Goal: Information Seeking & Learning: Find specific fact

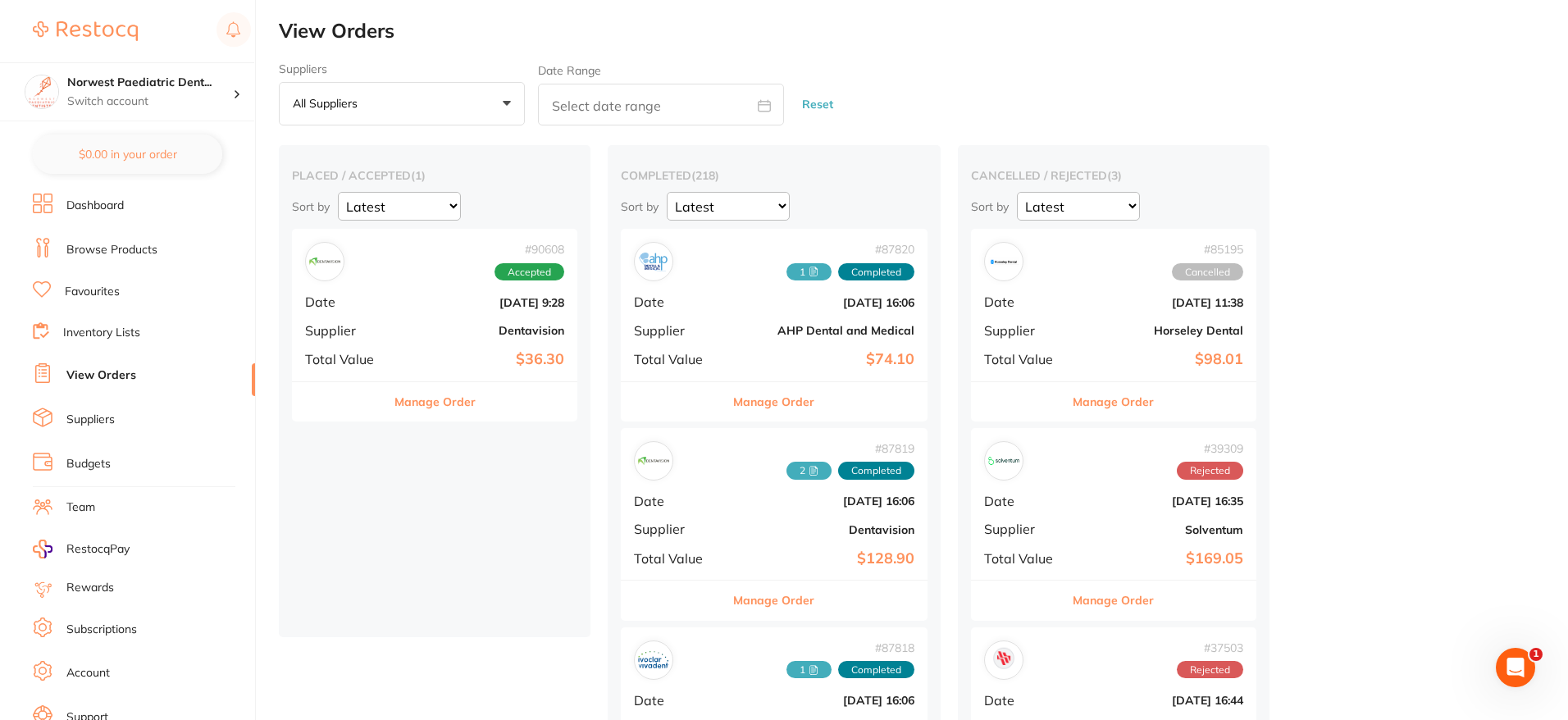
click at [443, 337] on div "# 90608 Accepted Date [DATE] 9:28 Supplier Dentavision Total Value $36.30" at bounding box center [435, 305] width 285 height 152
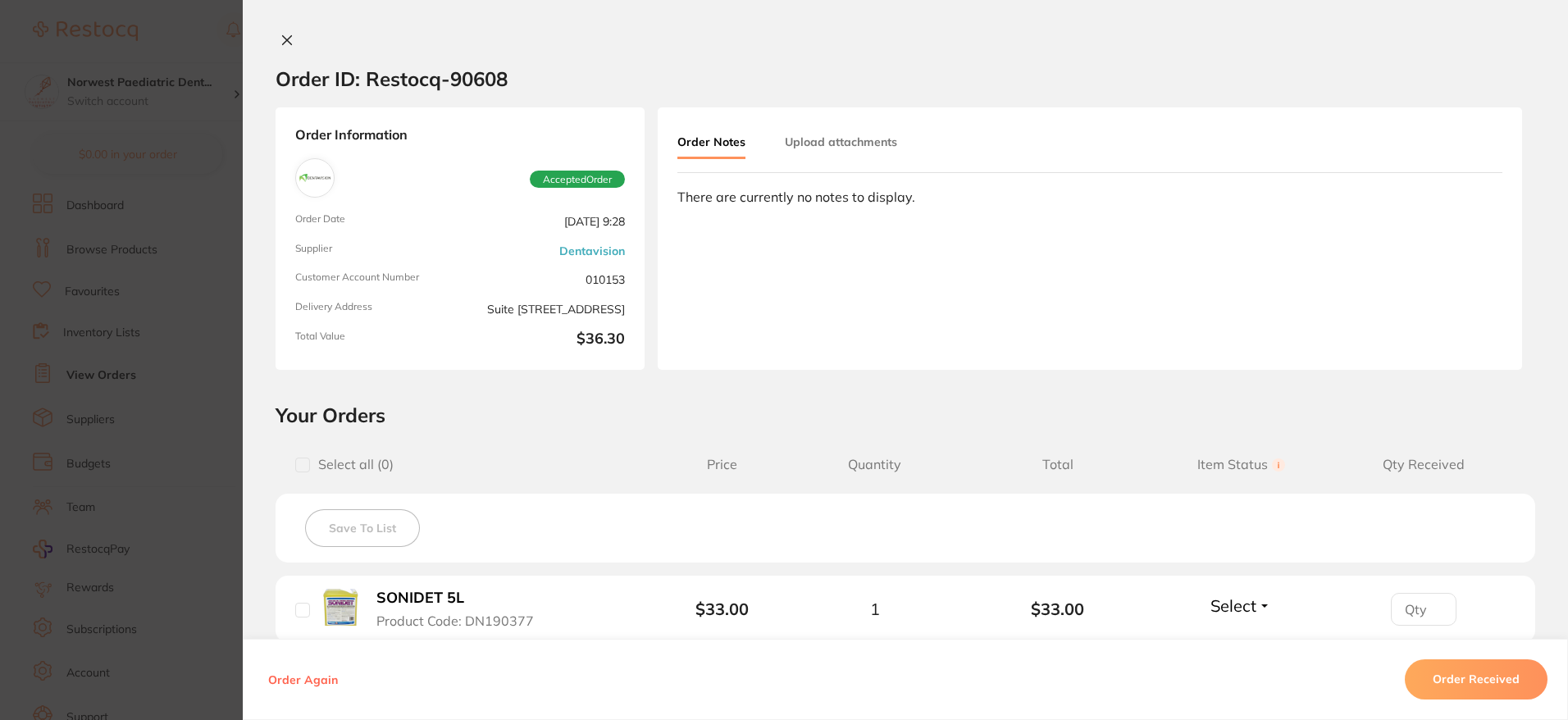
click at [283, 44] on icon at bounding box center [287, 40] width 9 height 9
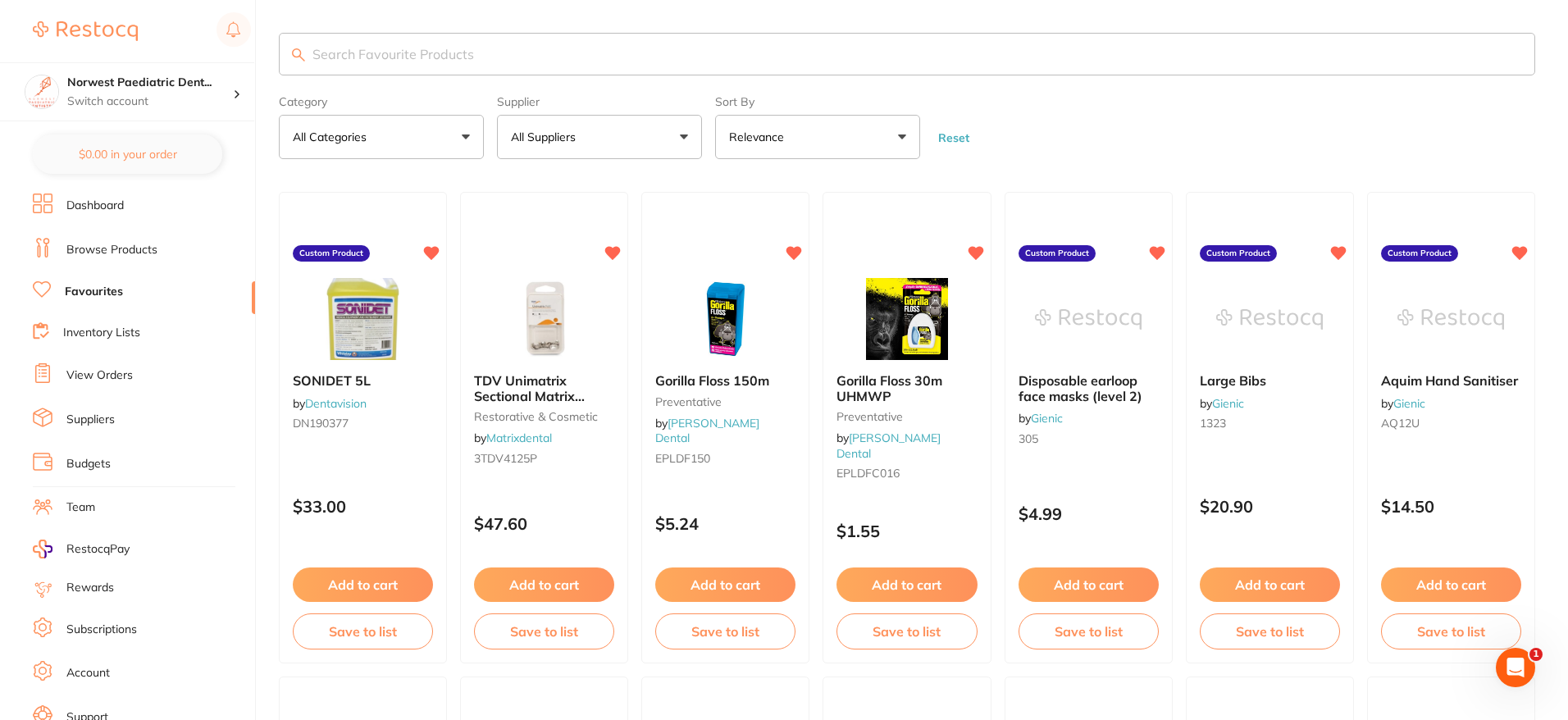
click at [645, 130] on button "All Suppliers" at bounding box center [599, 137] width 205 height 45
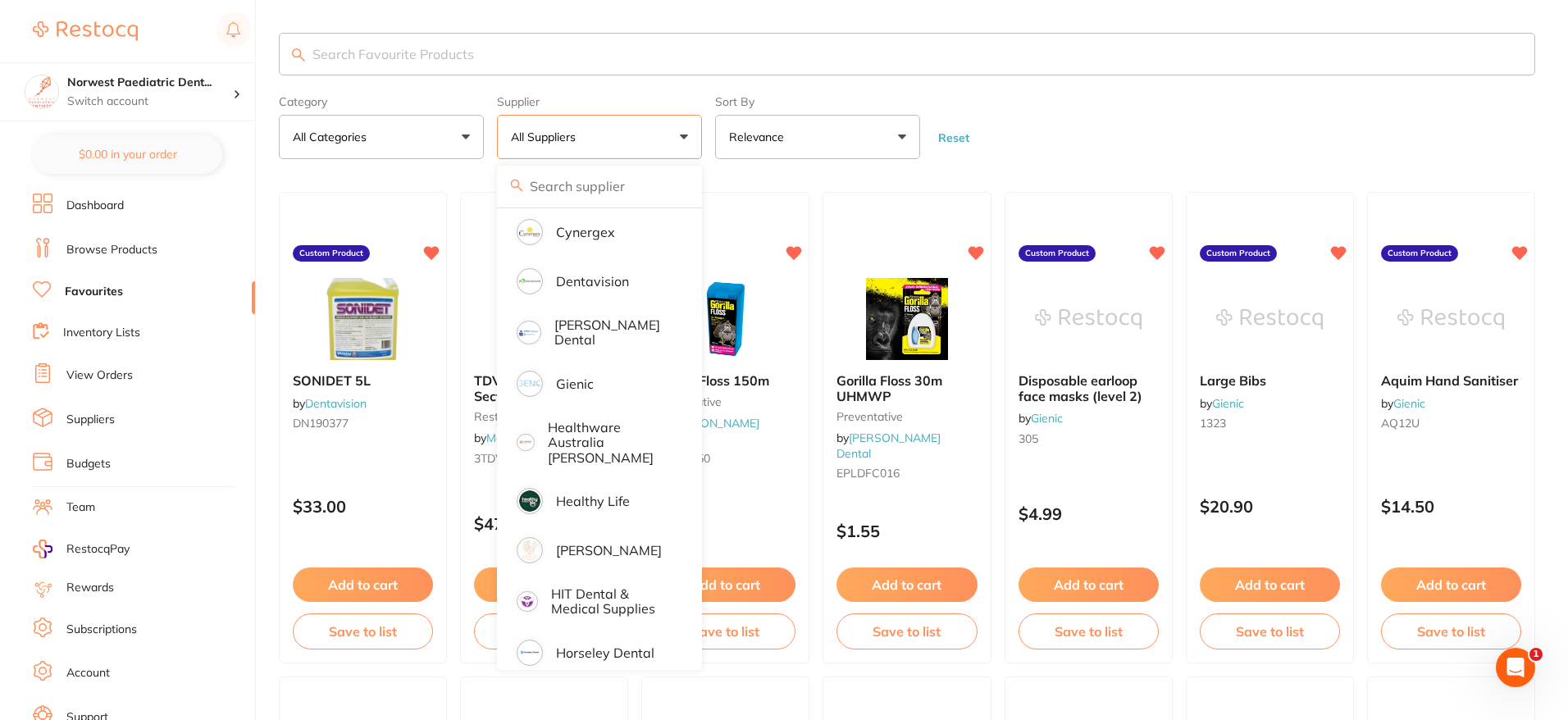
scroll to position [374, 0]
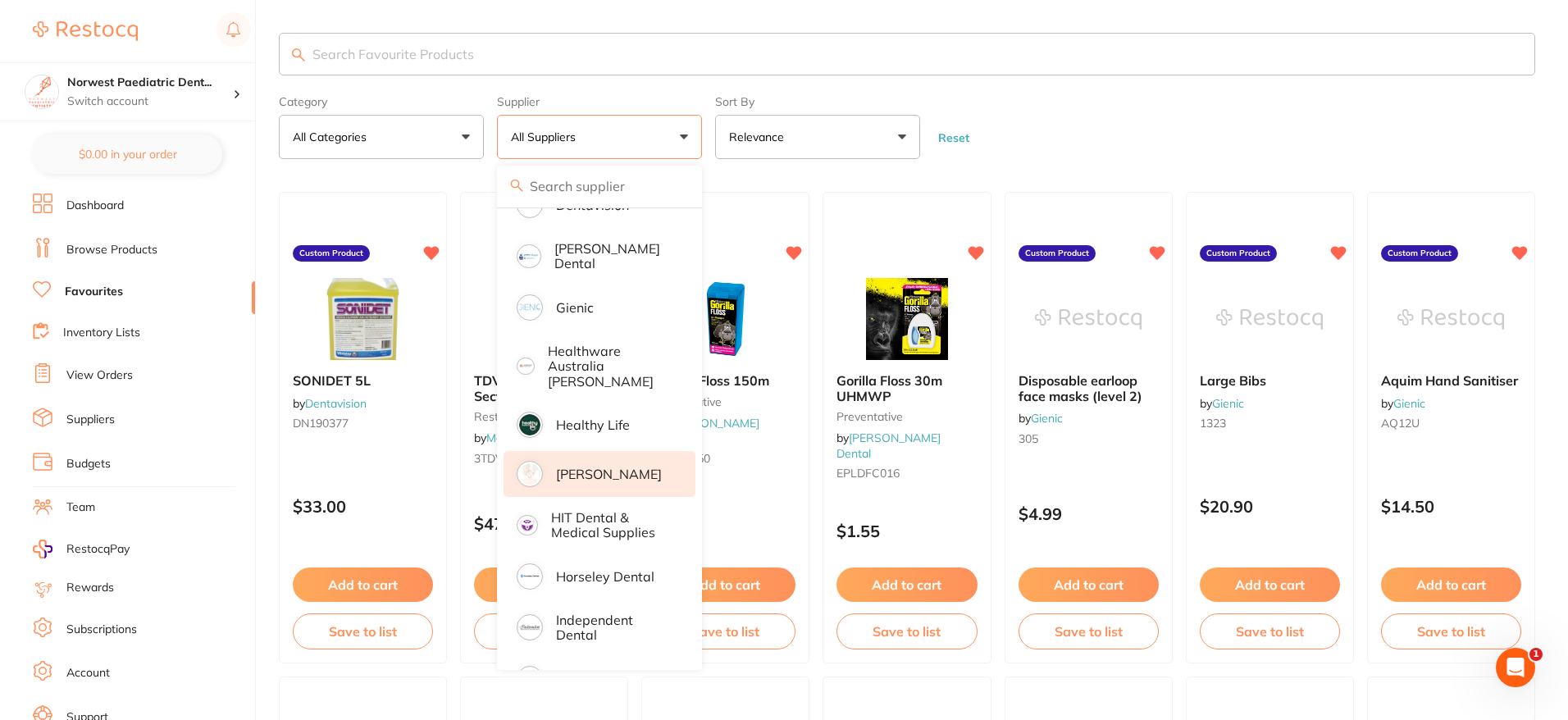
click at [591, 467] on p "[PERSON_NAME]" at bounding box center [608, 474] width 106 height 15
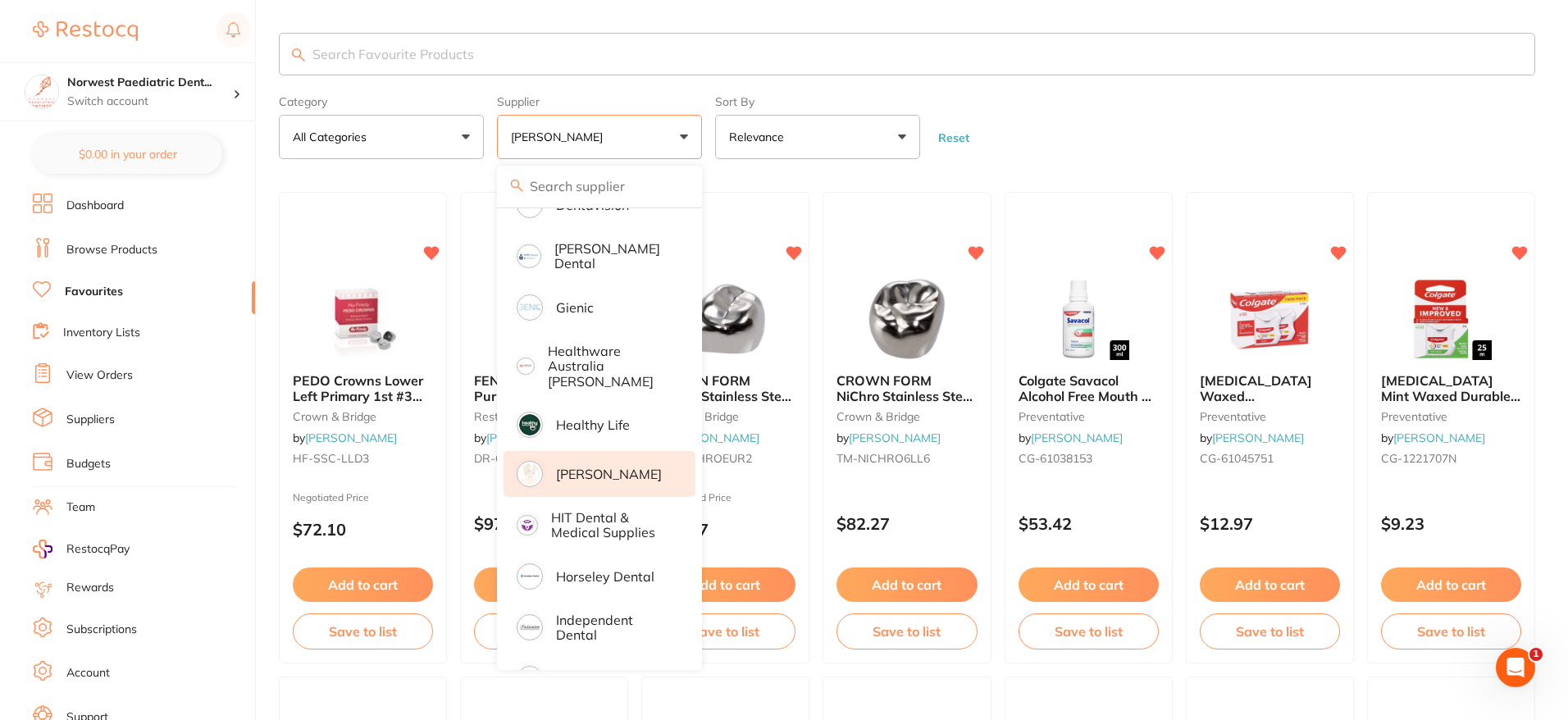
click at [1060, 113] on form "Category All Categories All Categories anaesthetic crown & bridge disposables l…" at bounding box center [907, 124] width 1256 height 71
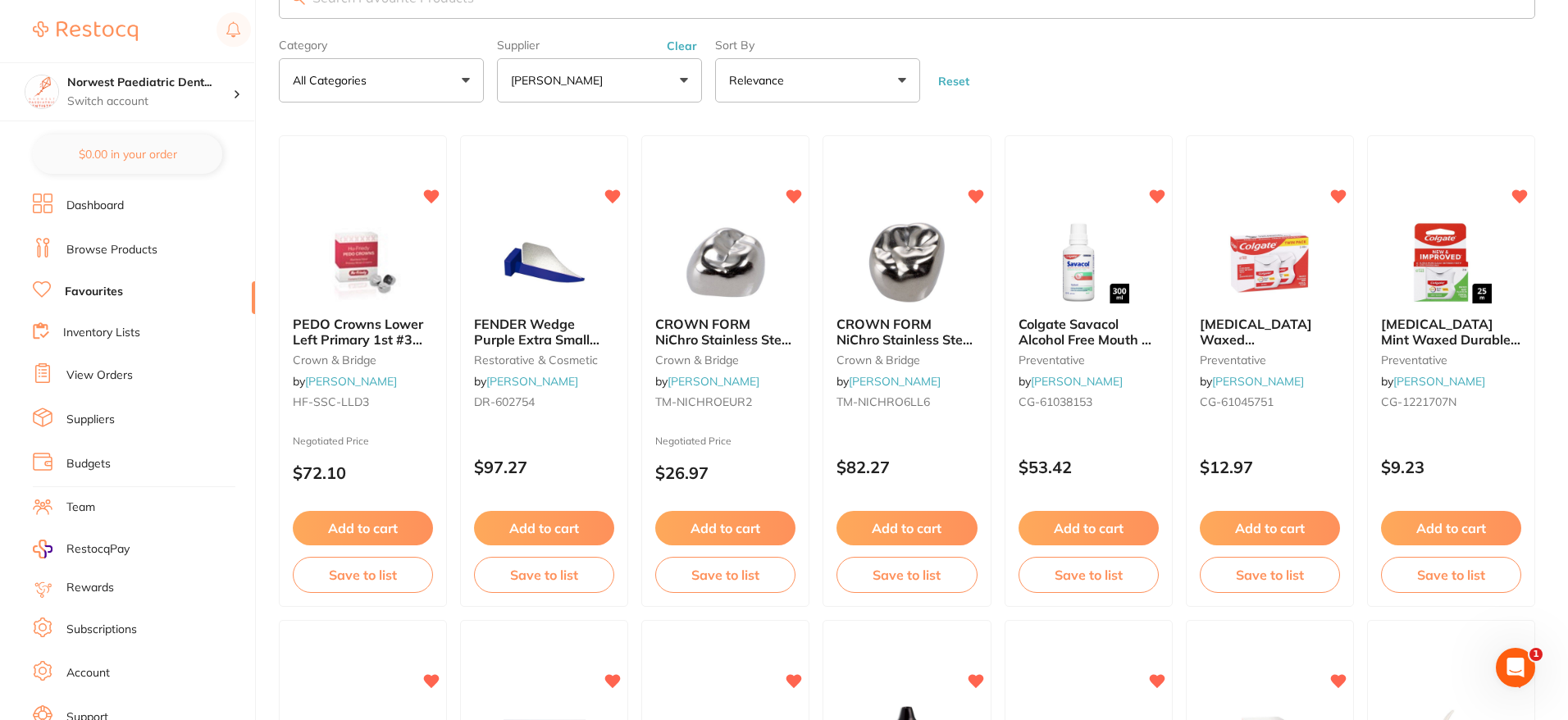
scroll to position [0, 0]
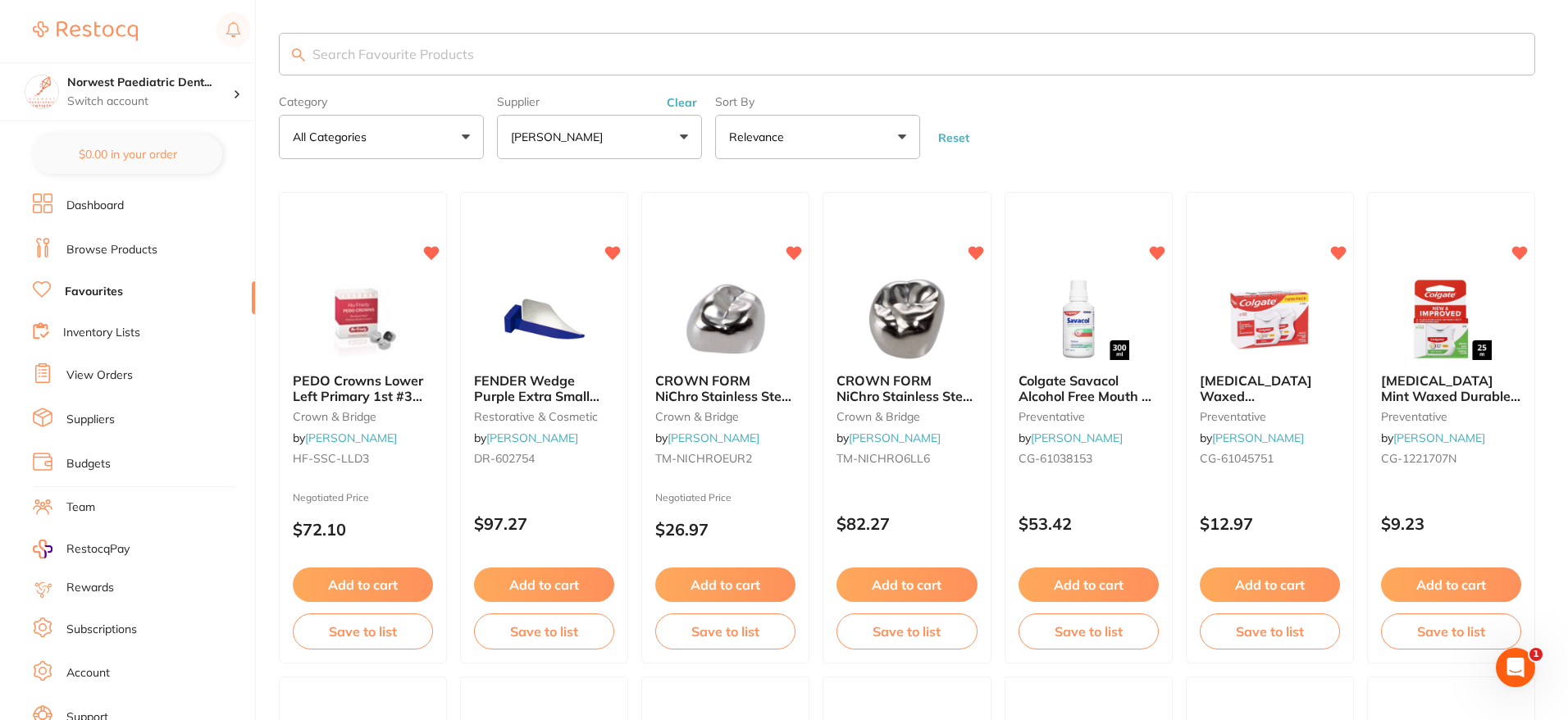
click at [119, 253] on link "Browse Products" at bounding box center [112, 250] width 91 height 17
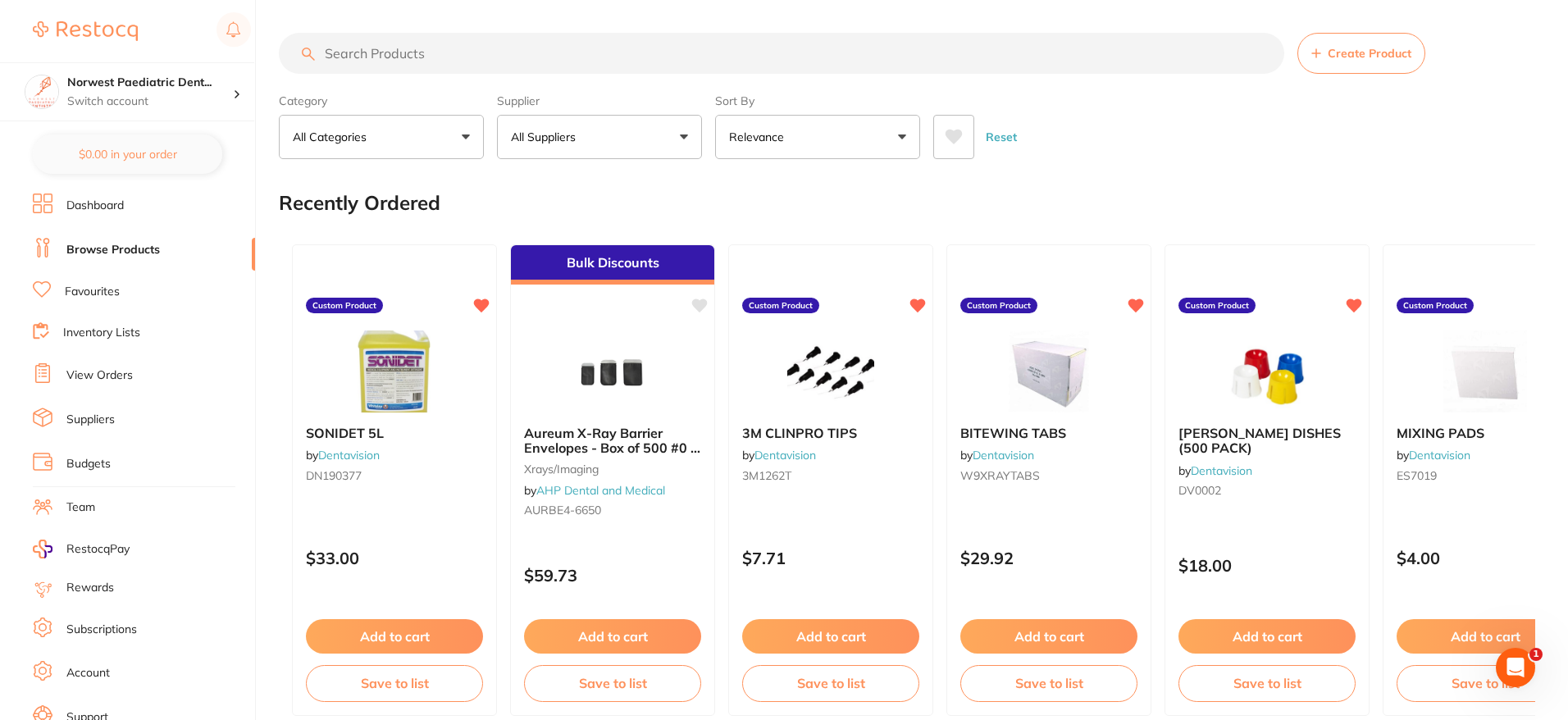
click at [428, 46] on input "search" at bounding box center [782, 53] width 1006 height 41
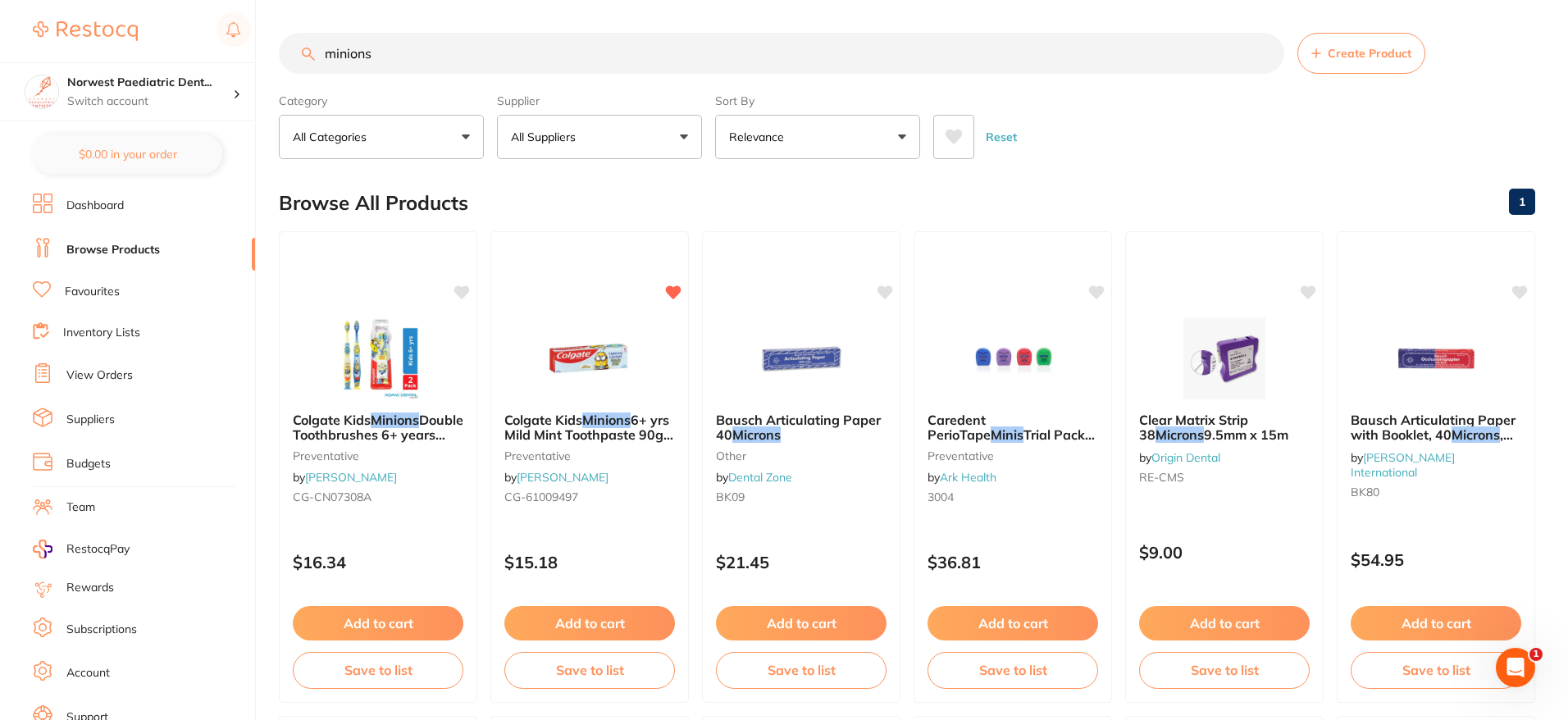
type input "minions"
click at [95, 294] on link "Favourites" at bounding box center [92, 291] width 55 height 17
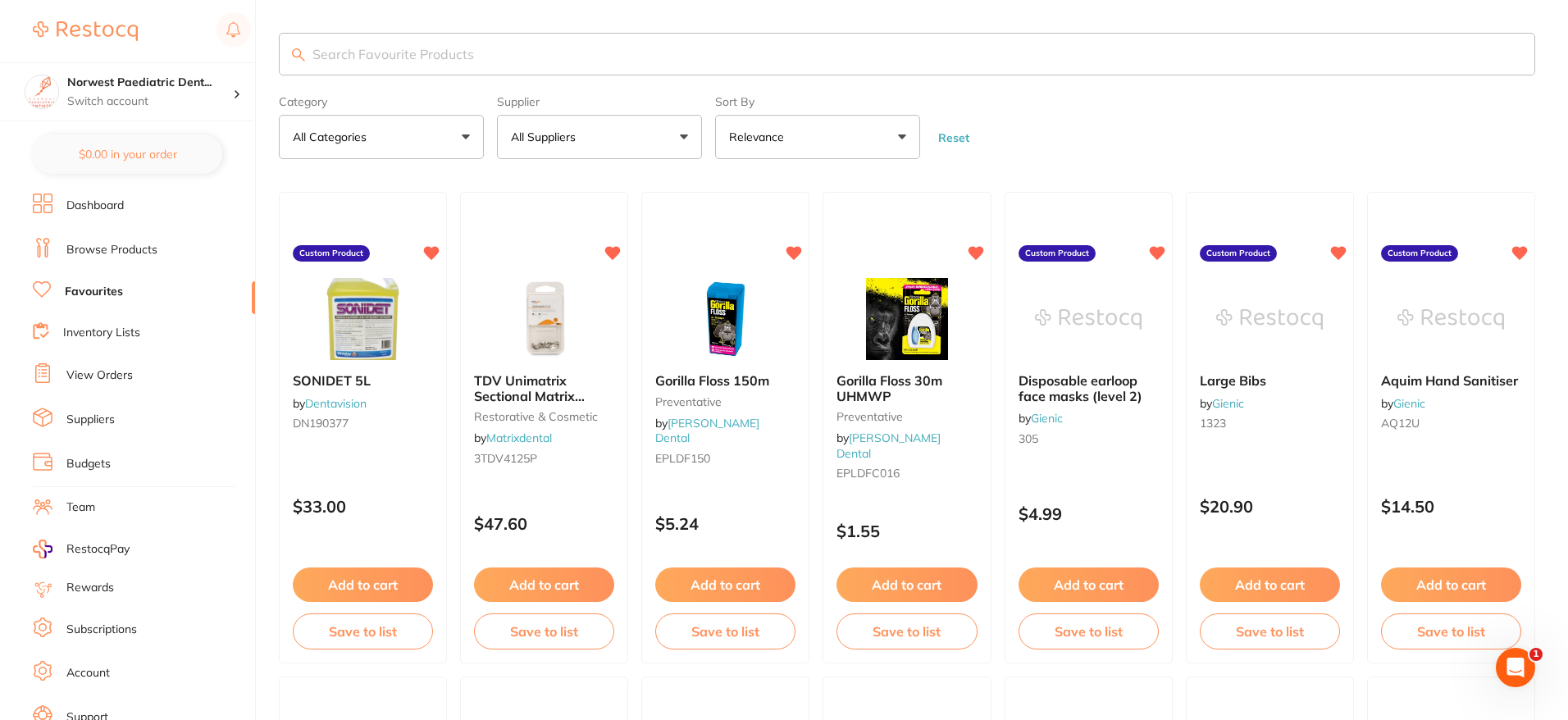
click at [614, 110] on div "Supplier All Suppliers All Suppliers Dentsply [PERSON_NAME] Dental AHP Dental a…" at bounding box center [599, 124] width 205 height 71
click at [613, 147] on button "All Suppliers" at bounding box center [599, 137] width 205 height 45
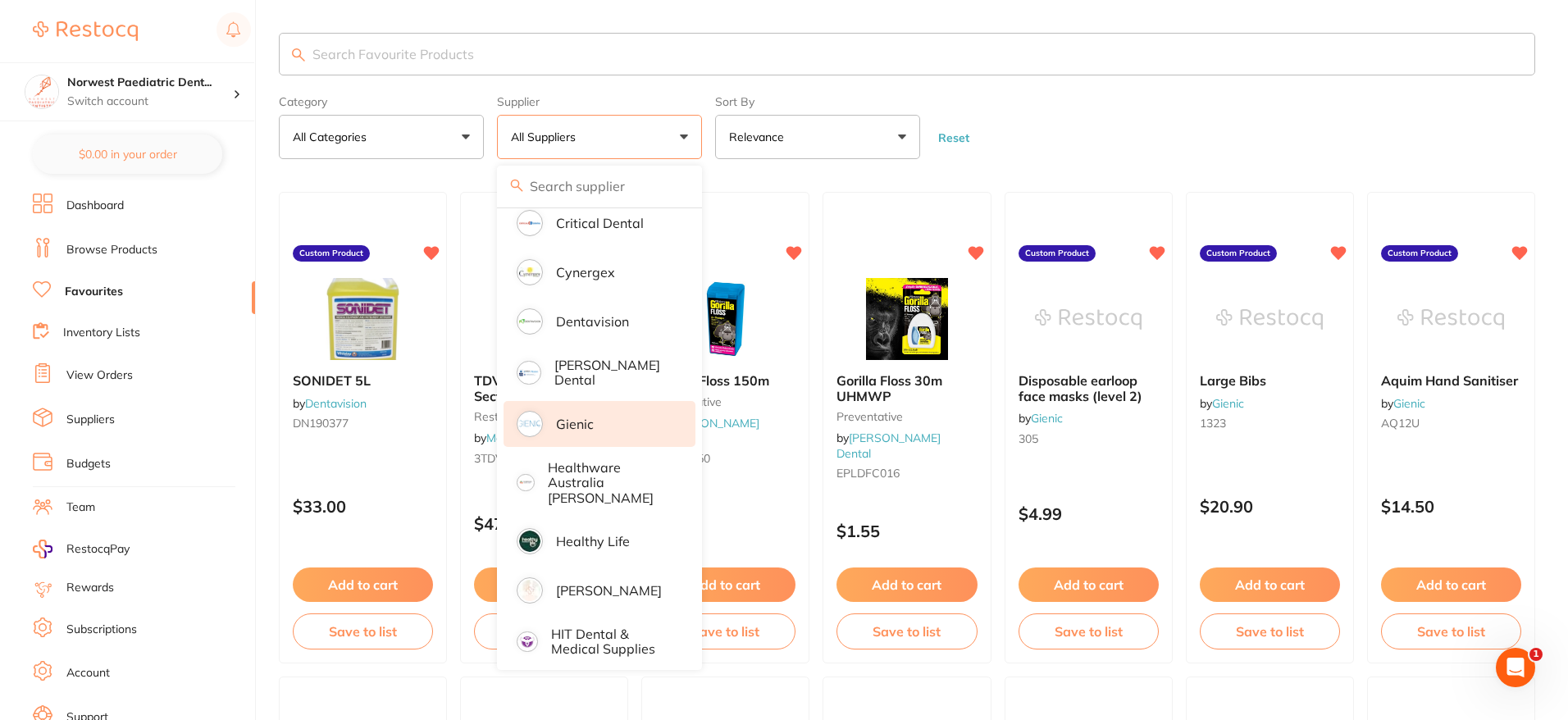
scroll to position [313, 0]
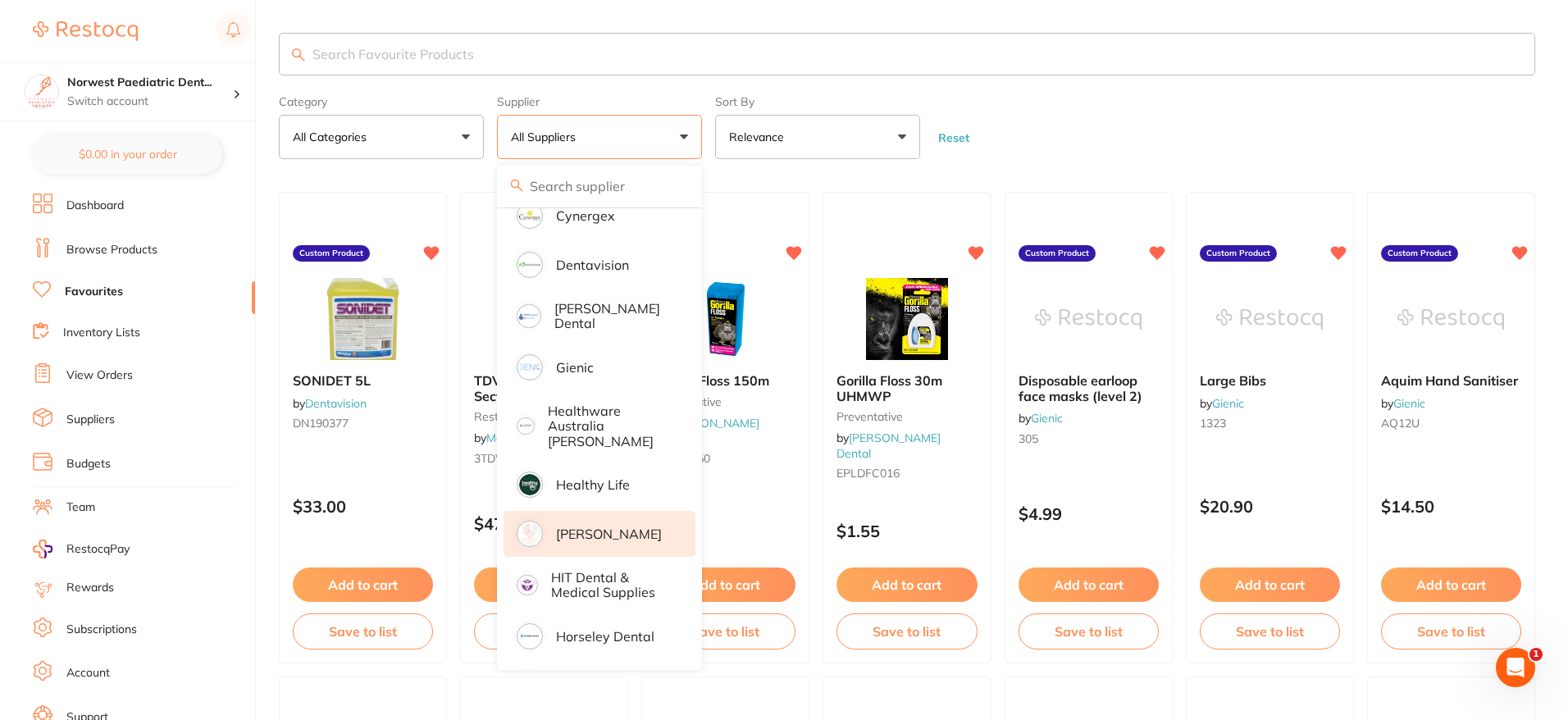
click at [565, 527] on p "[PERSON_NAME]" at bounding box center [608, 534] width 106 height 15
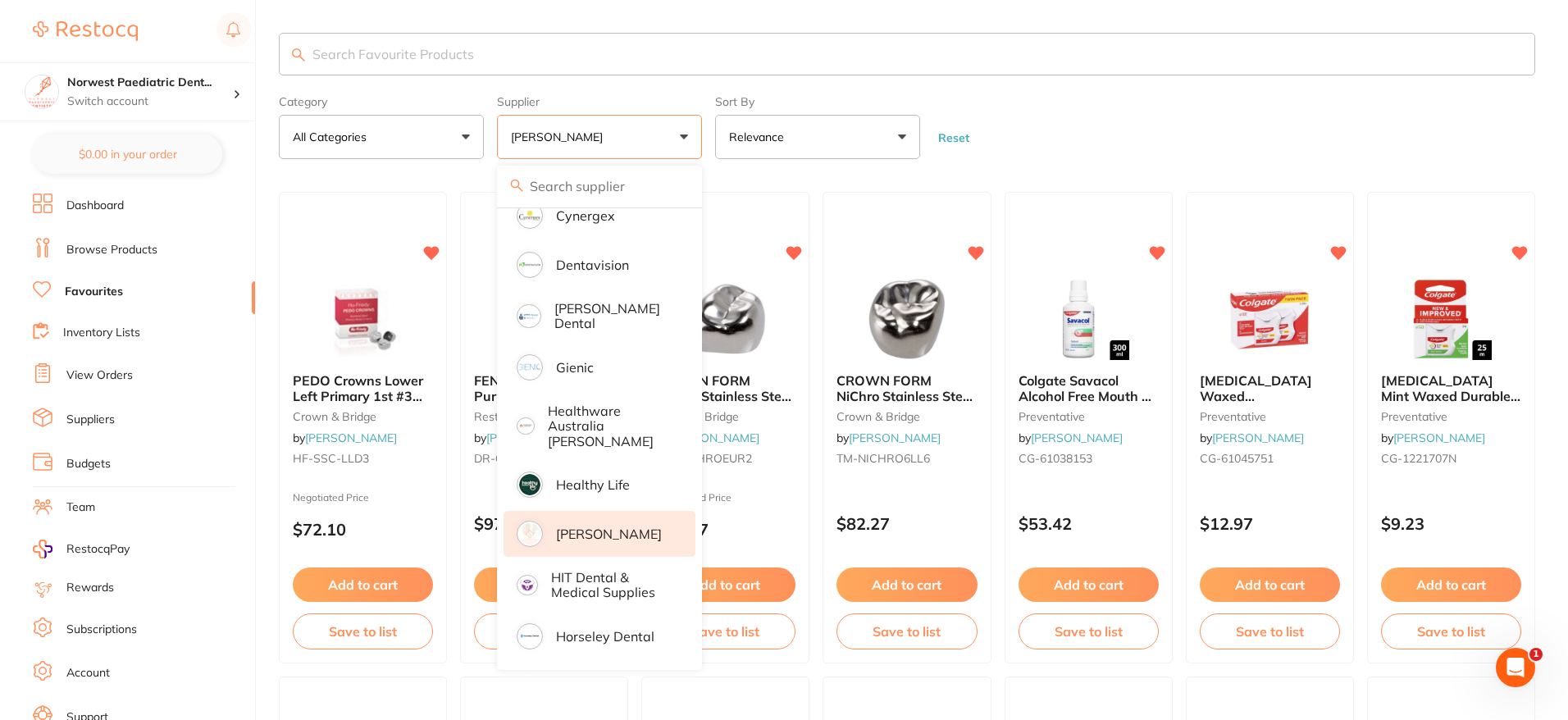
click at [1089, 143] on form "Category All Categories All Categories anaesthetic crown & bridge disposables l…" at bounding box center [907, 124] width 1256 height 71
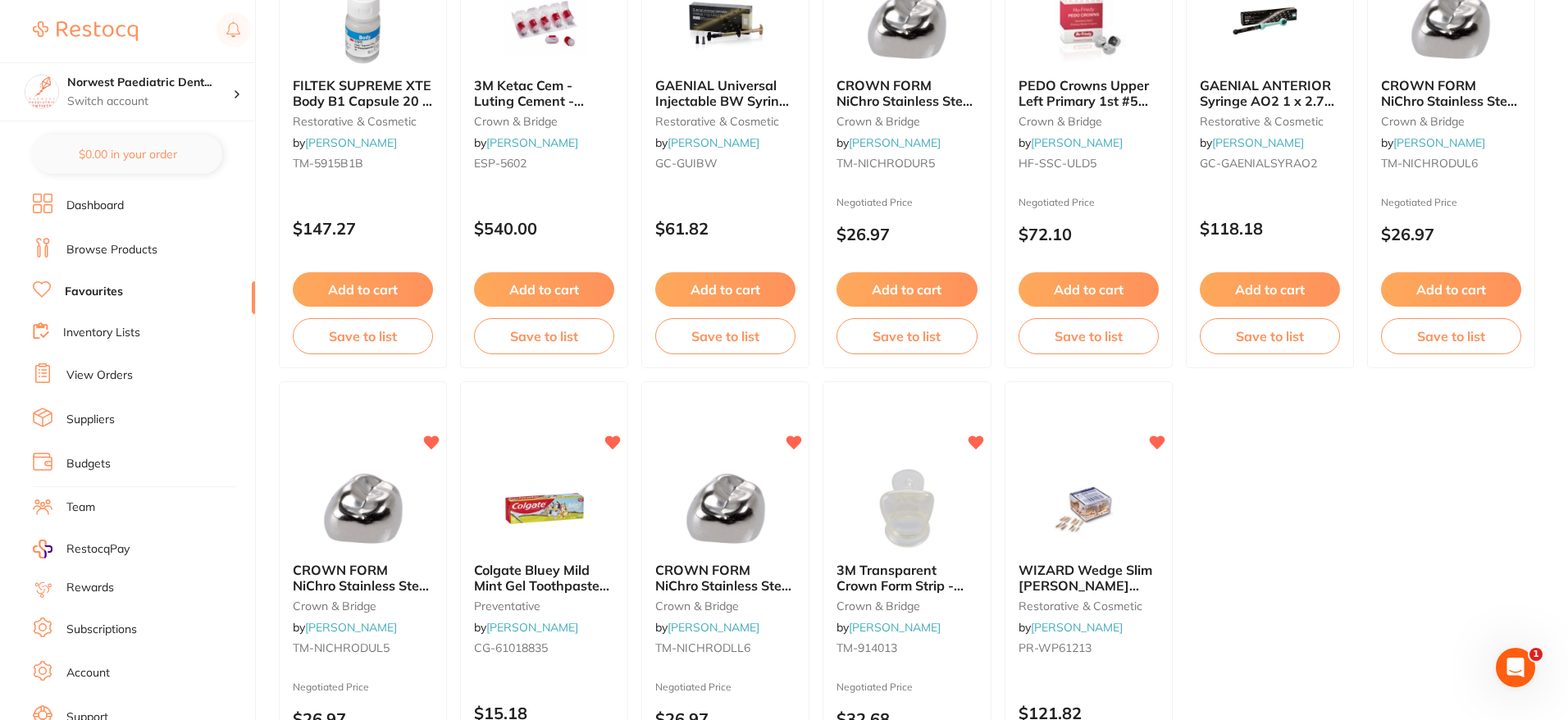
scroll to position [3423, 0]
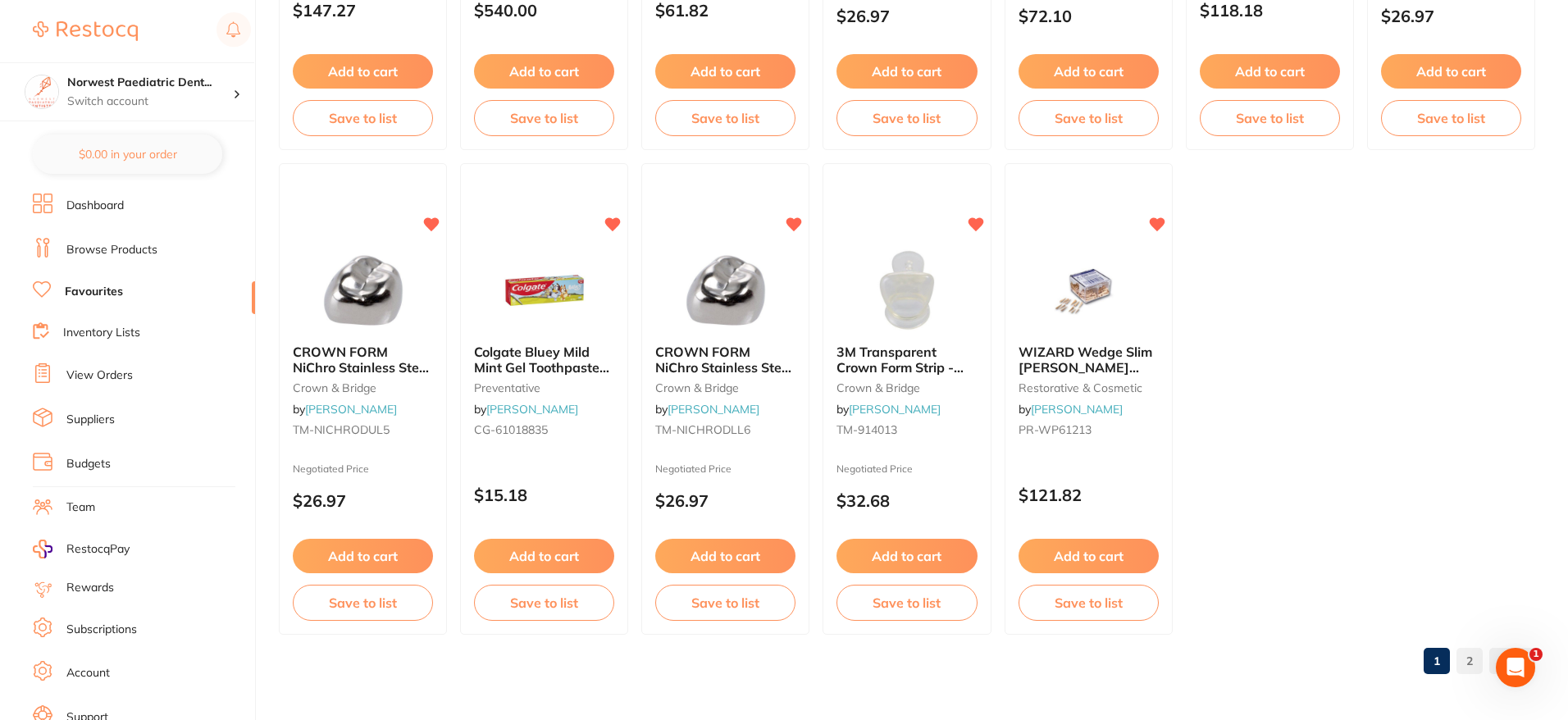
click at [1472, 662] on link "2" at bounding box center [1470, 662] width 26 height 33
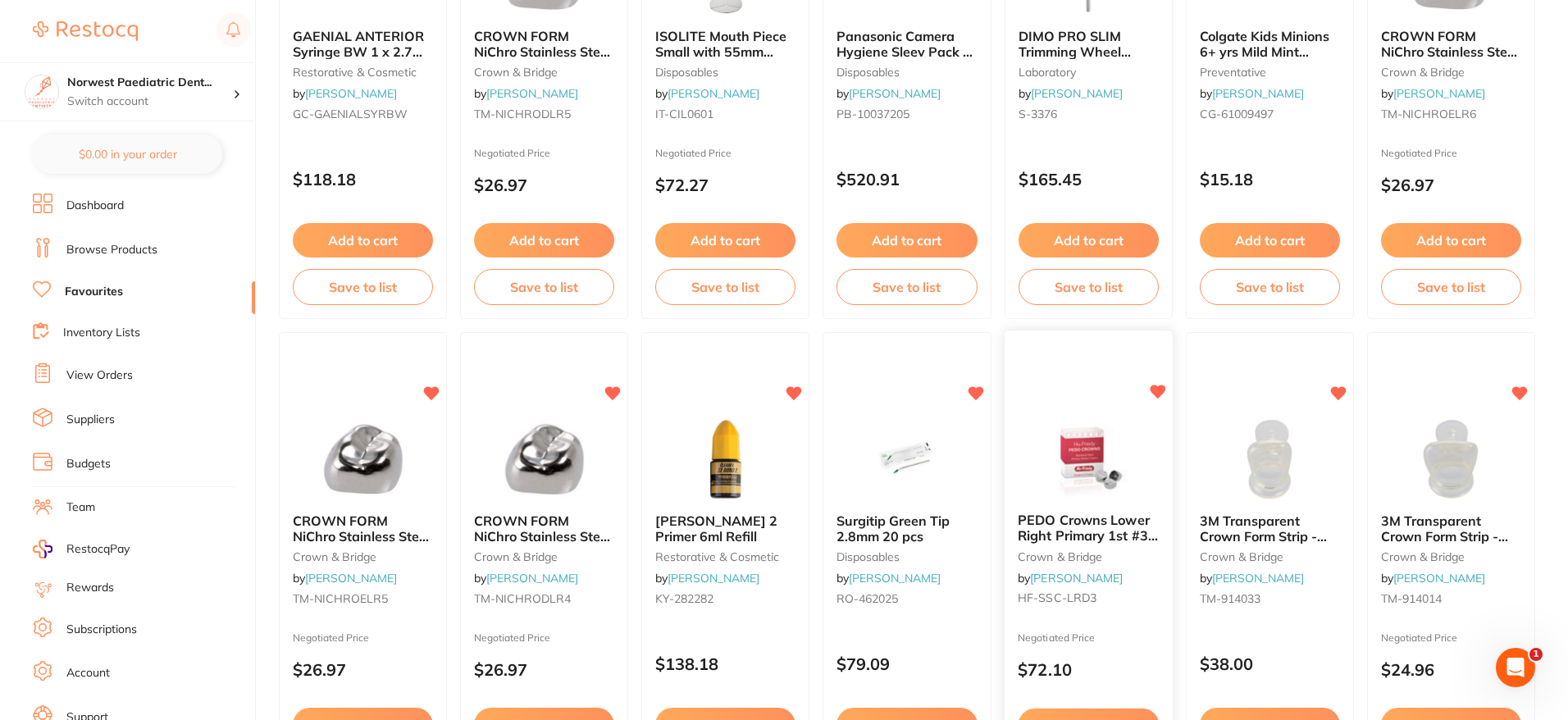
scroll to position [998, 0]
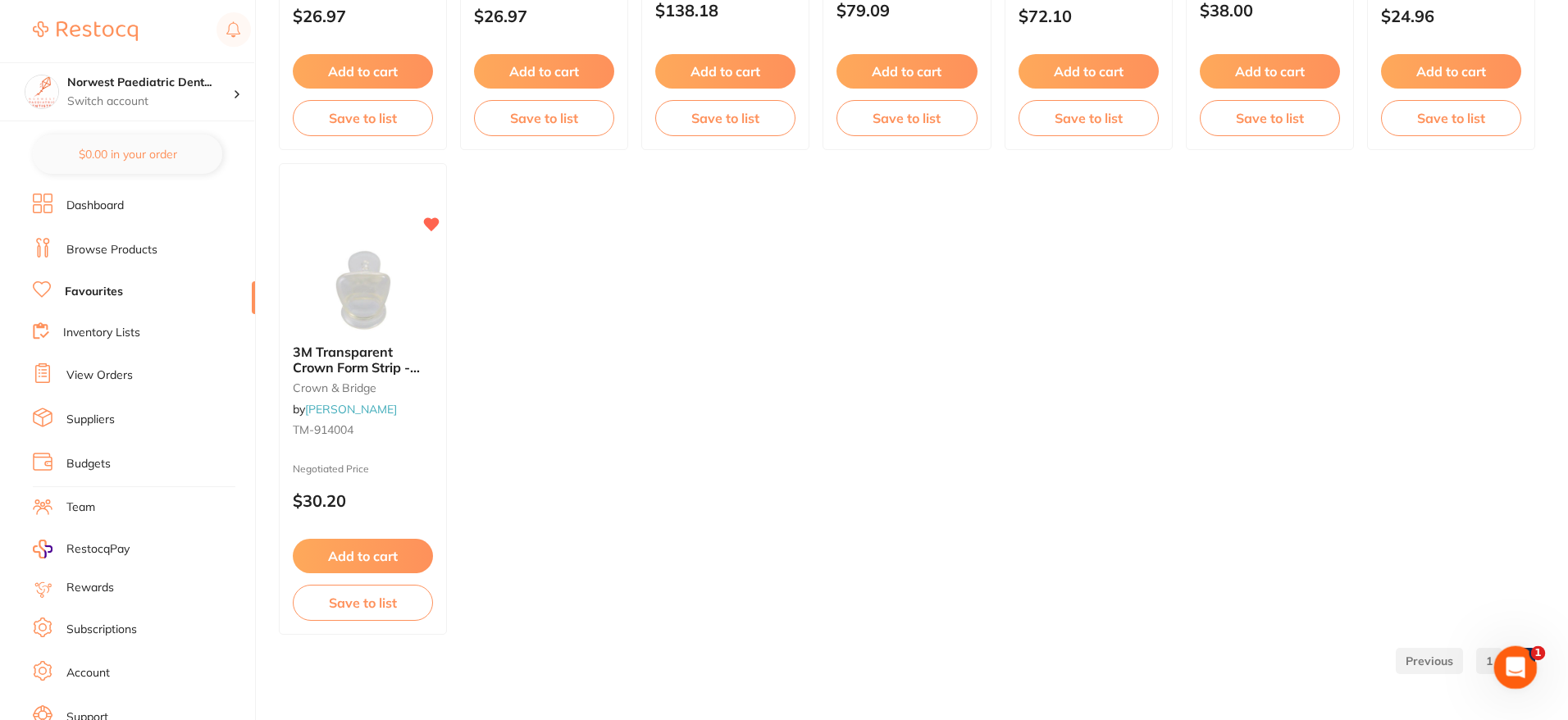
click at [1520, 662] on icon "Open Intercom Messenger" at bounding box center [1513, 665] width 27 height 27
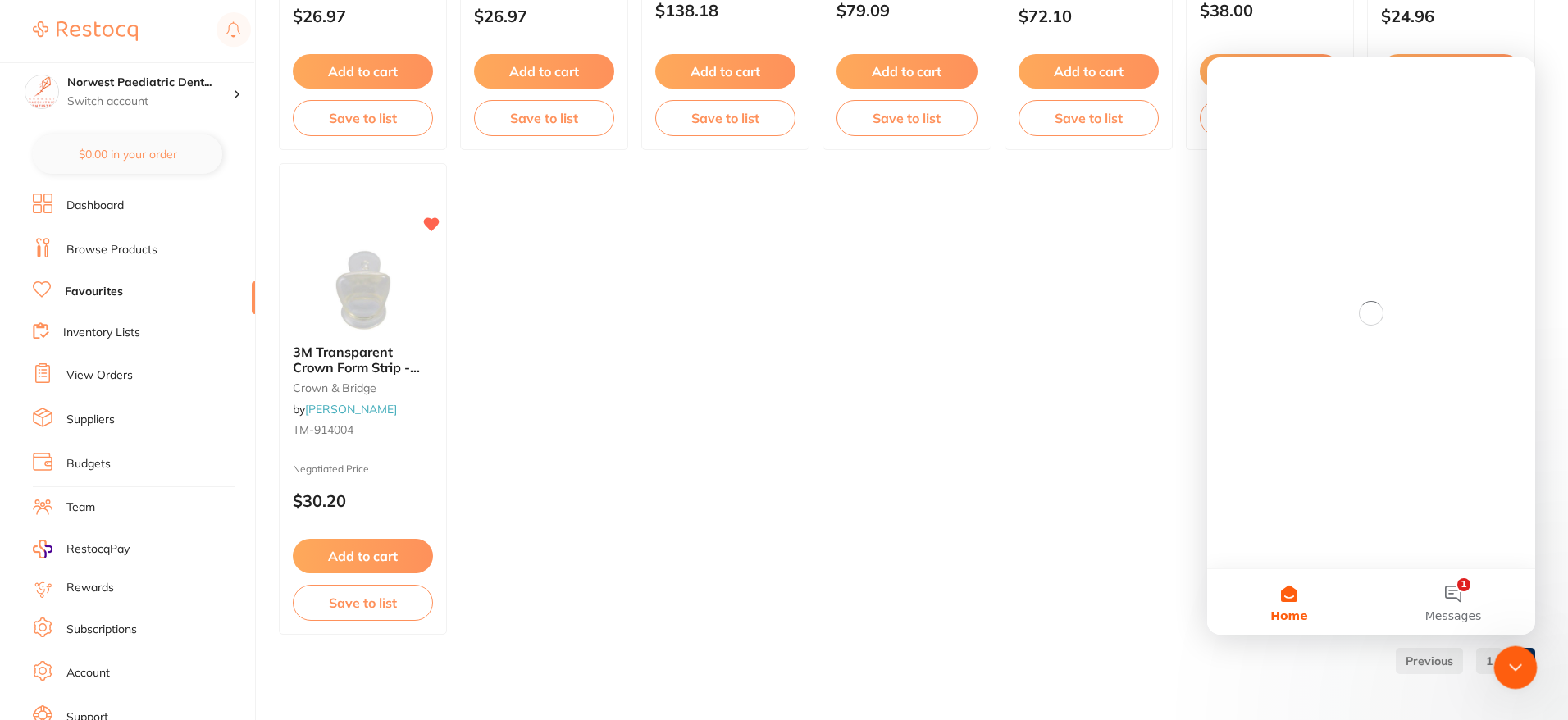
scroll to position [0, 0]
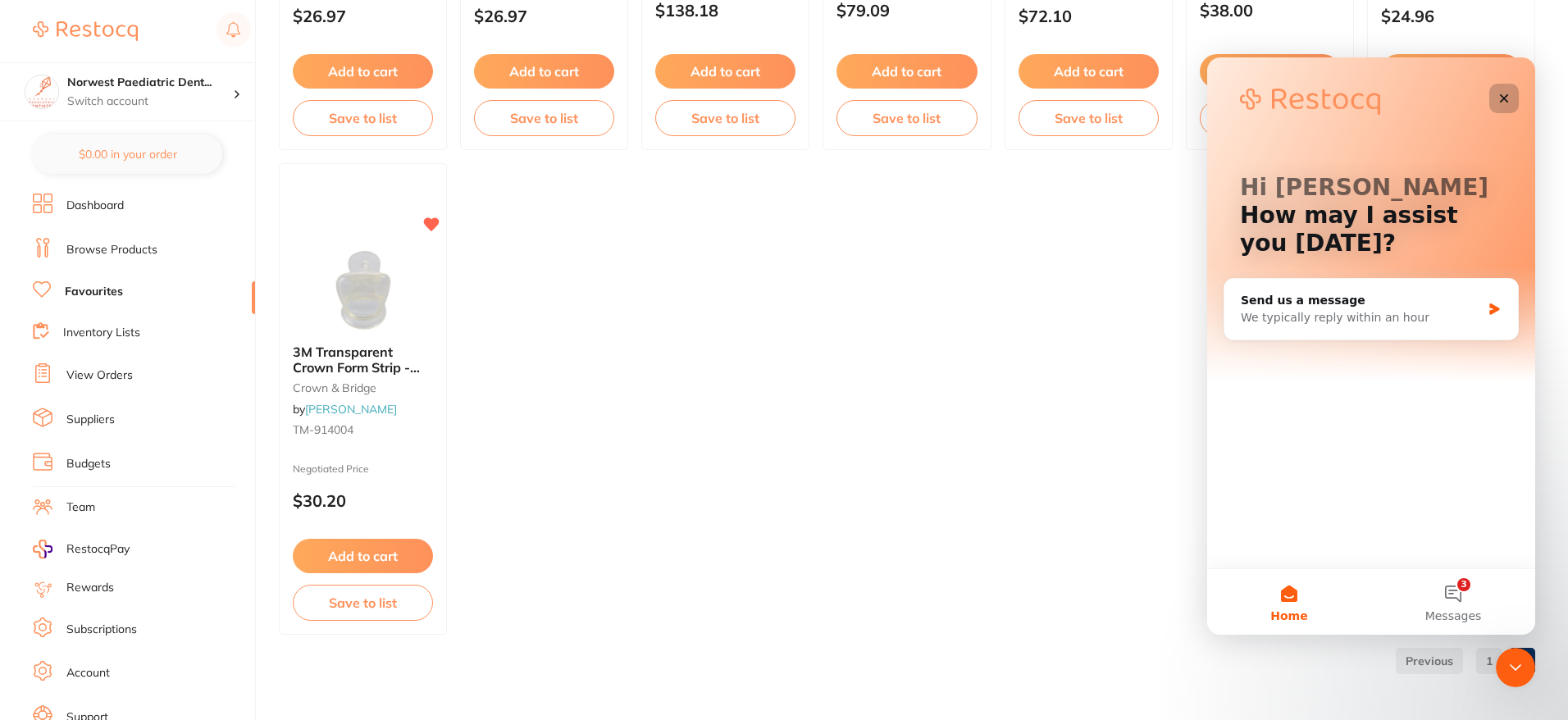
click at [1504, 95] on icon "Close" at bounding box center [1504, 98] width 13 height 13
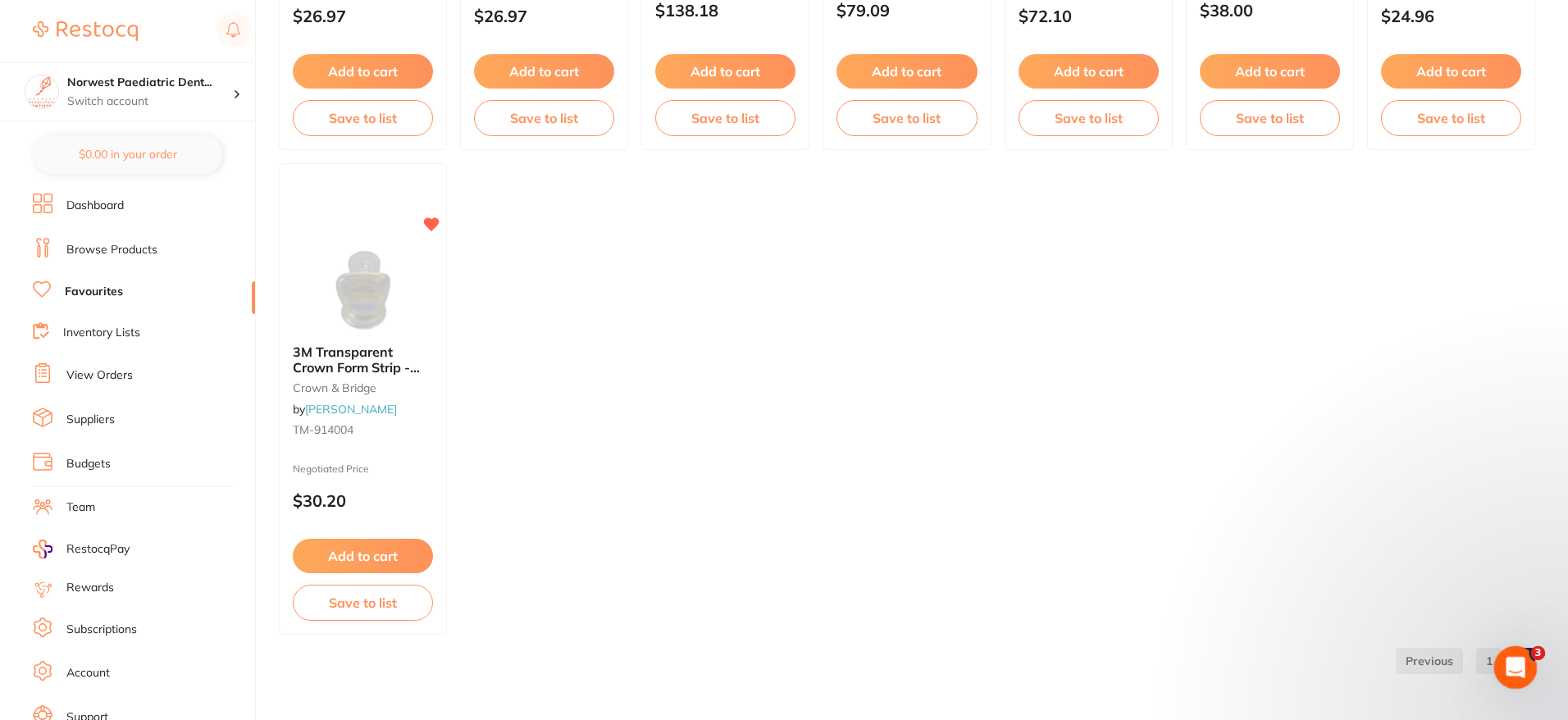
click html
click at [1510, 662] on icon "Open Intercom Messenger" at bounding box center [1513, 665] width 27 height 27
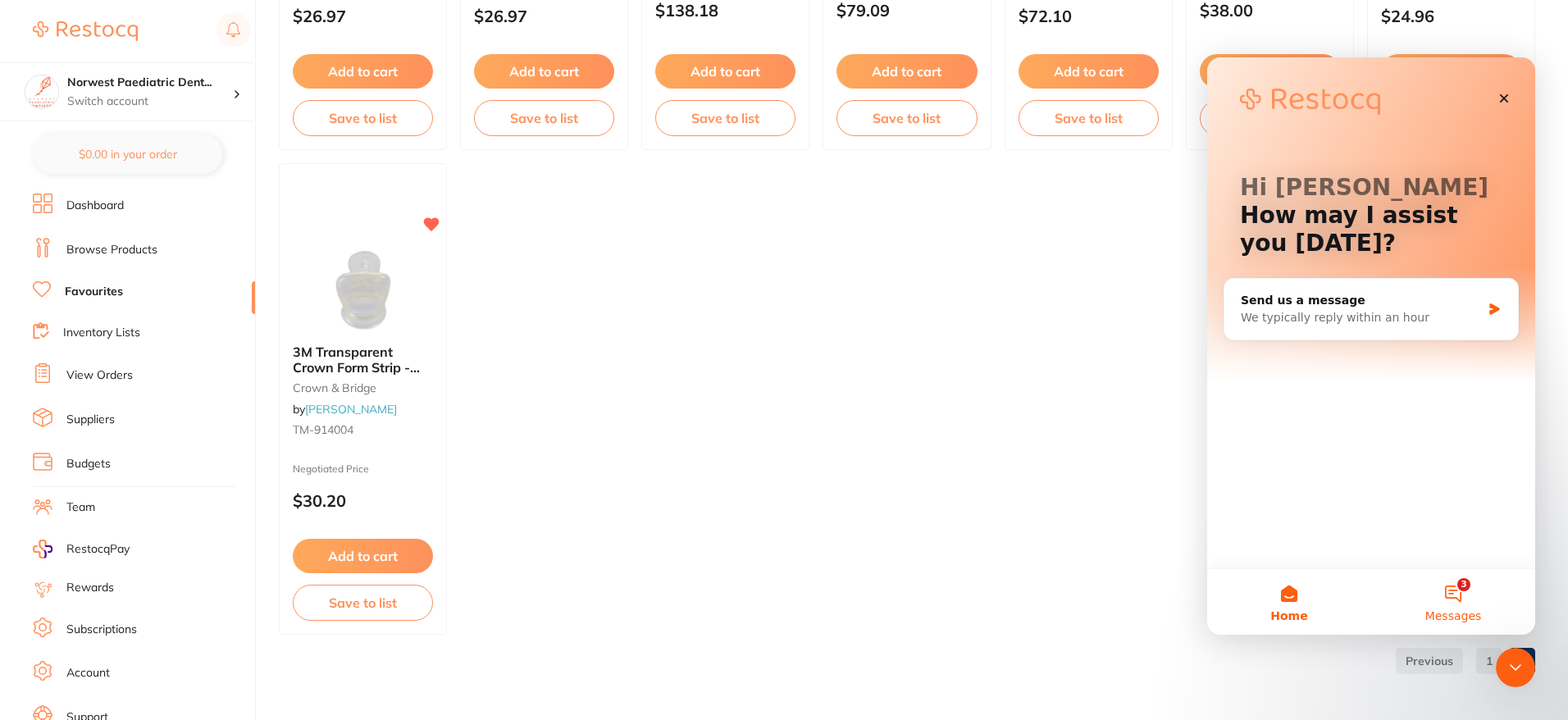
click at [1467, 600] on button "3 Messages" at bounding box center [1454, 601] width 164 height 65
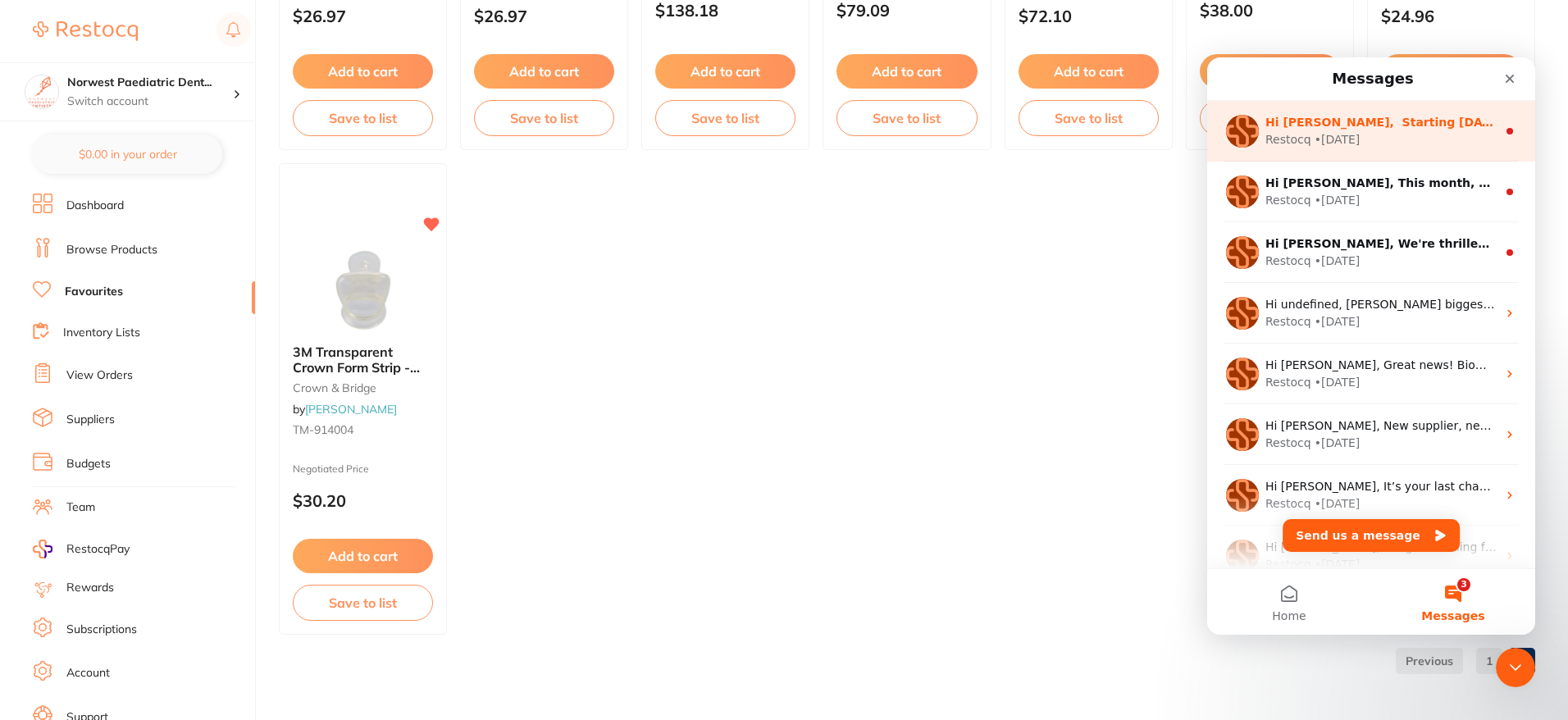
click at [1458, 138] on div "Restocq • [DATE]" at bounding box center [1381, 140] width 231 height 17
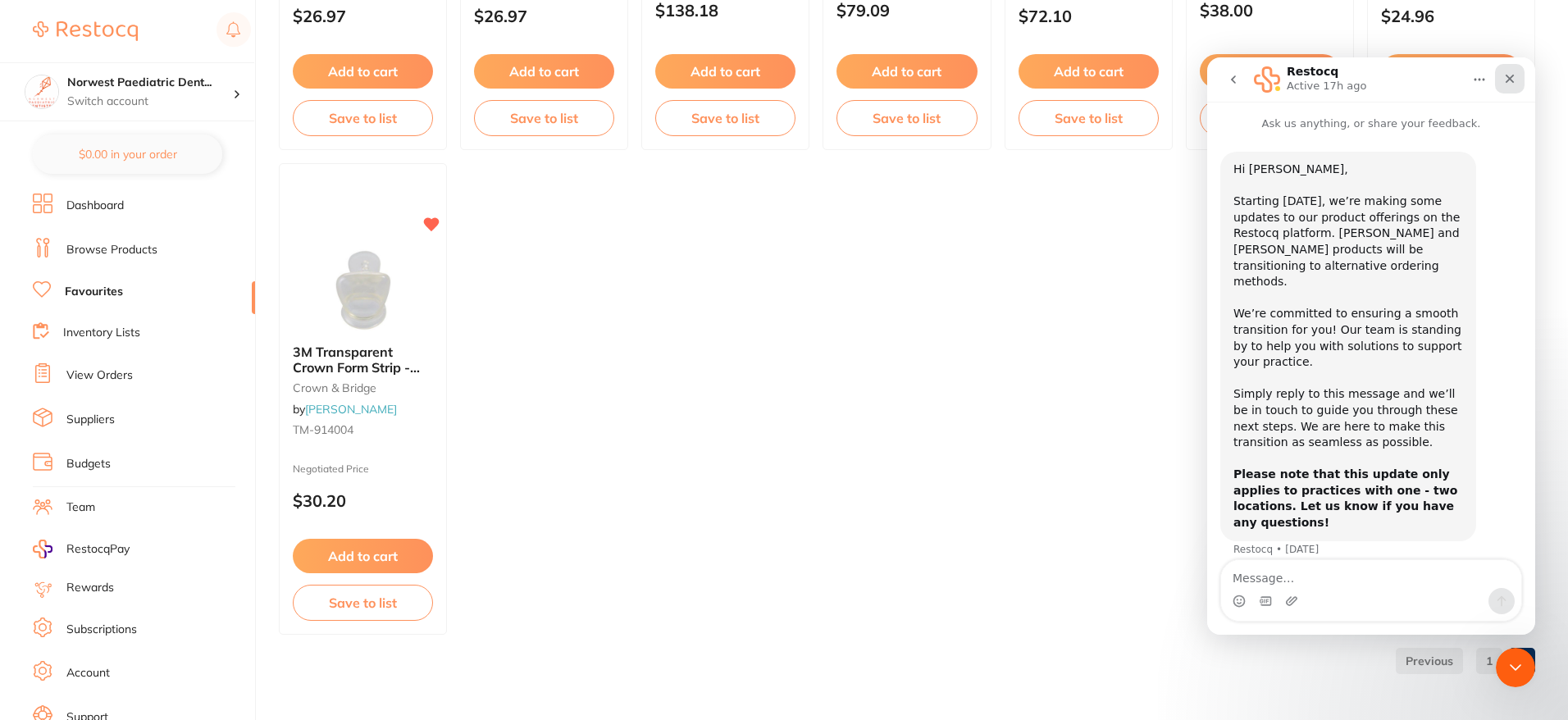
click at [1510, 86] on div "Close" at bounding box center [1510, 79] width 30 height 30
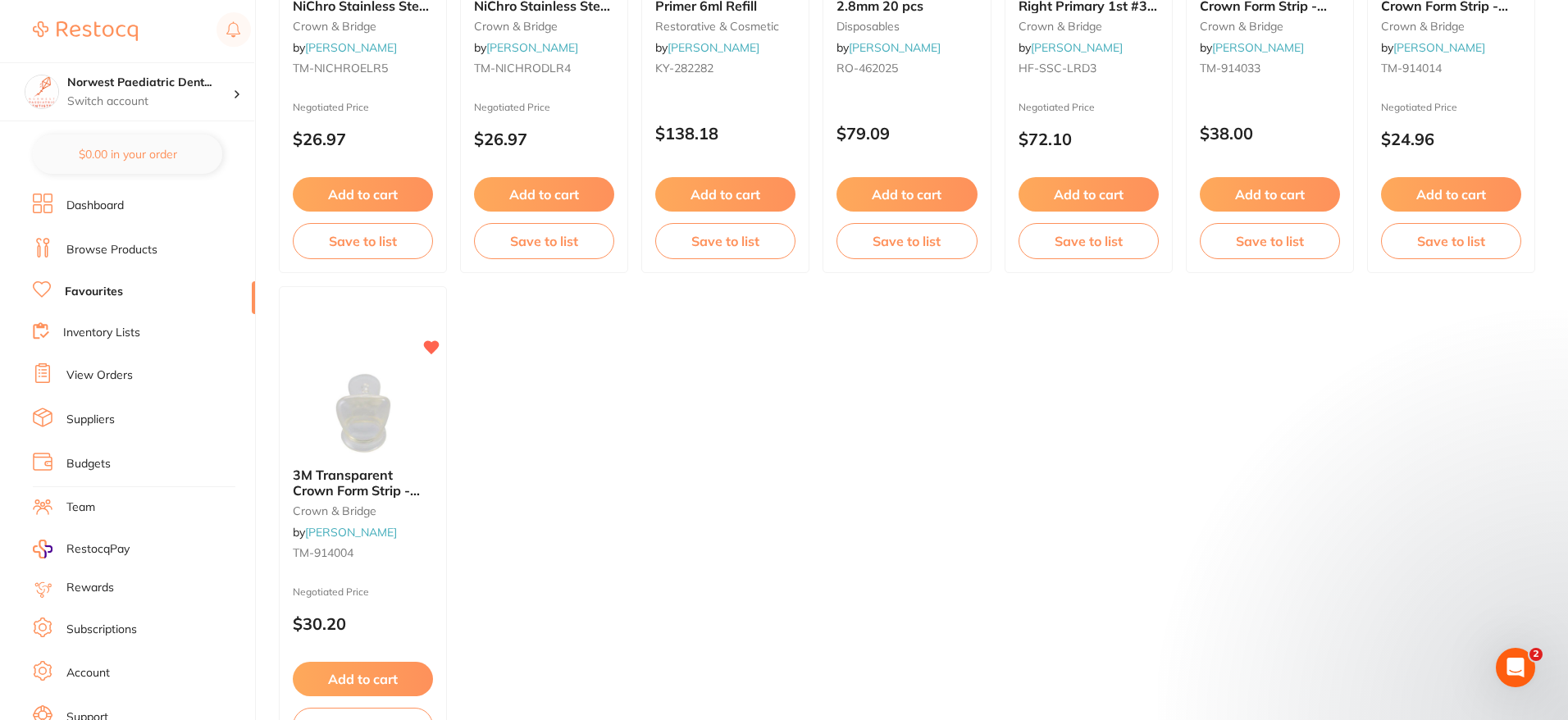
scroll to position [998, 0]
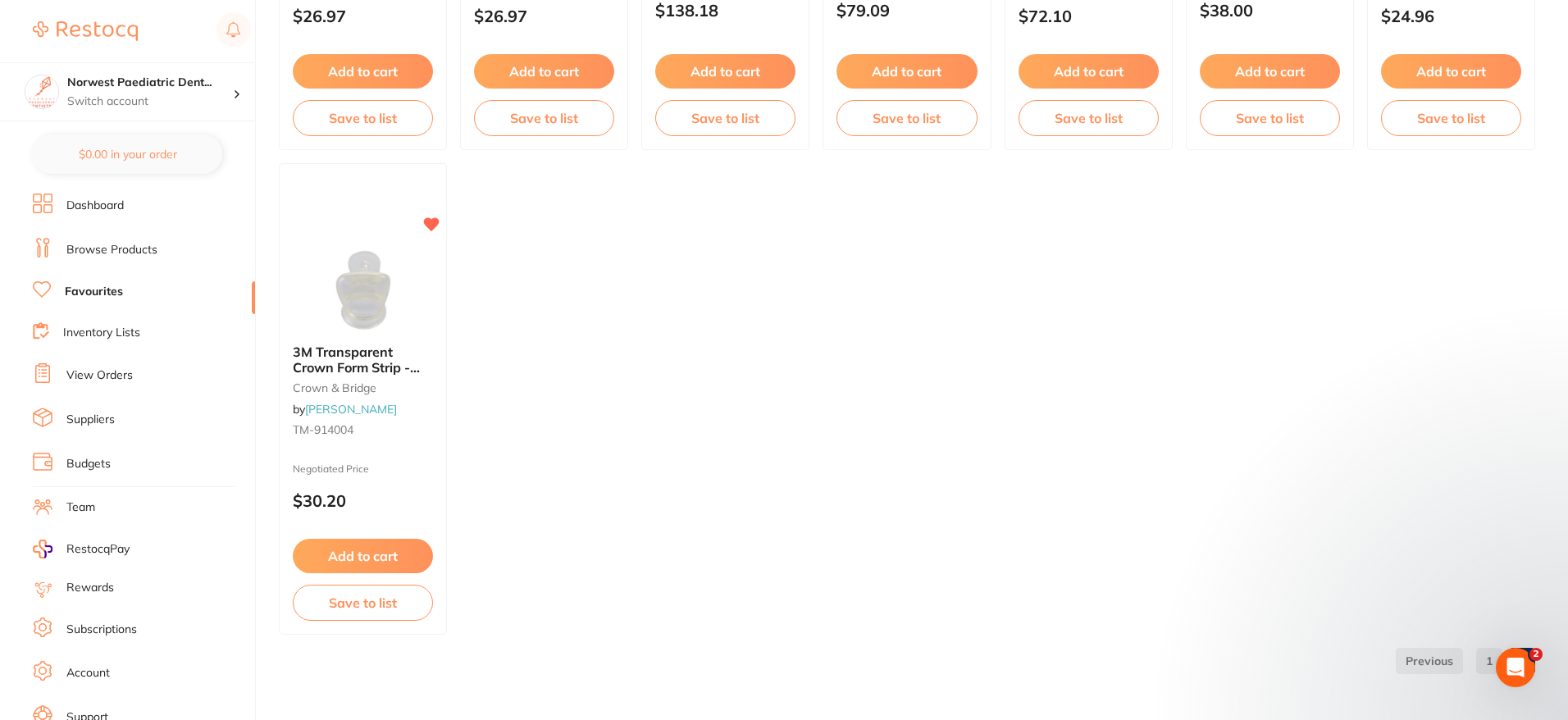
click at [1484, 662] on link "1" at bounding box center [1489, 662] width 26 height 33
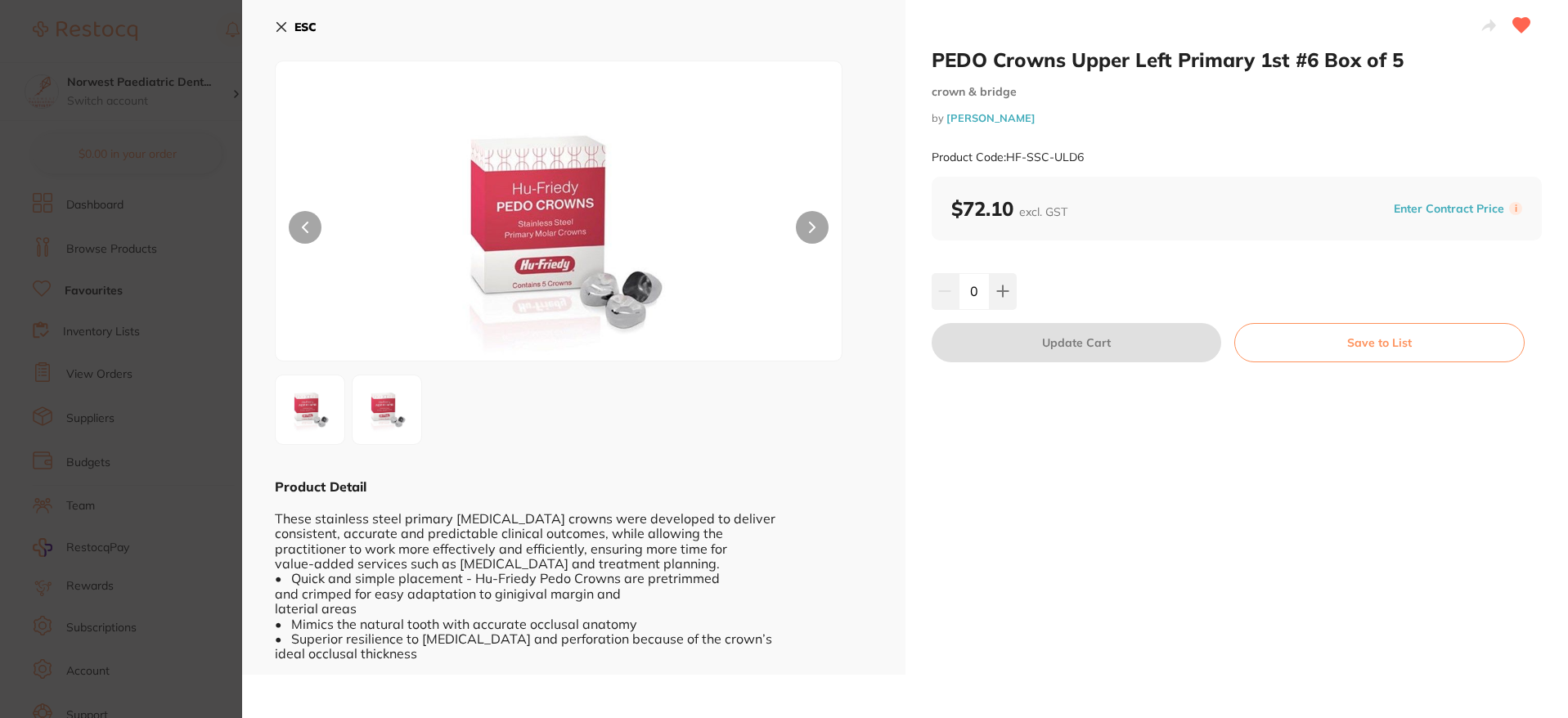
click at [289, 22] on button "ESC" at bounding box center [296, 27] width 42 height 28
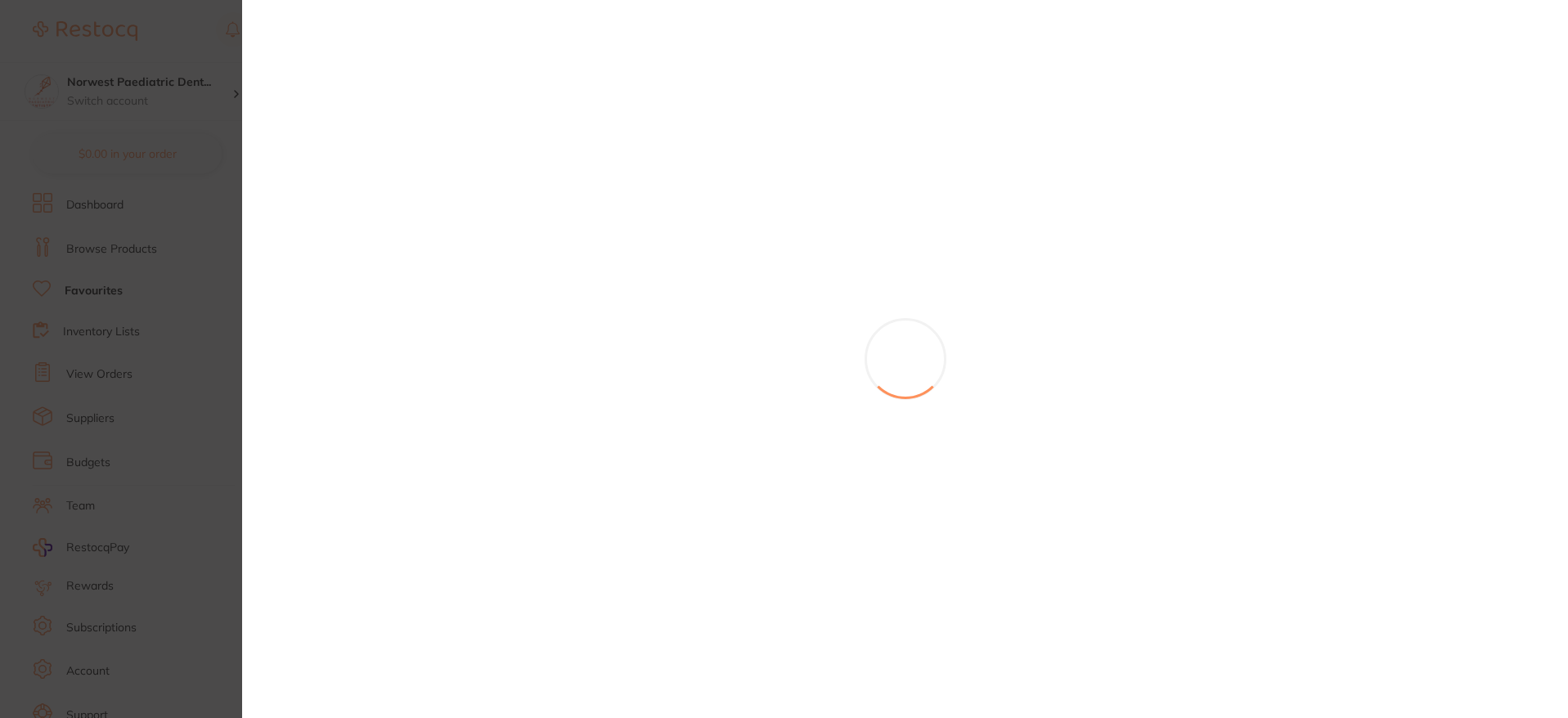
click at [152, 114] on section at bounding box center [784, 359] width 1568 height 718
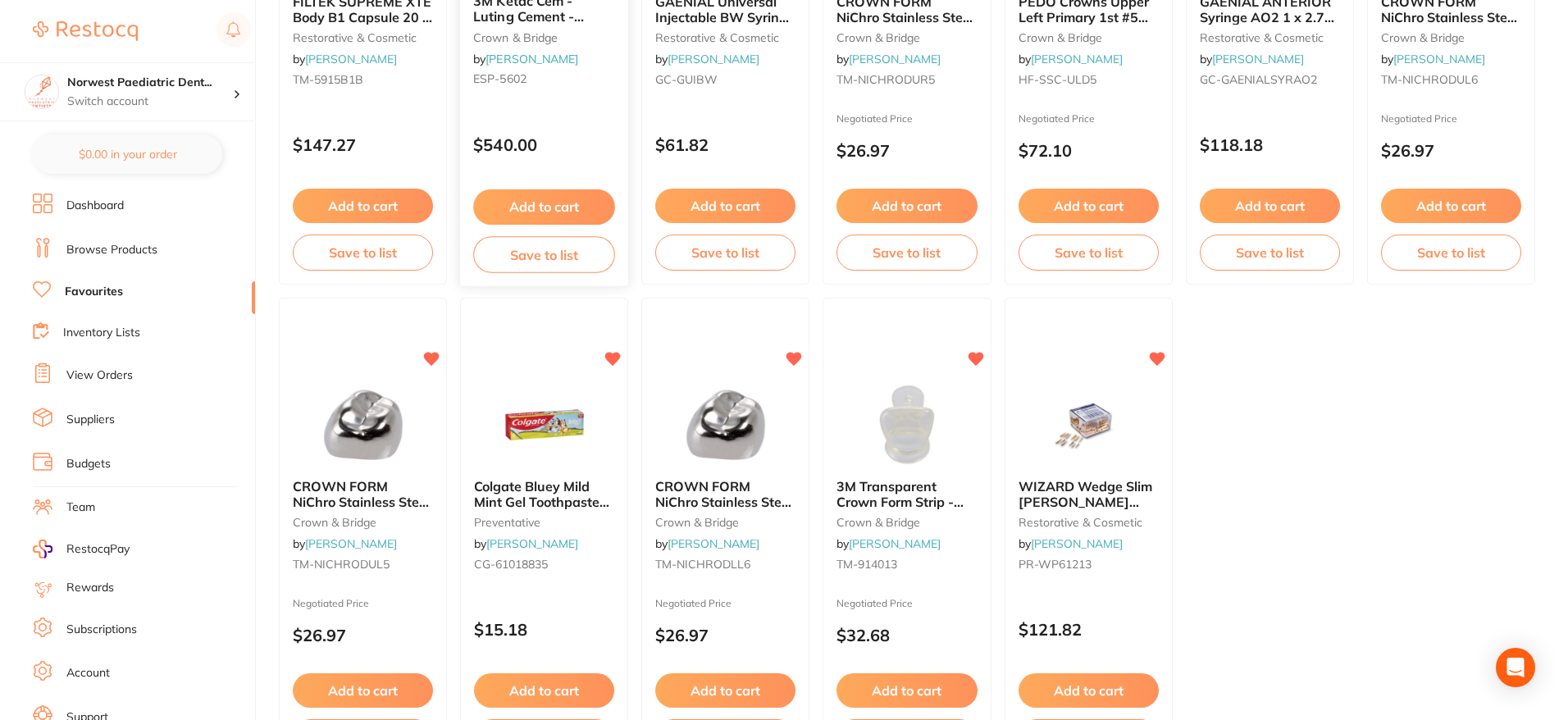
scroll to position [3423, 0]
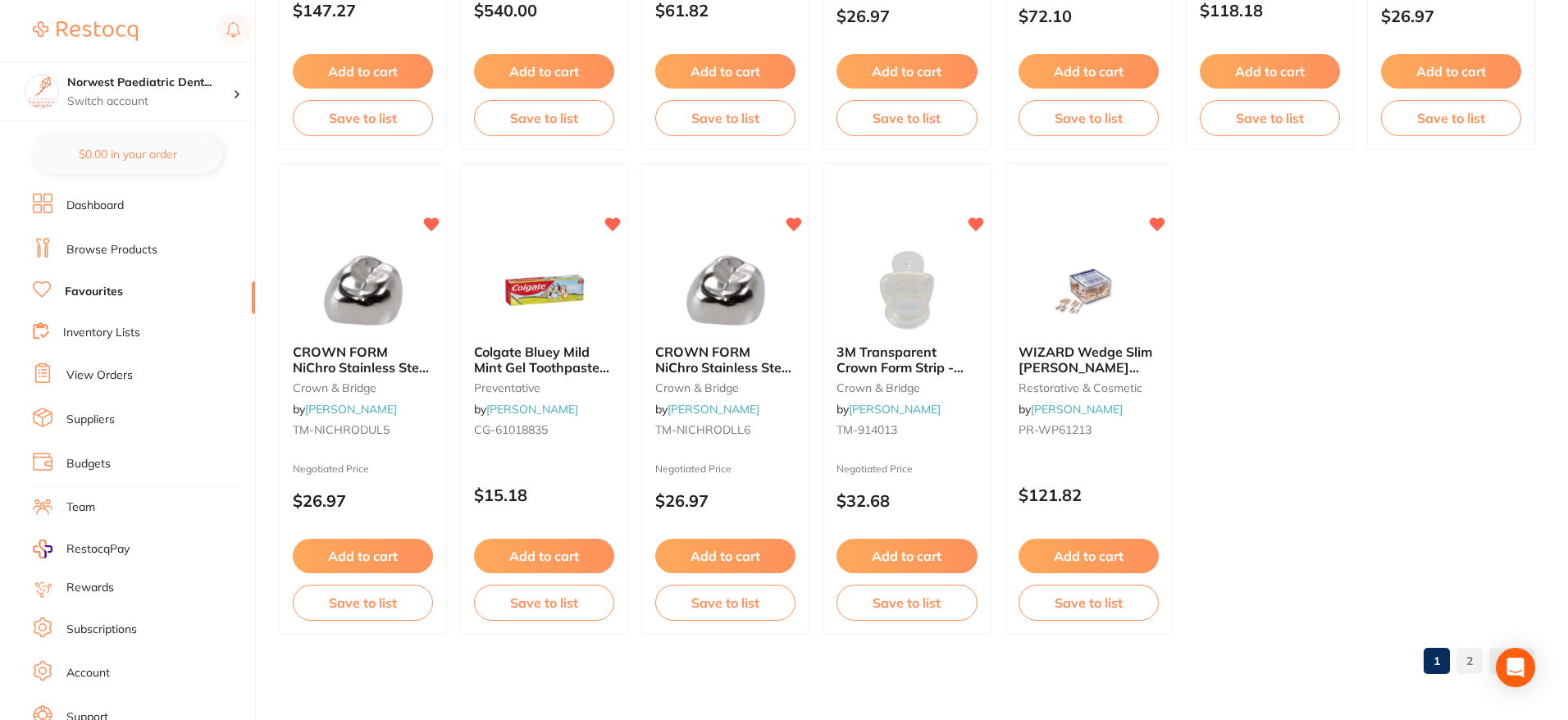
click at [1469, 659] on link "2" at bounding box center [1470, 662] width 26 height 33
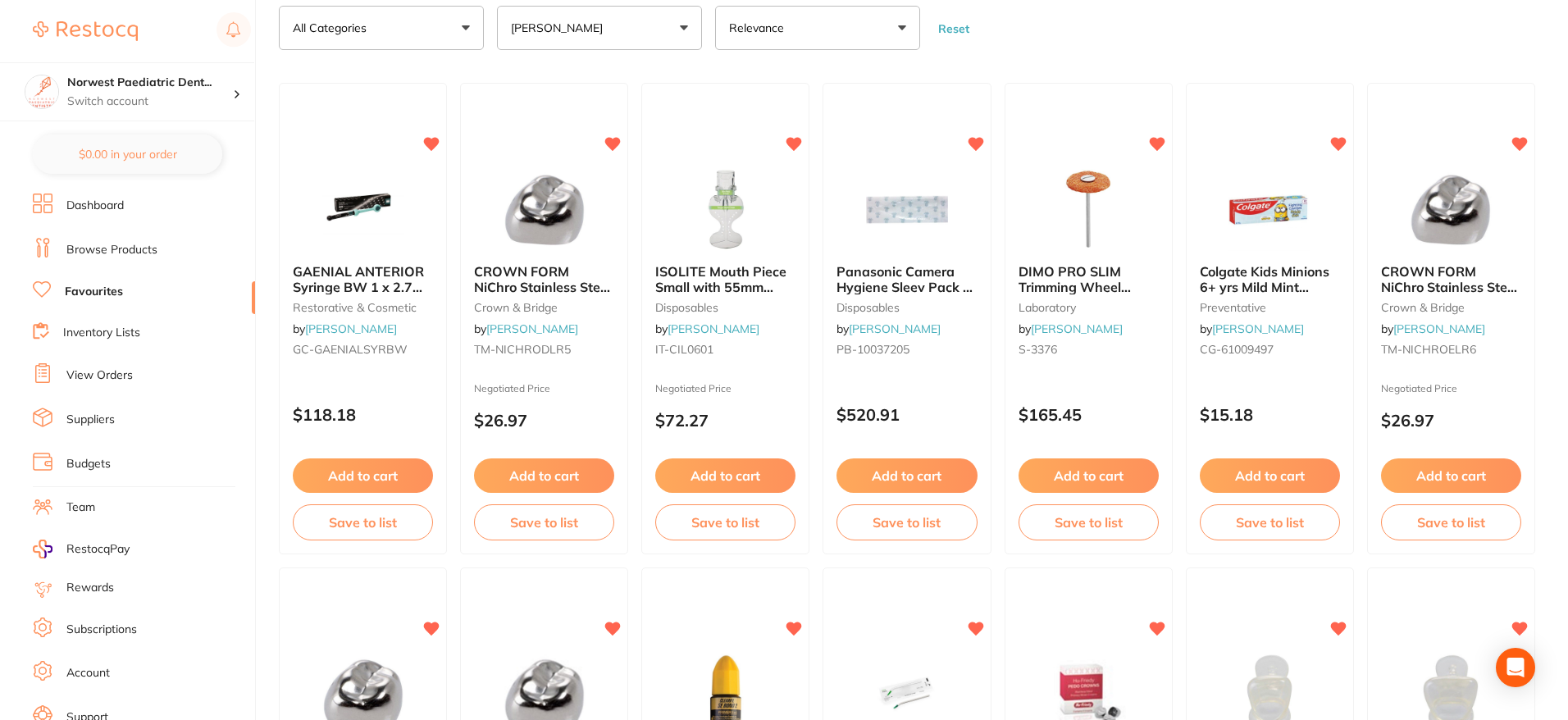
scroll to position [91, 0]
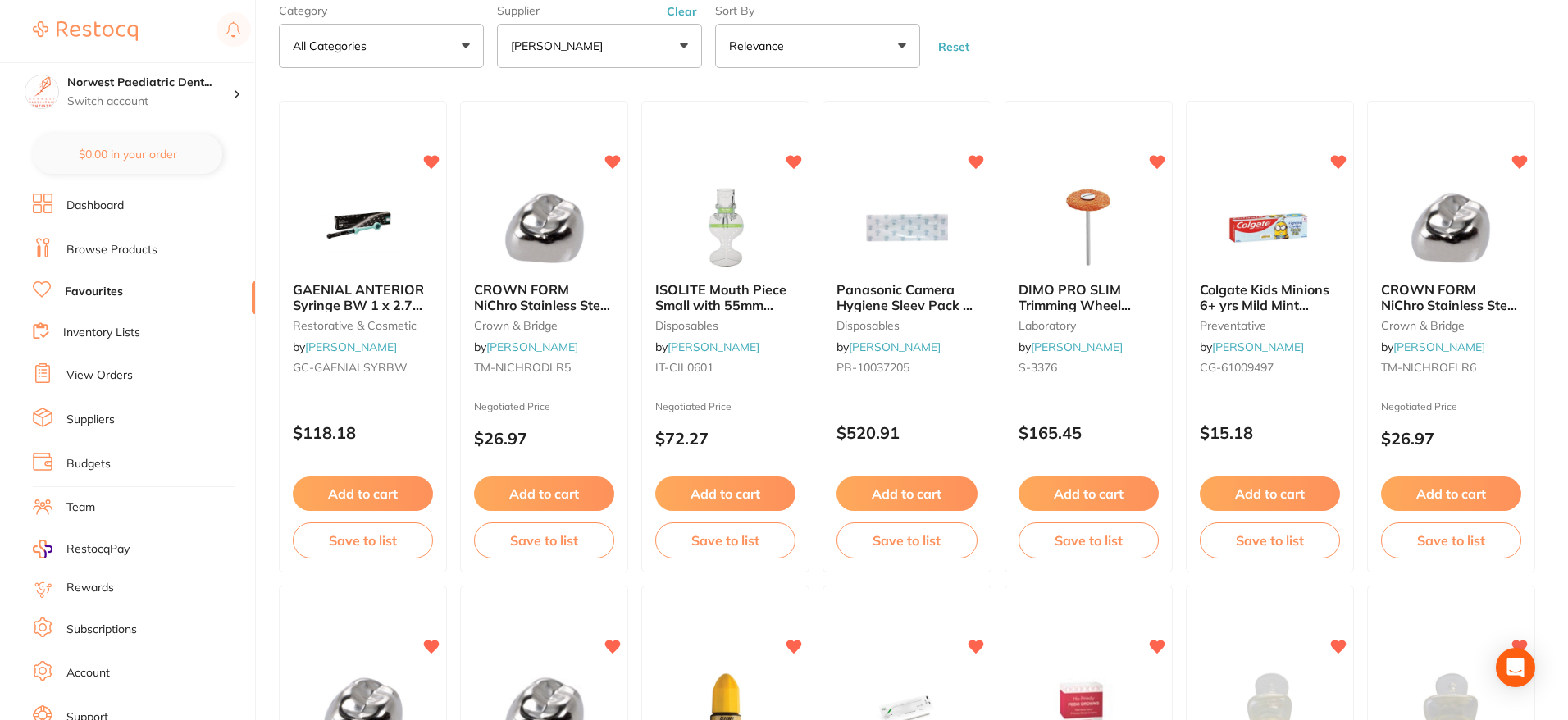
click at [644, 51] on button "[PERSON_NAME]" at bounding box center [599, 45] width 205 height 45
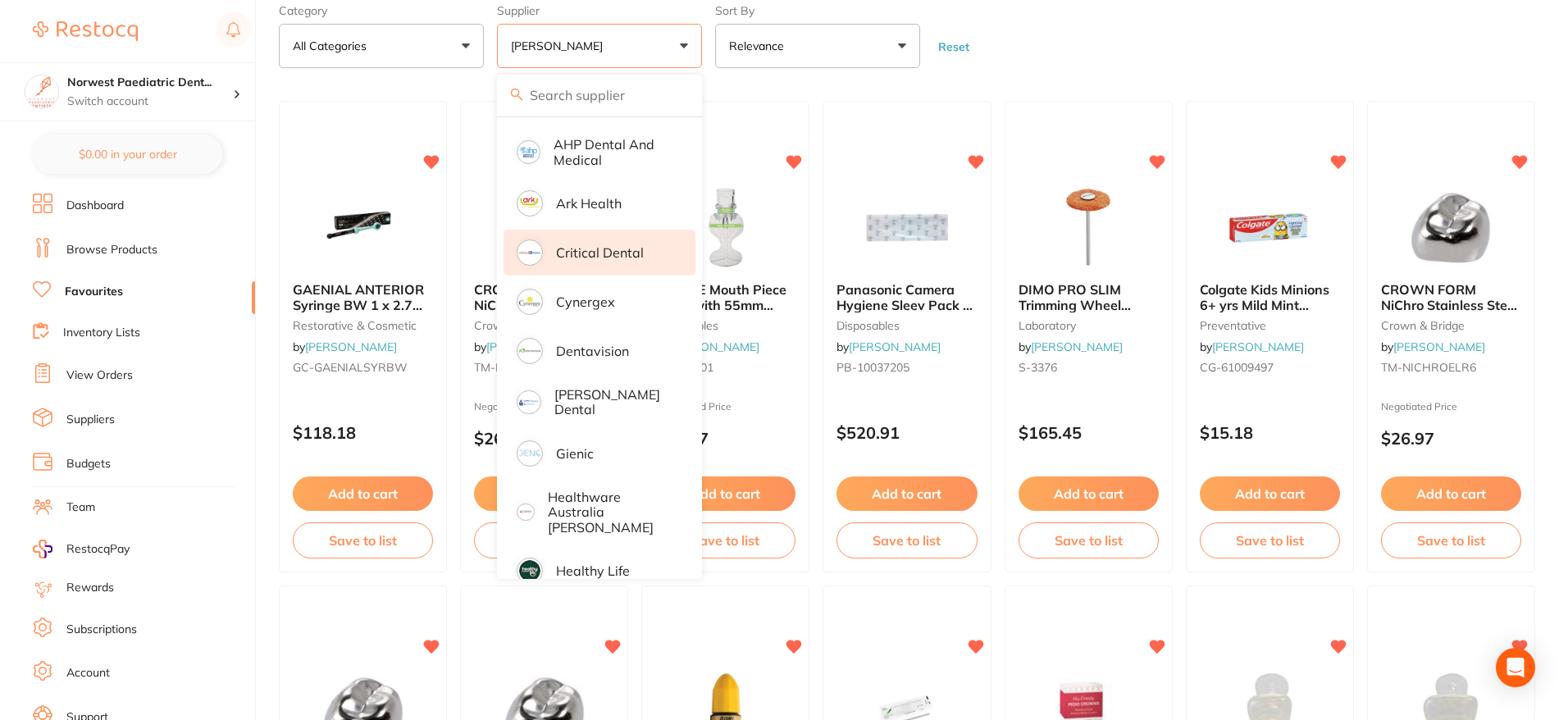
scroll to position [0, 0]
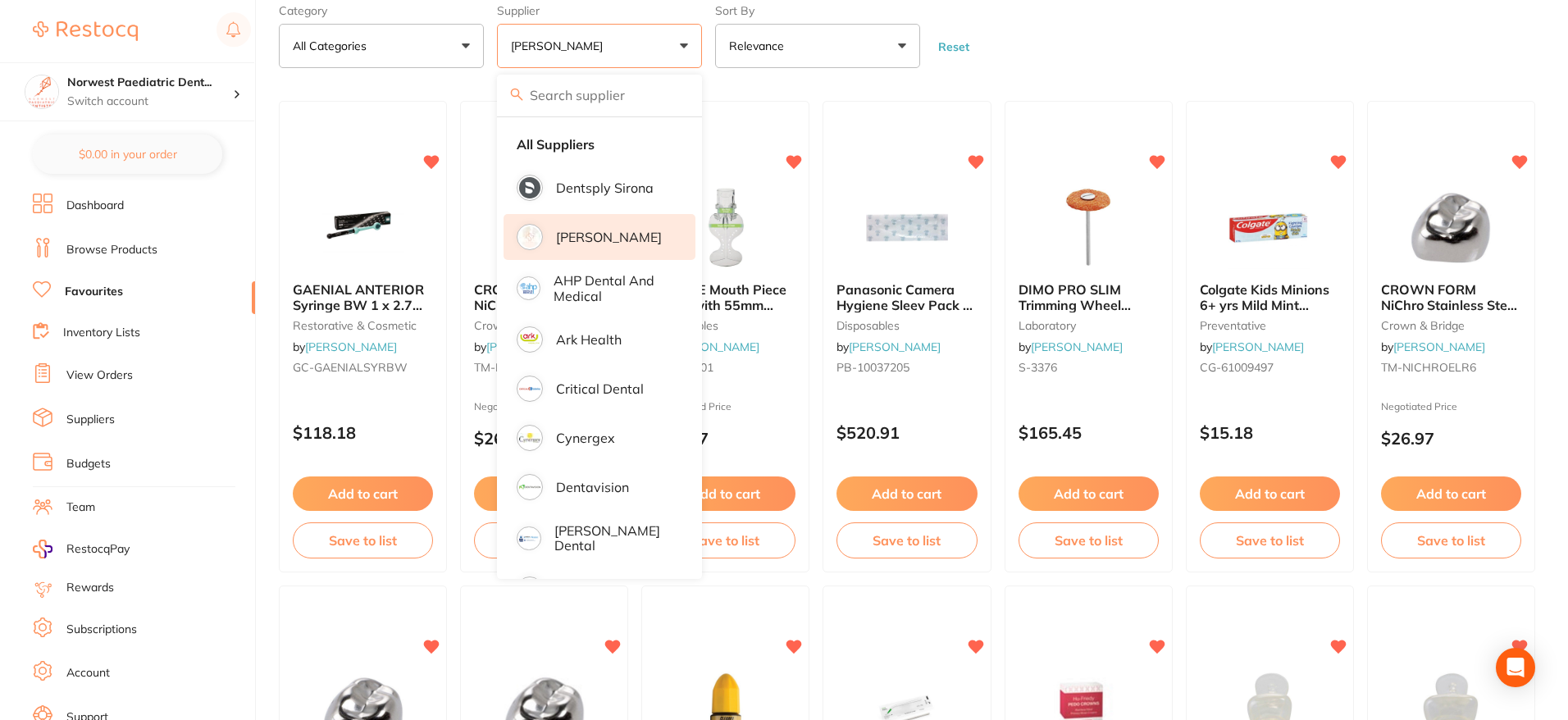
click at [611, 234] on p "[PERSON_NAME]" at bounding box center [608, 237] width 106 height 15
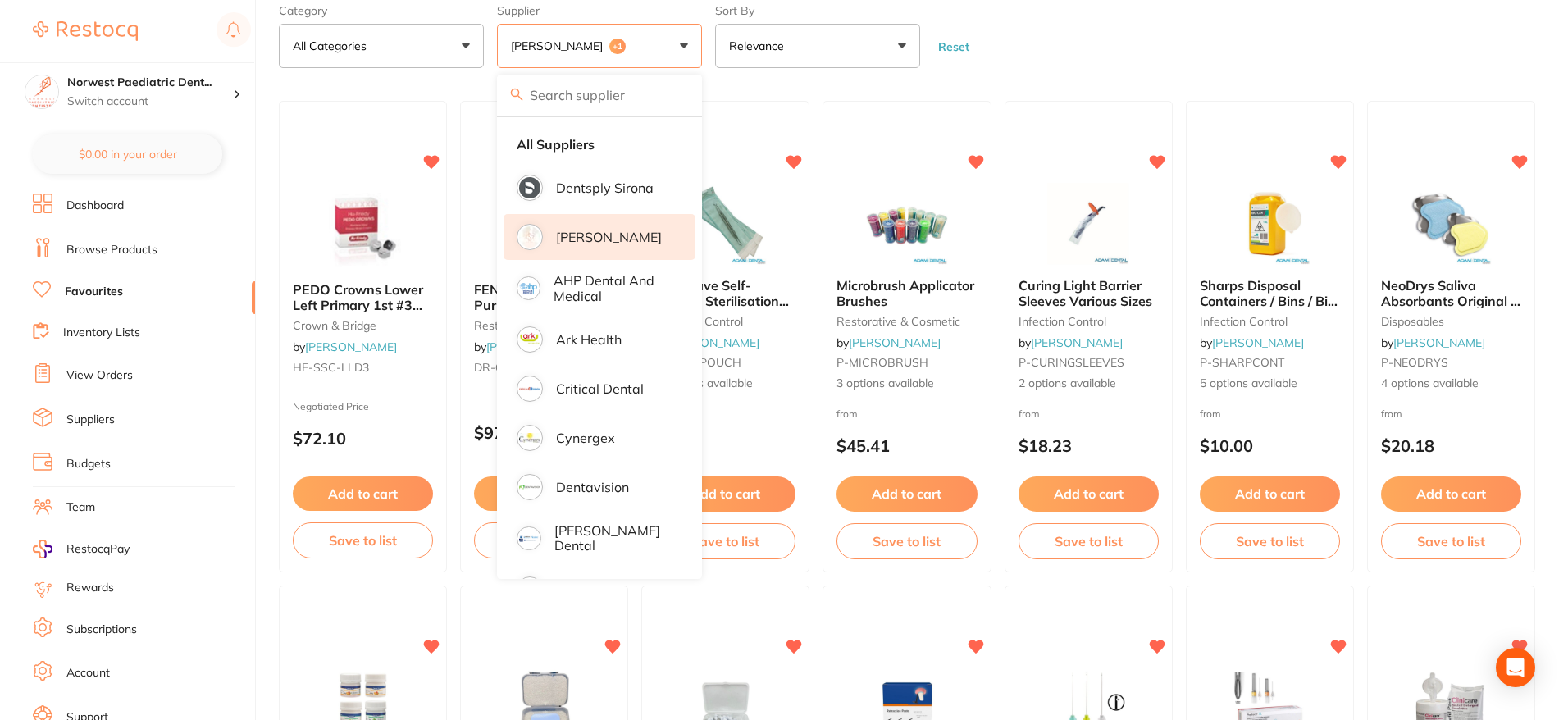
click at [1212, 36] on form "Category All Categories All Categories anaesthetic articulating burs crown & br…" at bounding box center [907, 32] width 1256 height 71
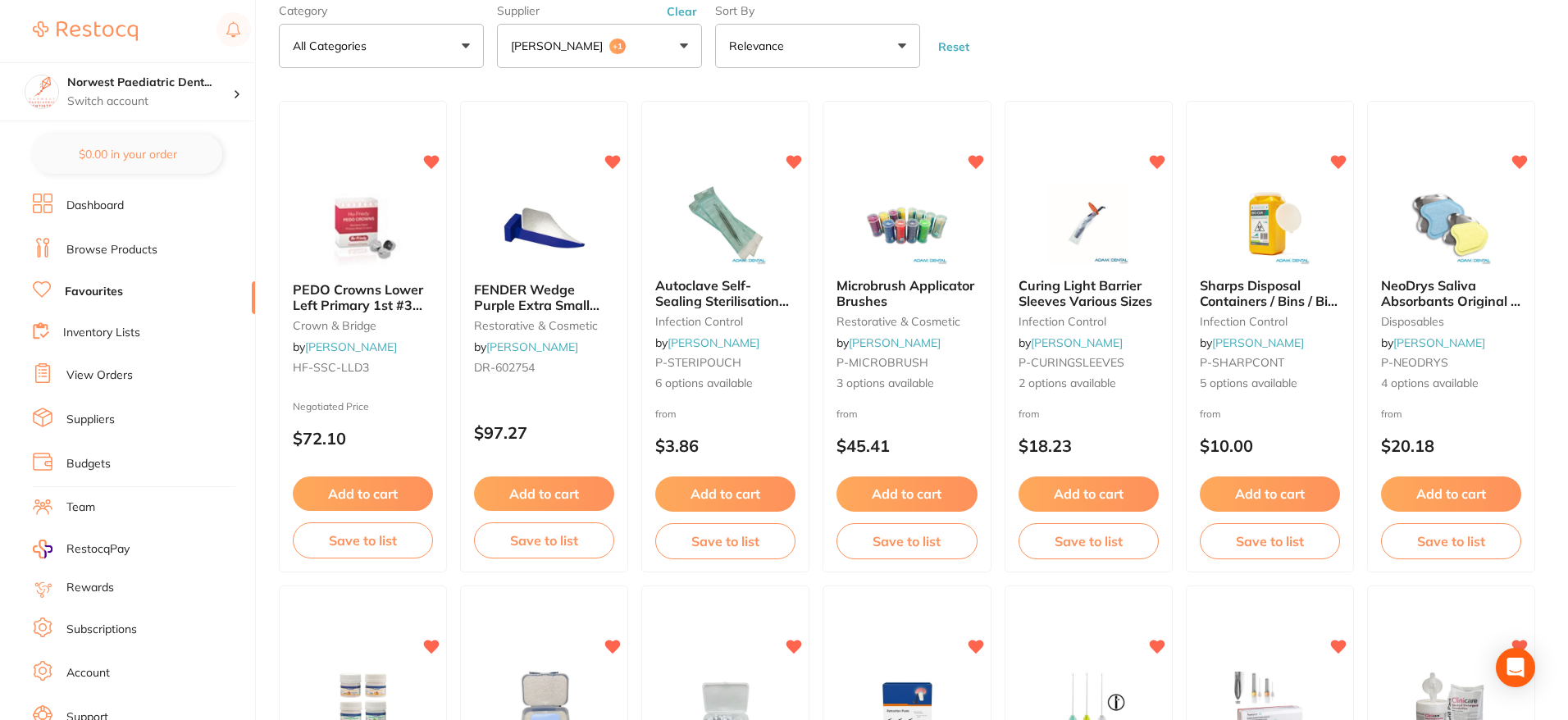
click at [636, 57] on button "[PERSON_NAME] +1" at bounding box center [599, 45] width 205 height 45
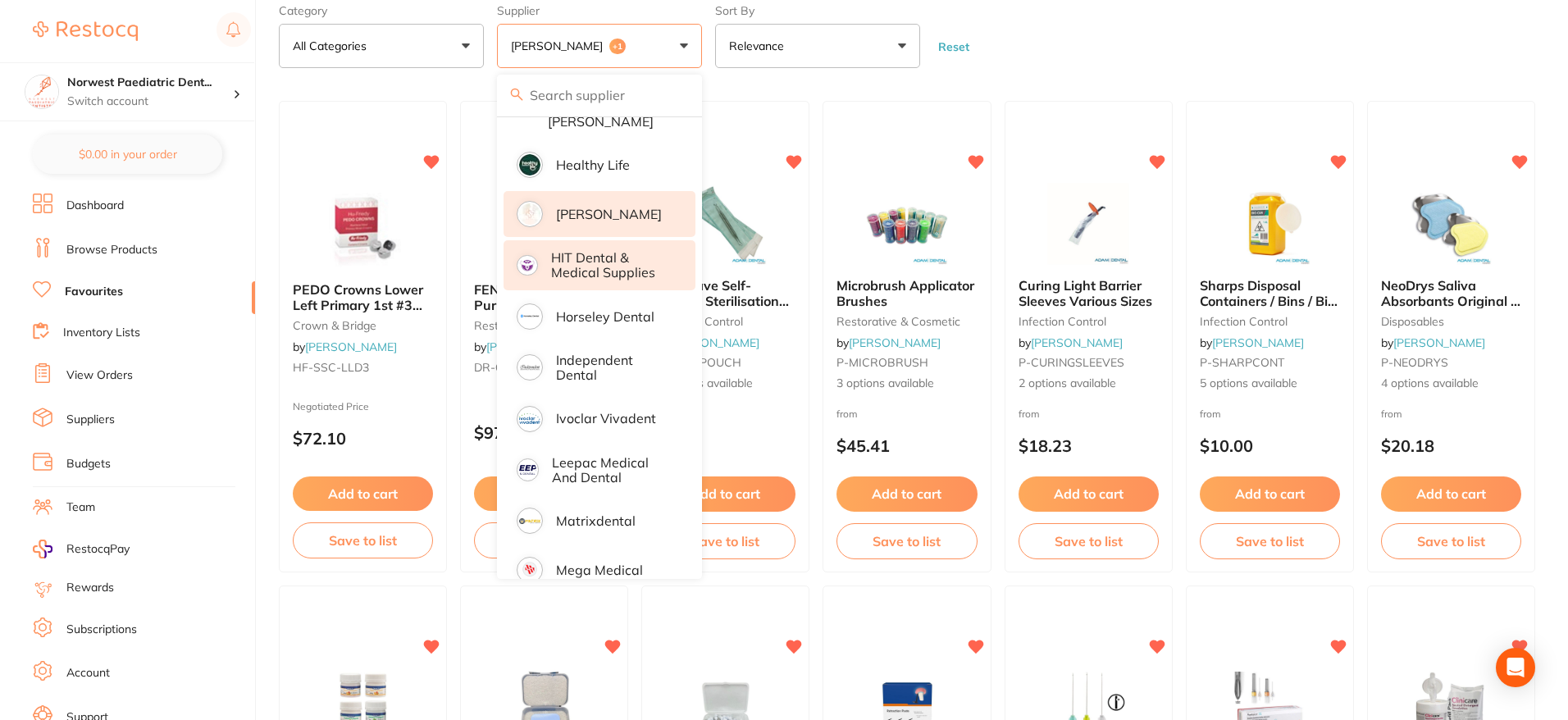
scroll to position [541, 0]
click at [600, 208] on p "[PERSON_NAME]" at bounding box center [608, 215] width 106 height 15
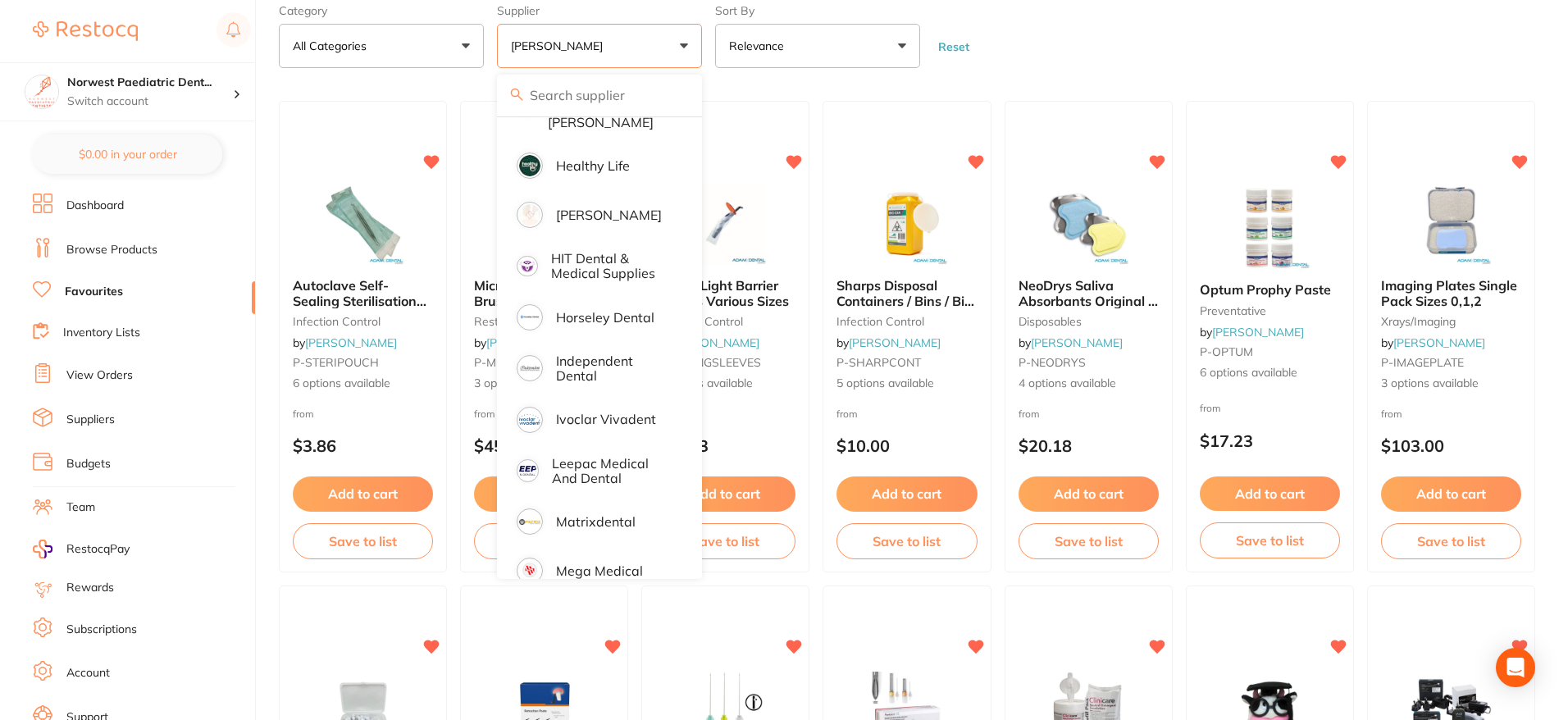
click at [1098, 29] on form "Category All Categories All Categories anaesthetic articulating burs disposable…" at bounding box center [907, 32] width 1256 height 71
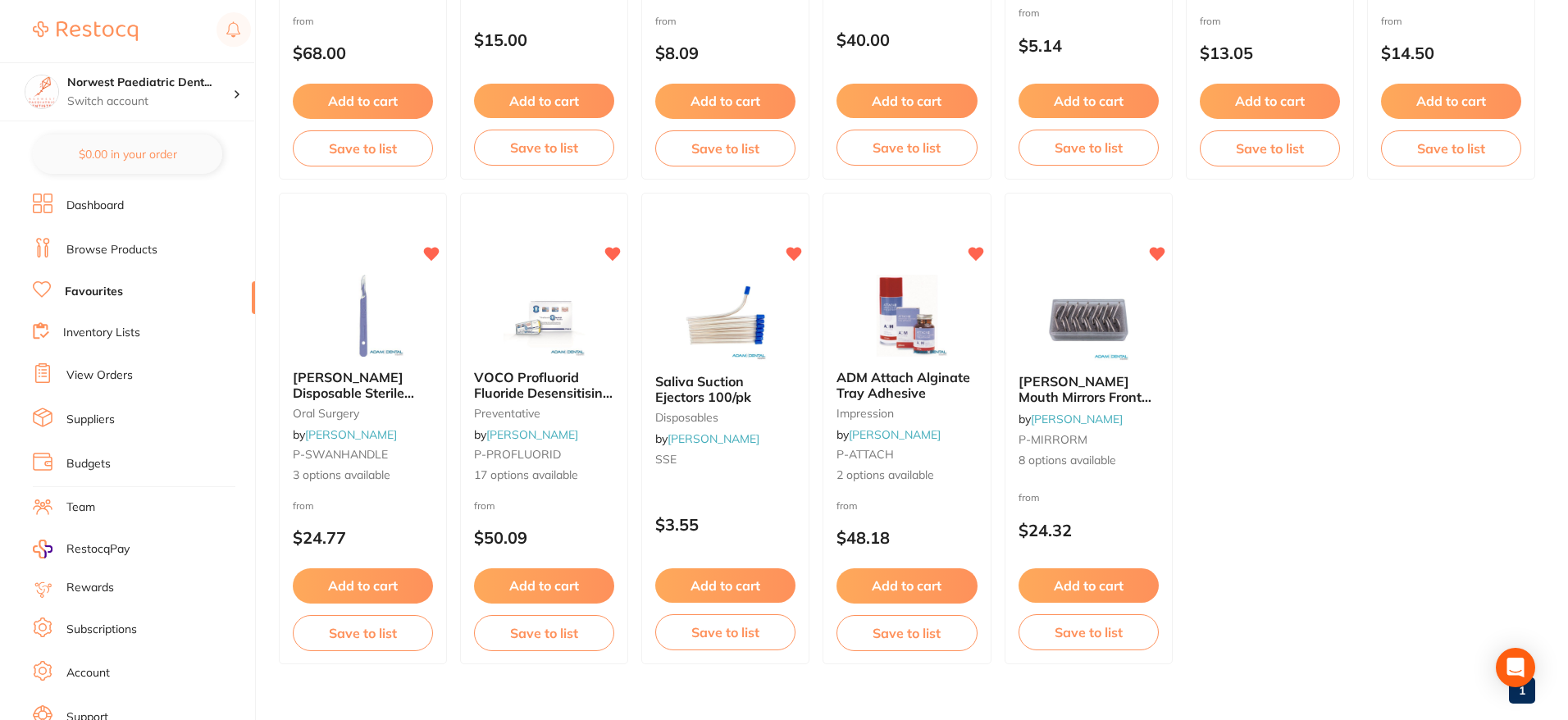
scroll to position [1968, 0]
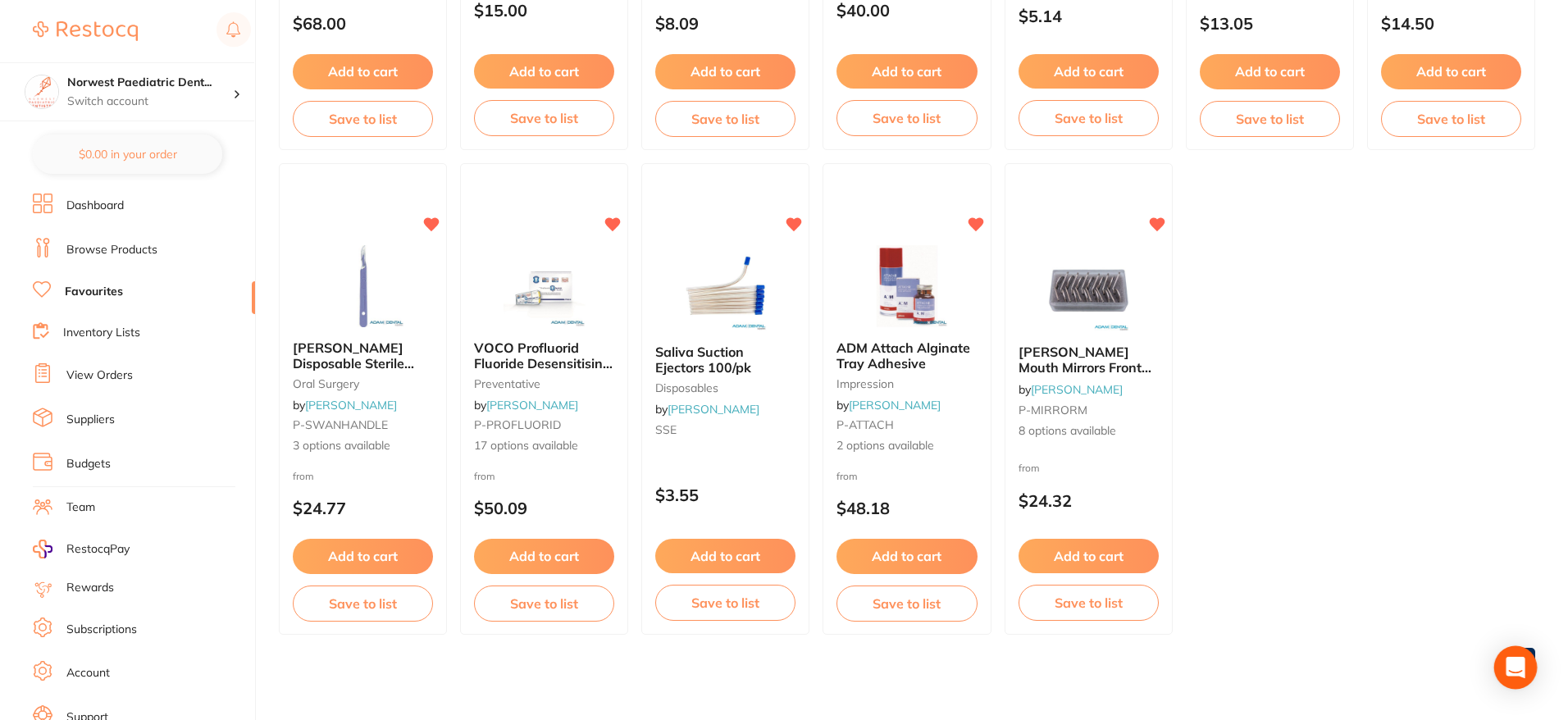
click at [1516, 671] on icon "Open Intercom Messenger" at bounding box center [1516, 668] width 19 height 21
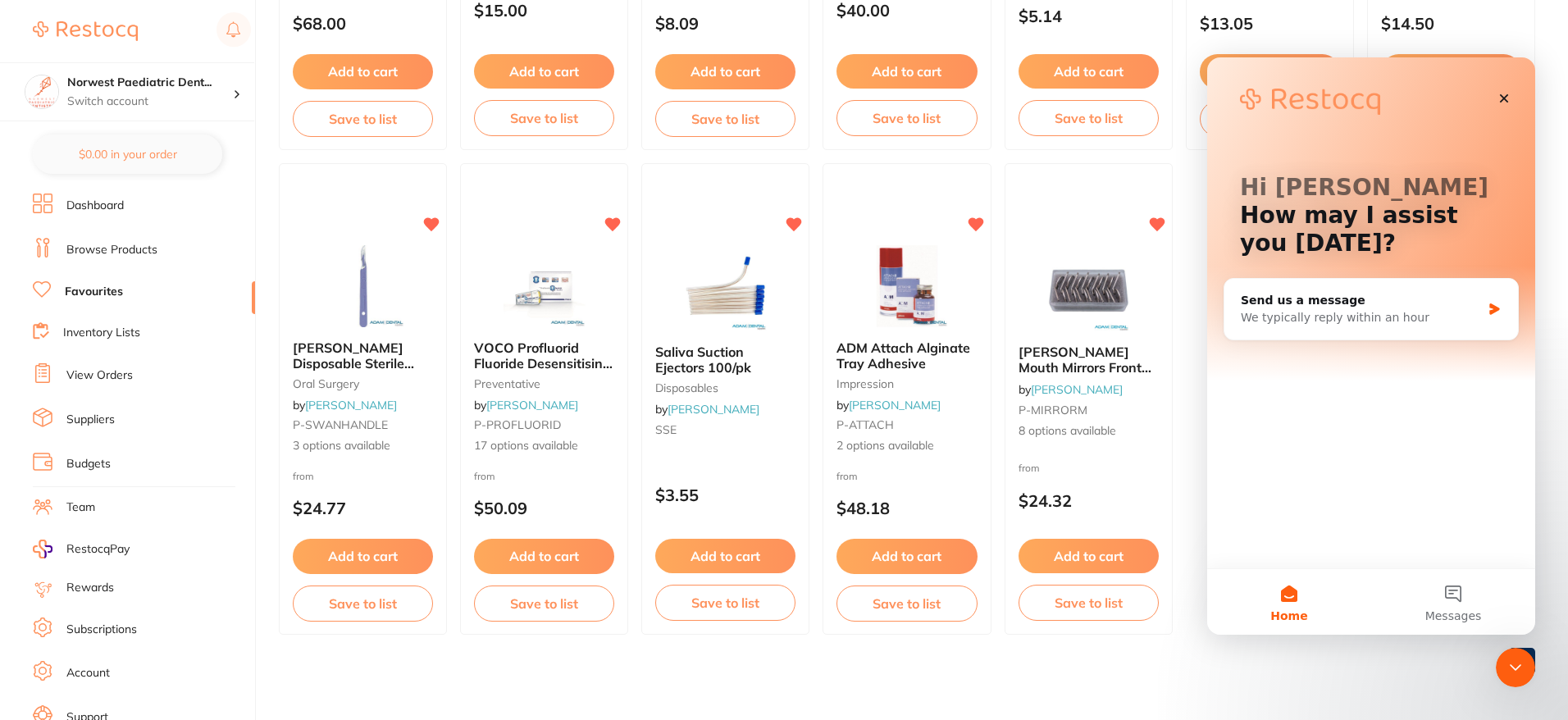
scroll to position [0, 0]
click at [1451, 607] on button "2 Messages" at bounding box center [1454, 601] width 164 height 65
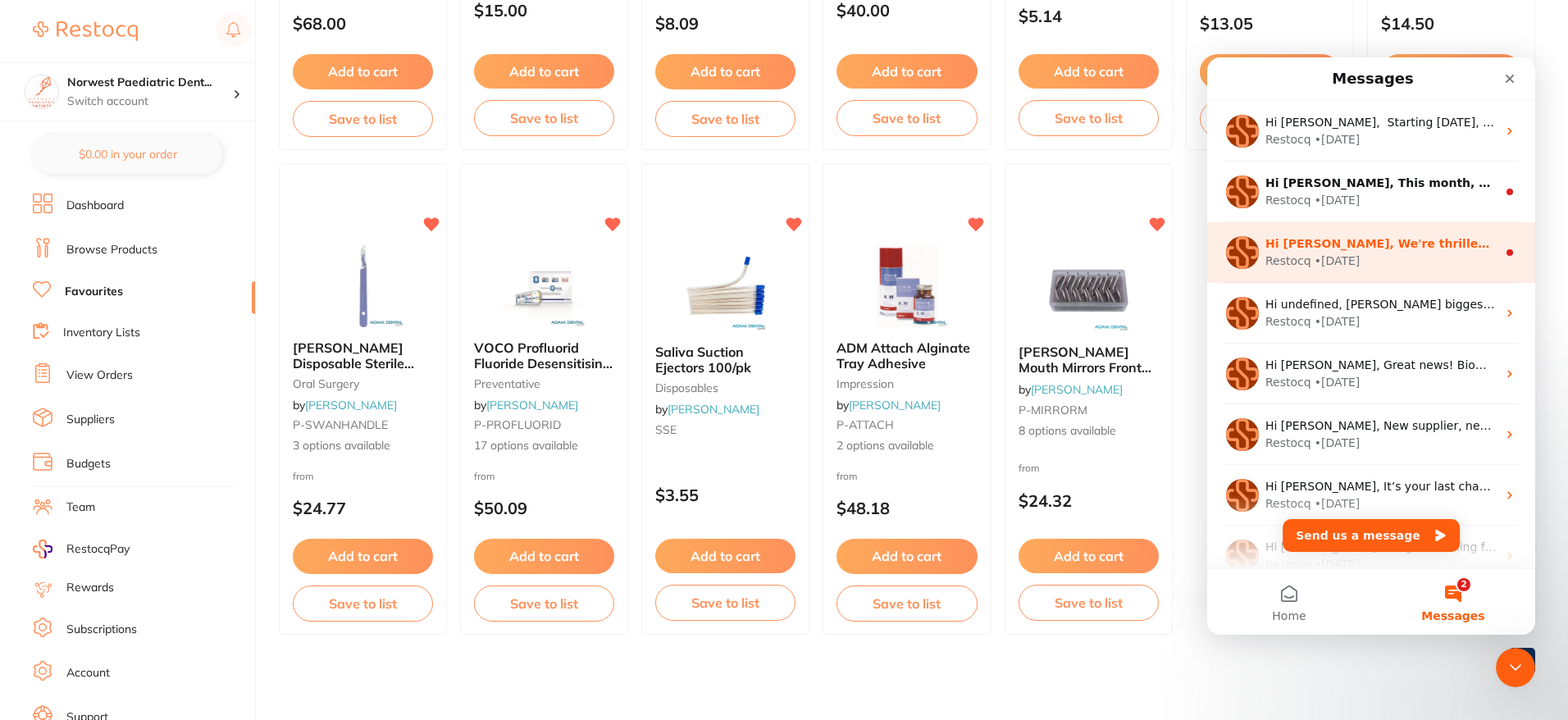
click at [1402, 253] on div "Restocq • [DATE]" at bounding box center [1381, 262] width 231 height 17
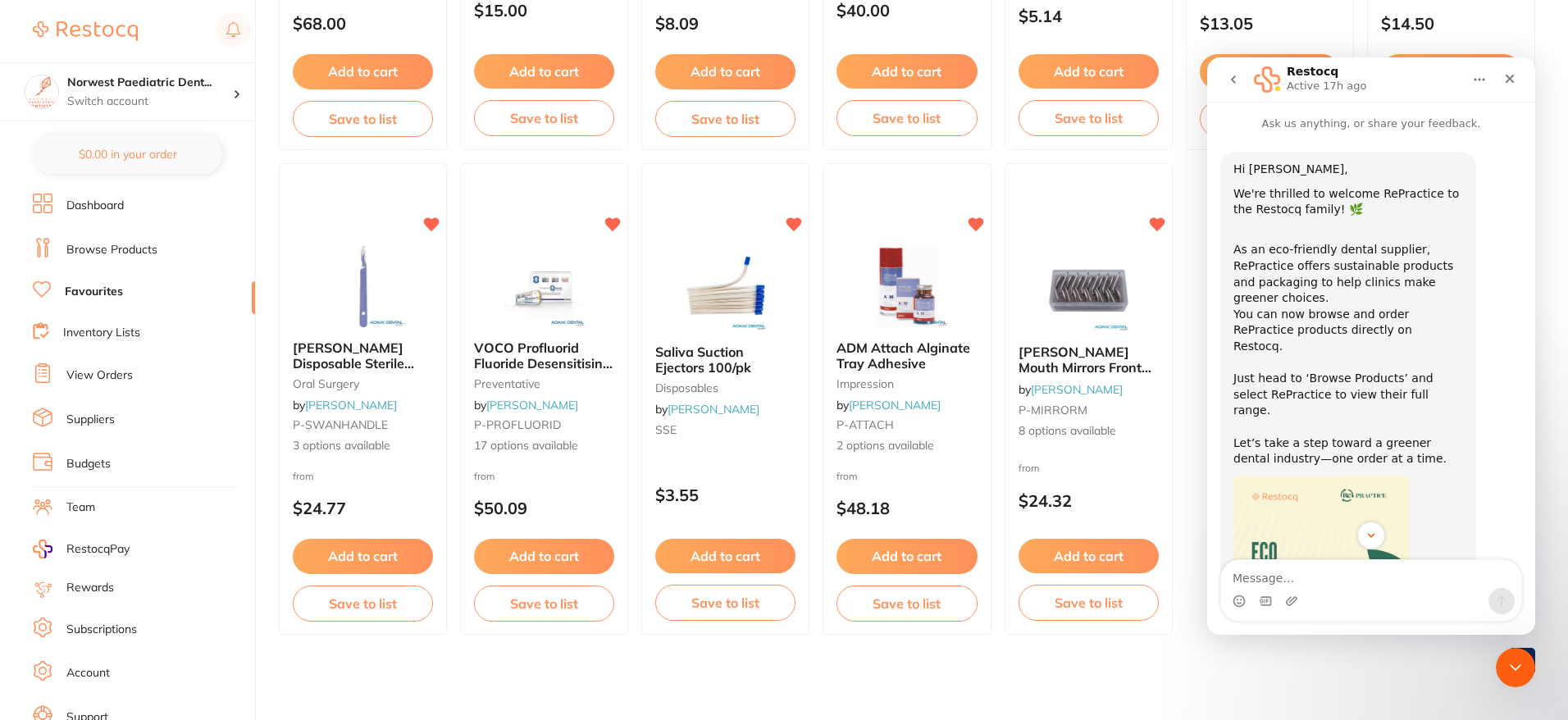
click at [1229, 80] on icon "go back" at bounding box center [1233, 79] width 13 height 13
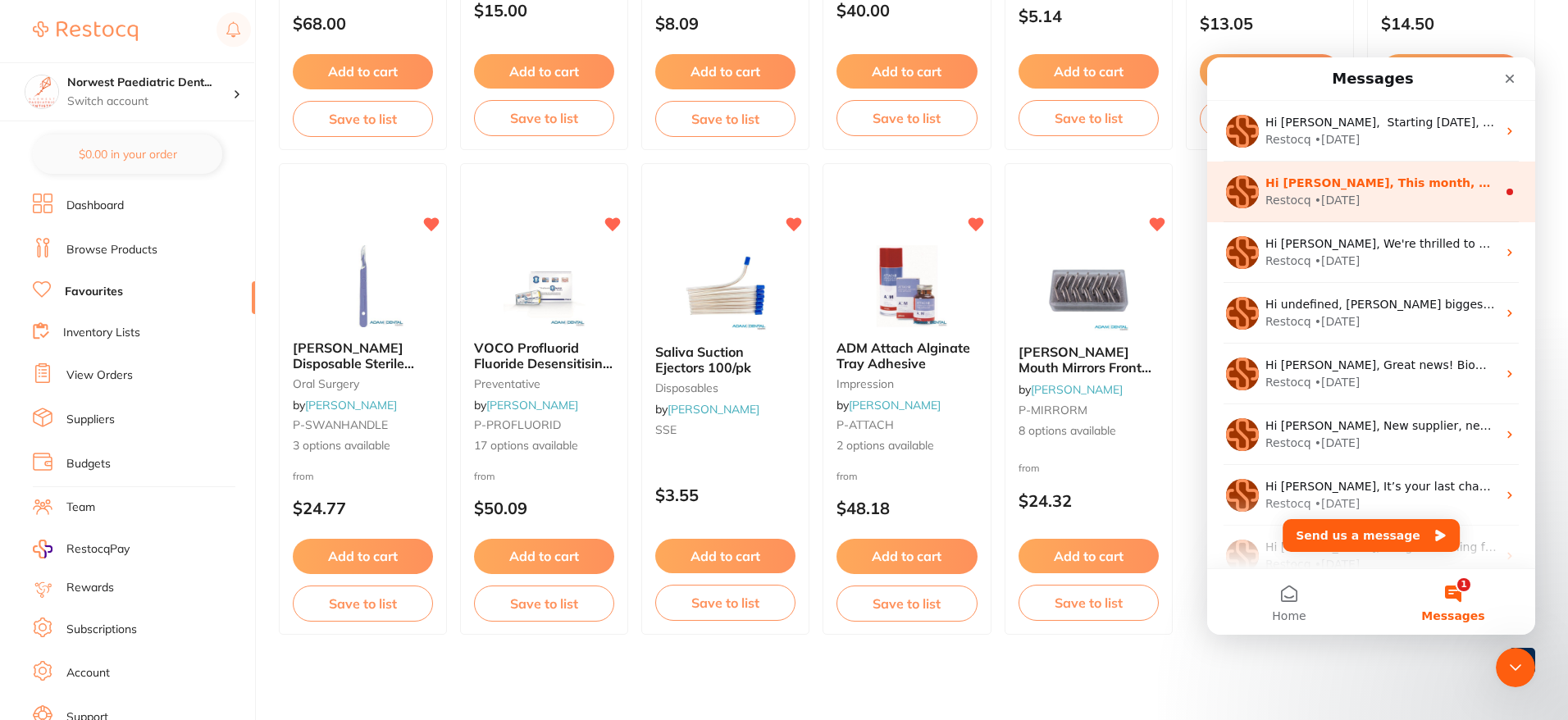
click at [1315, 192] on div "• [DATE]" at bounding box center [1338, 201] width 46 height 17
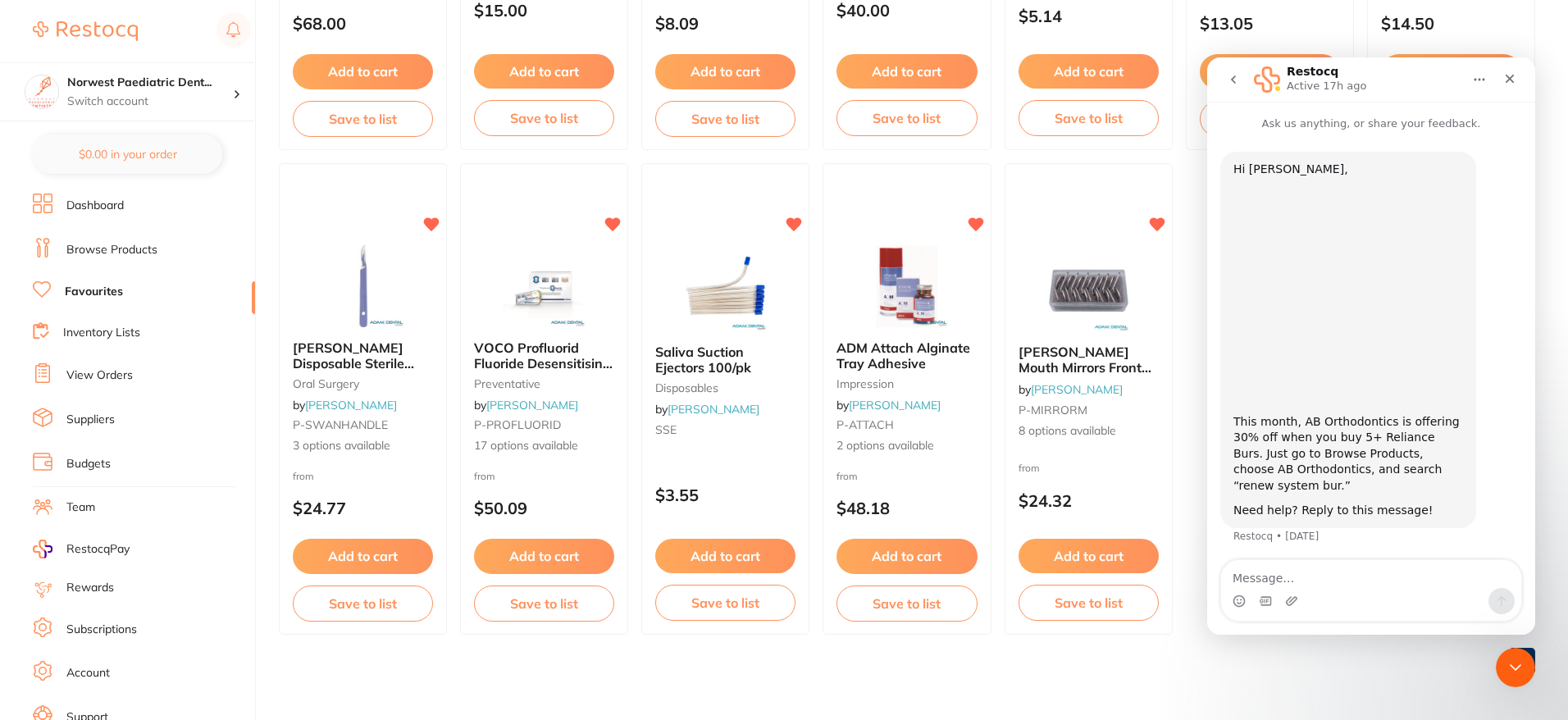
scroll to position [3, 0]
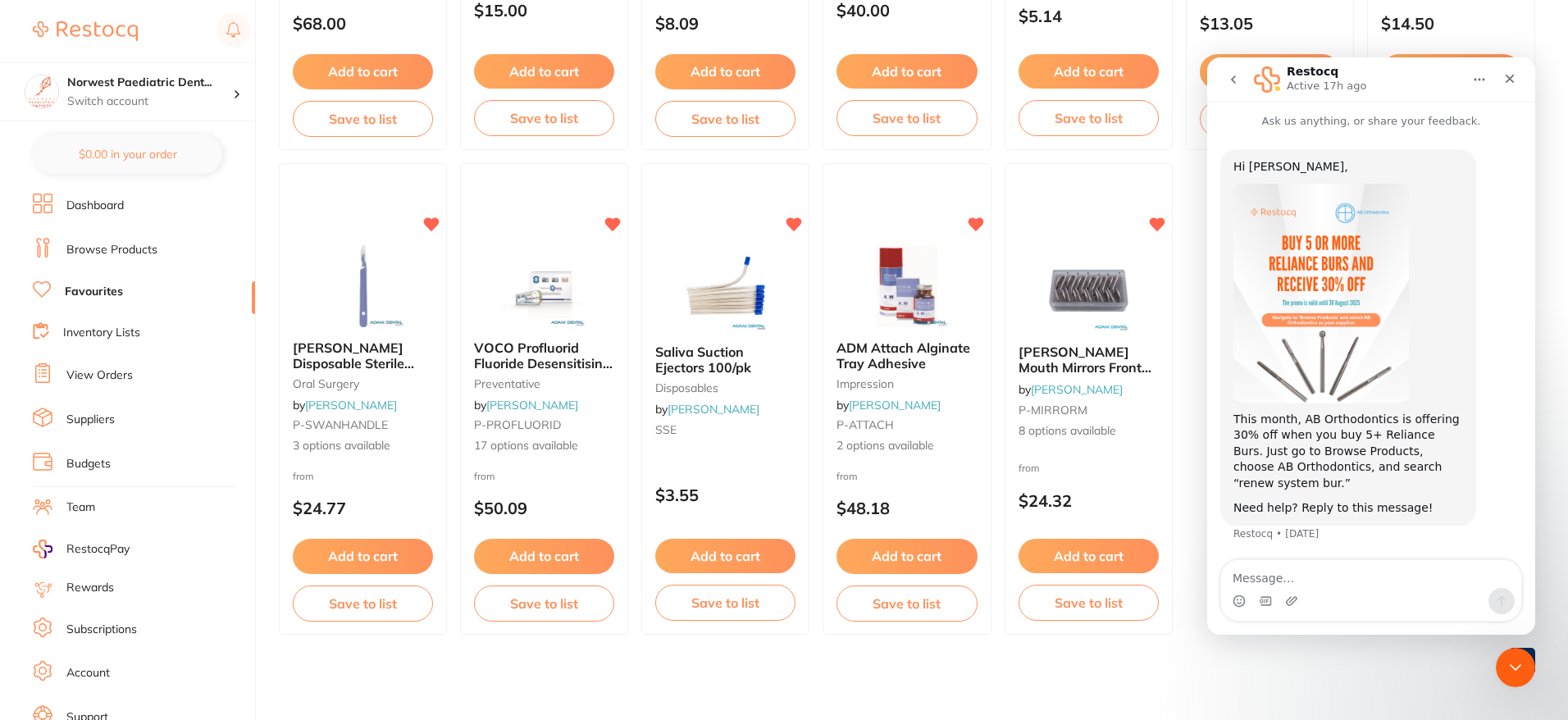
click at [1239, 75] on icon "go back" at bounding box center [1233, 79] width 13 height 13
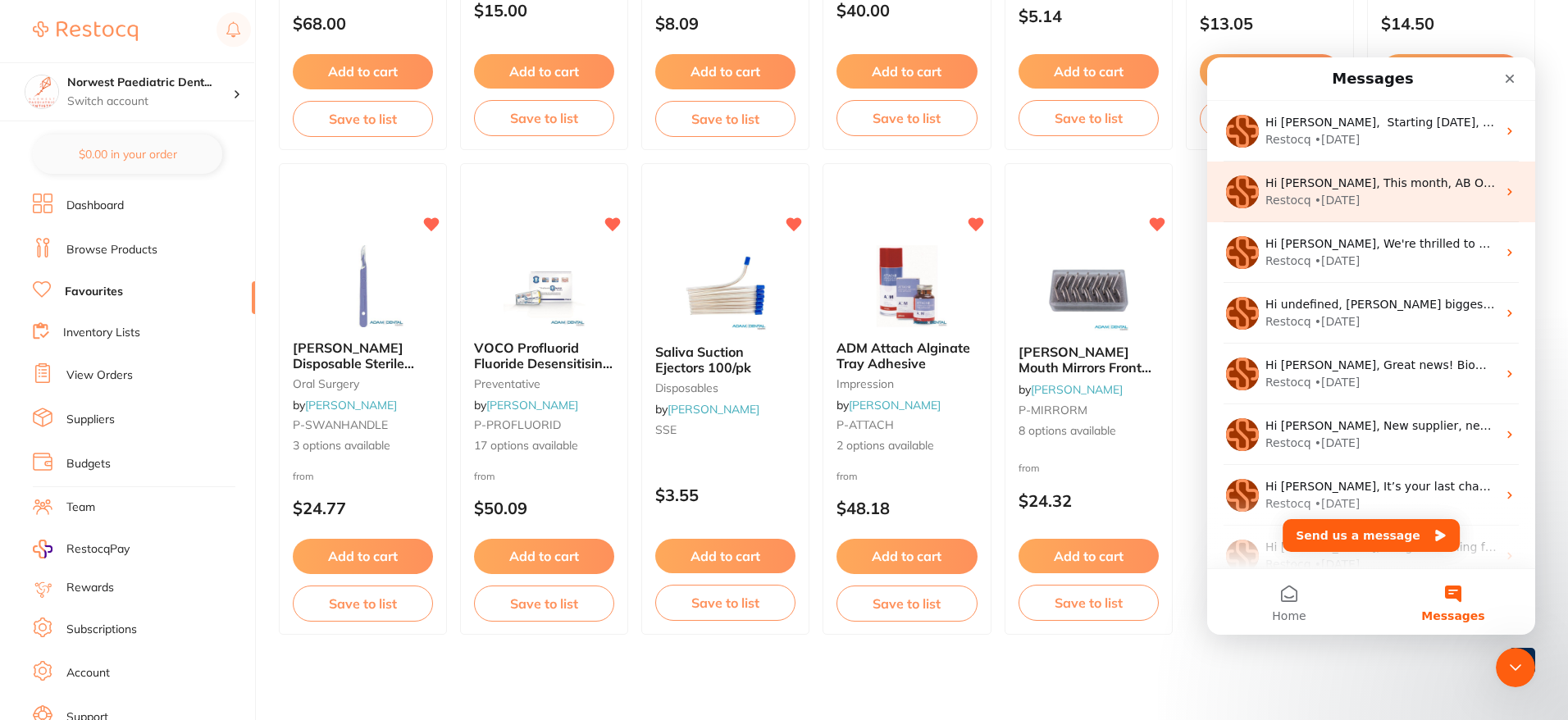
scroll to position [0, 0]
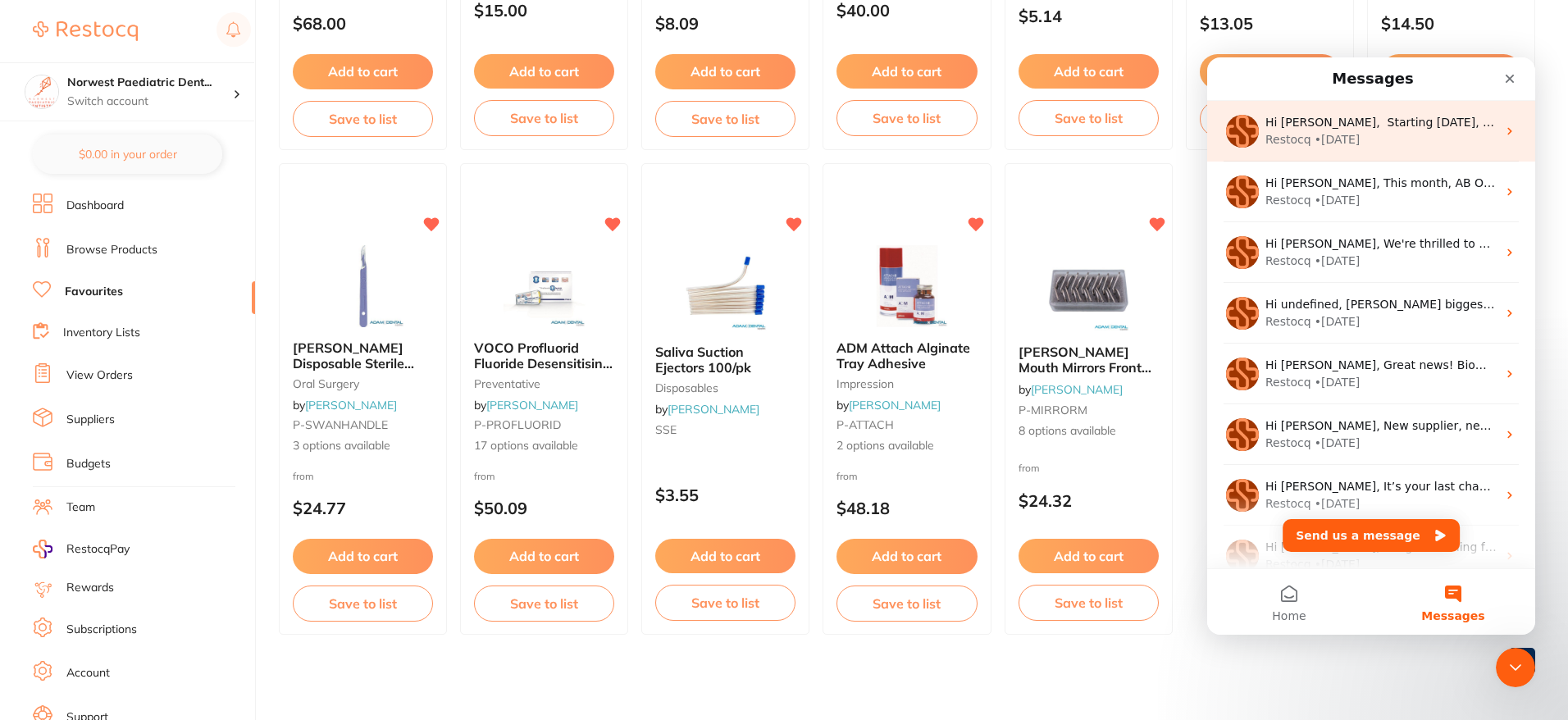
click at [1345, 140] on div "• [DATE]" at bounding box center [1338, 140] width 46 height 17
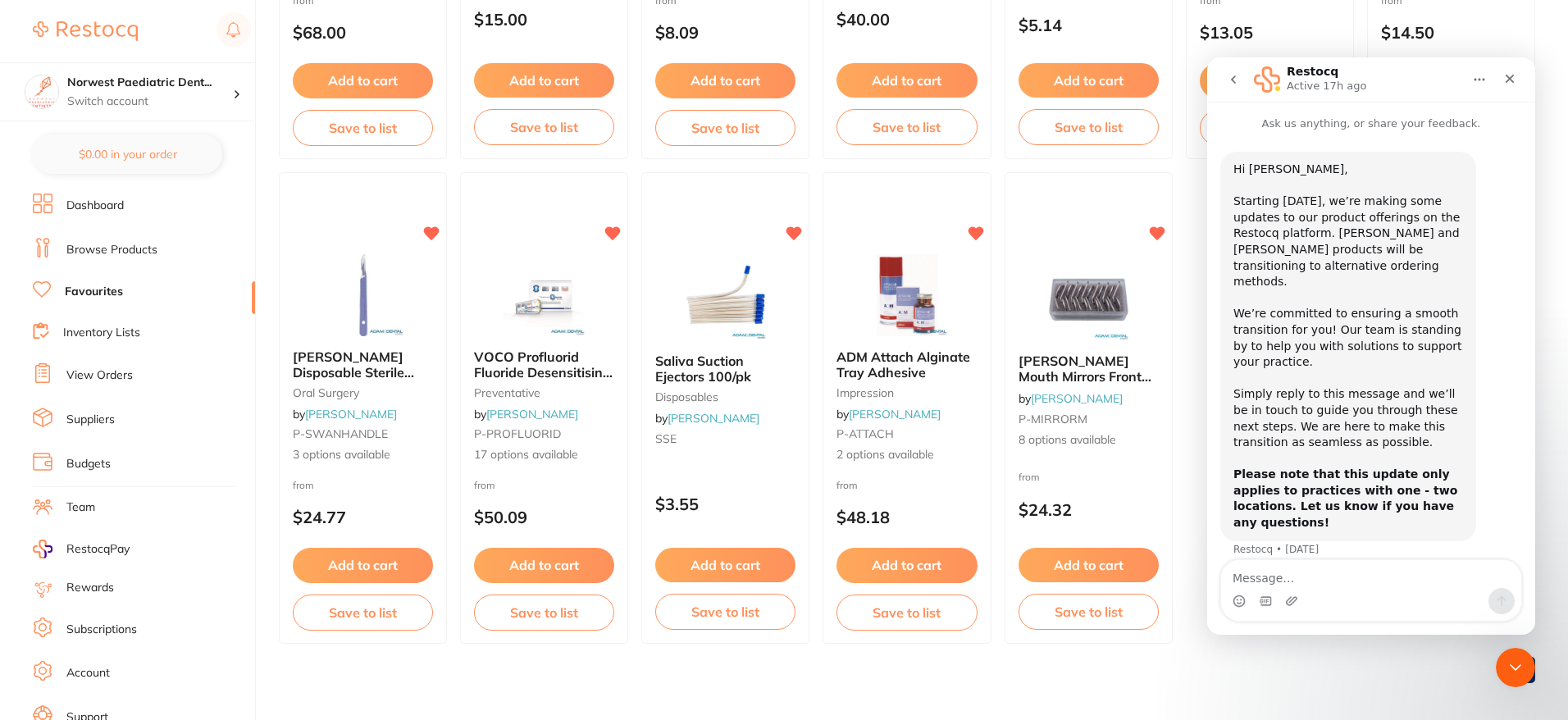
scroll to position [1968, 0]
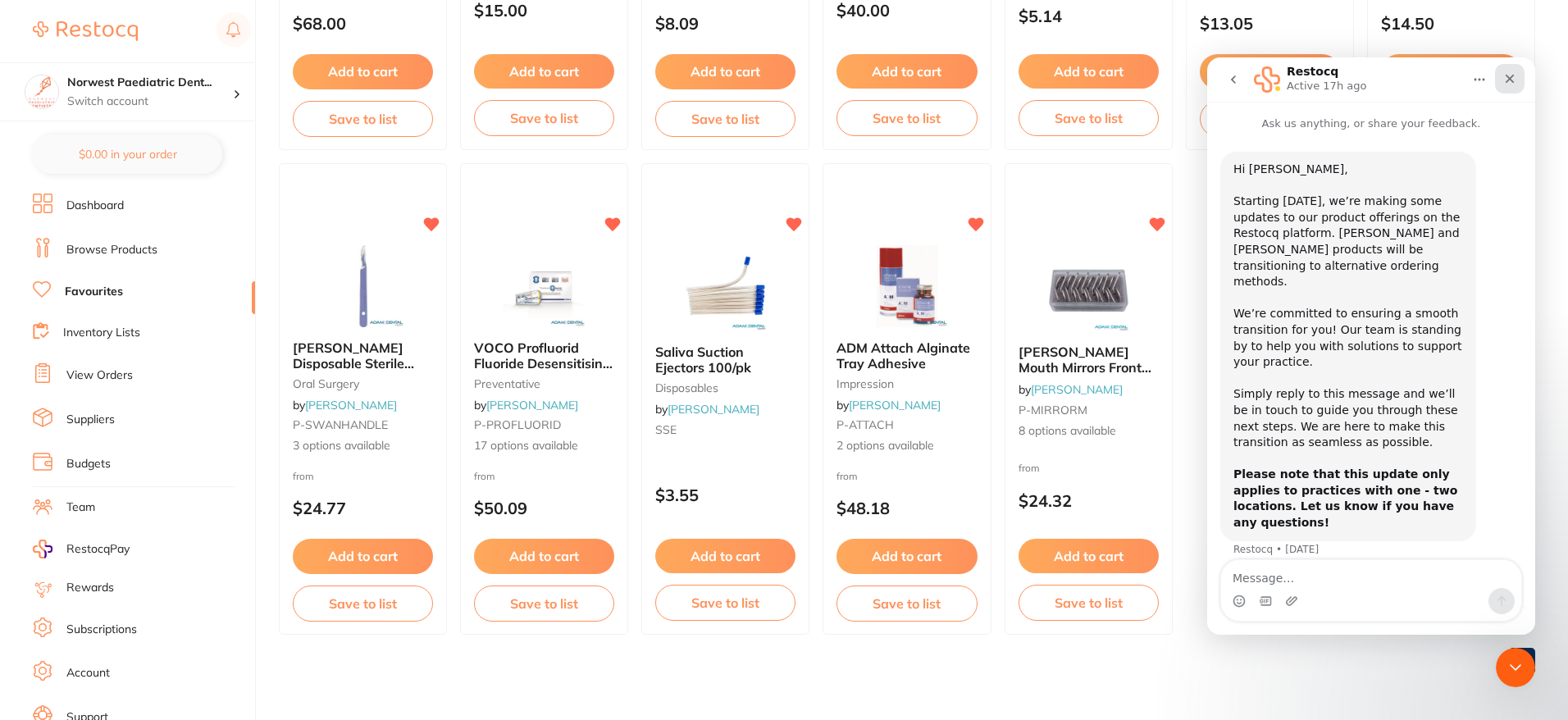
click at [1515, 76] on icon "Close" at bounding box center [1510, 79] width 13 height 13
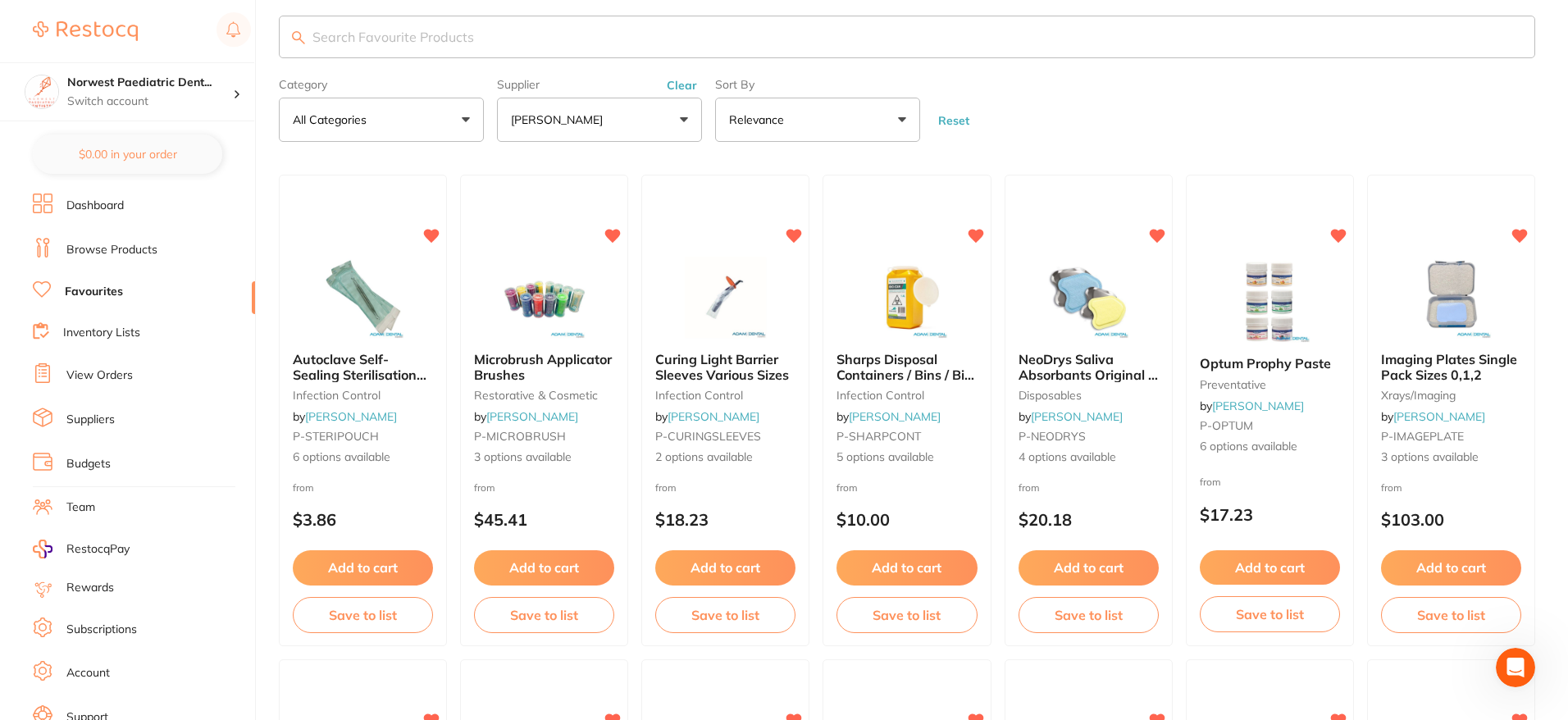
scroll to position [0, 0]
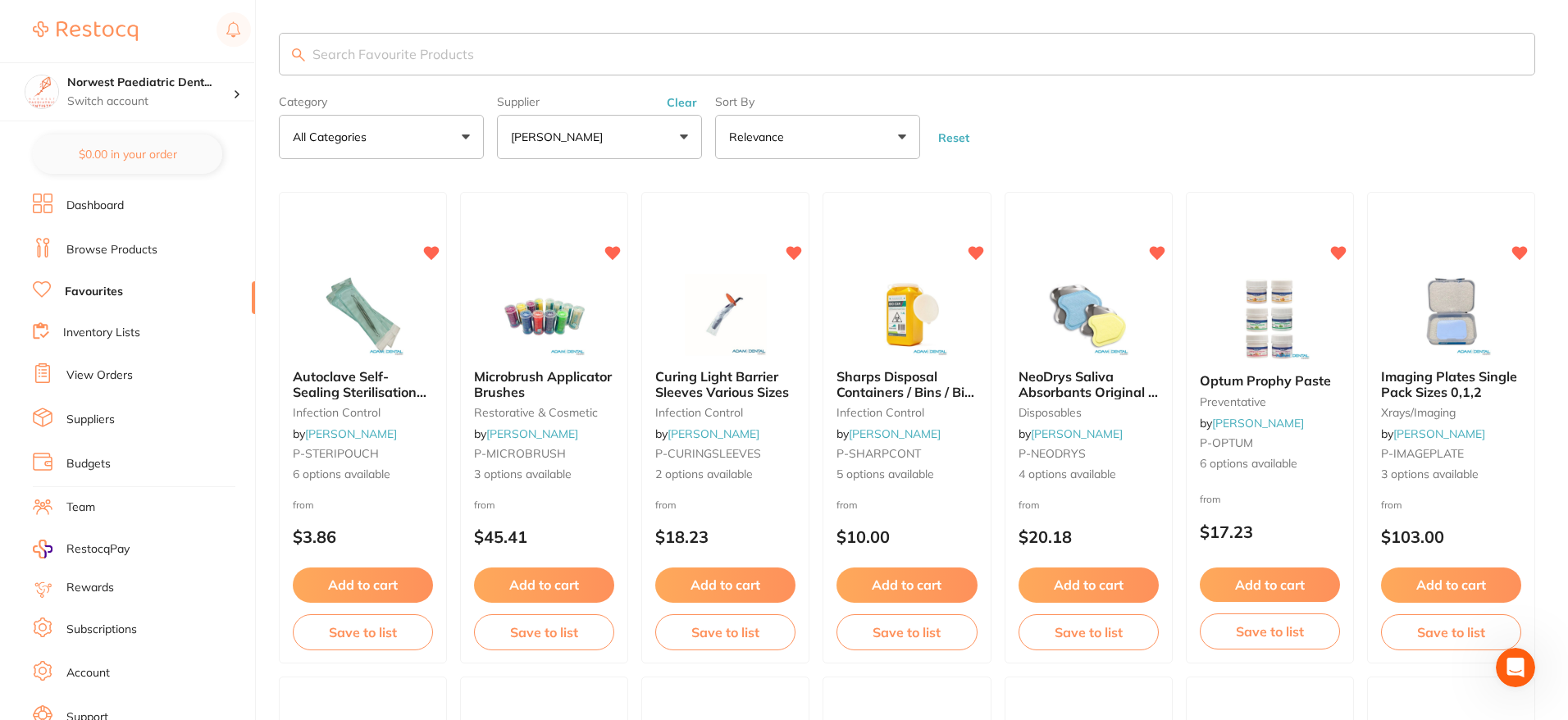
click at [684, 104] on button "Clear" at bounding box center [682, 102] width 40 height 15
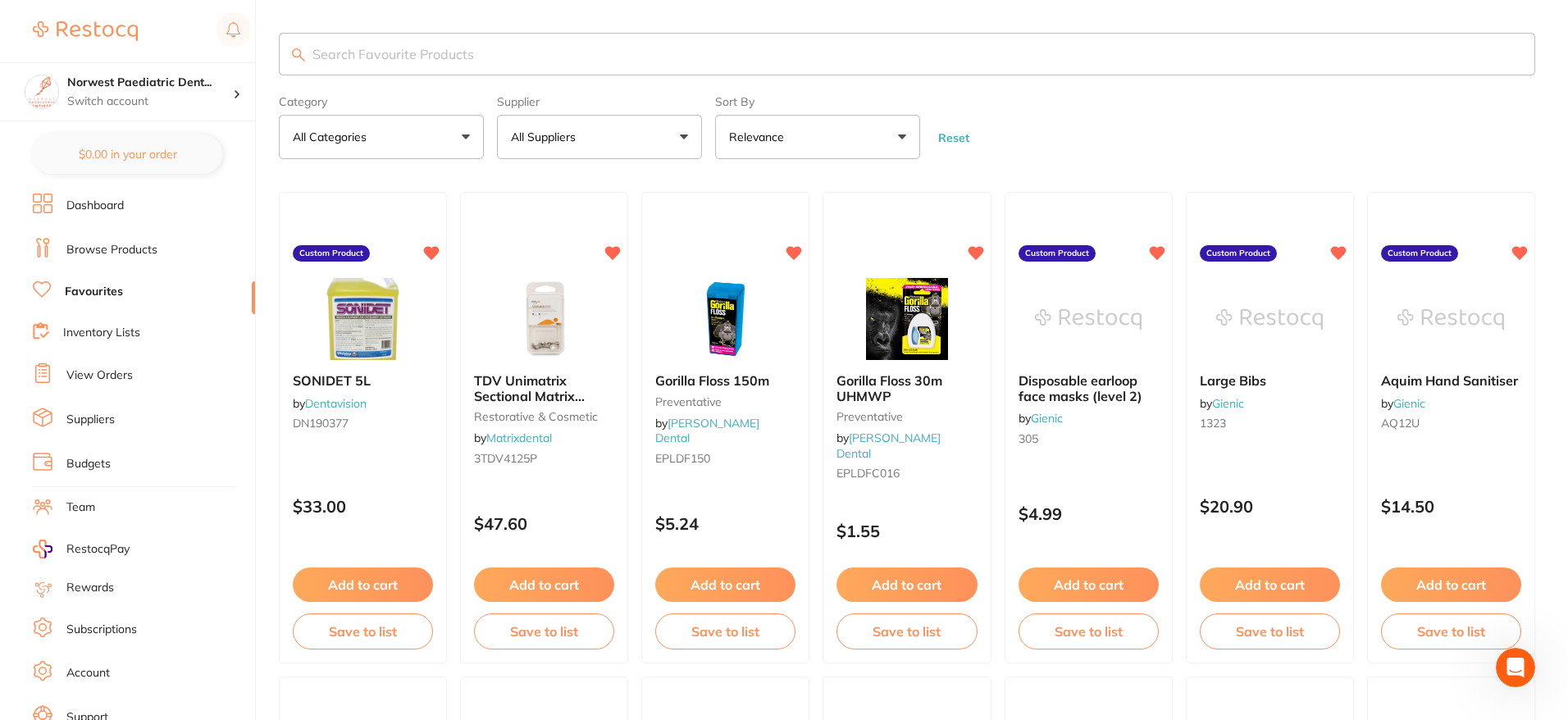
click at [678, 134] on button "All Suppliers" at bounding box center [599, 137] width 205 height 45
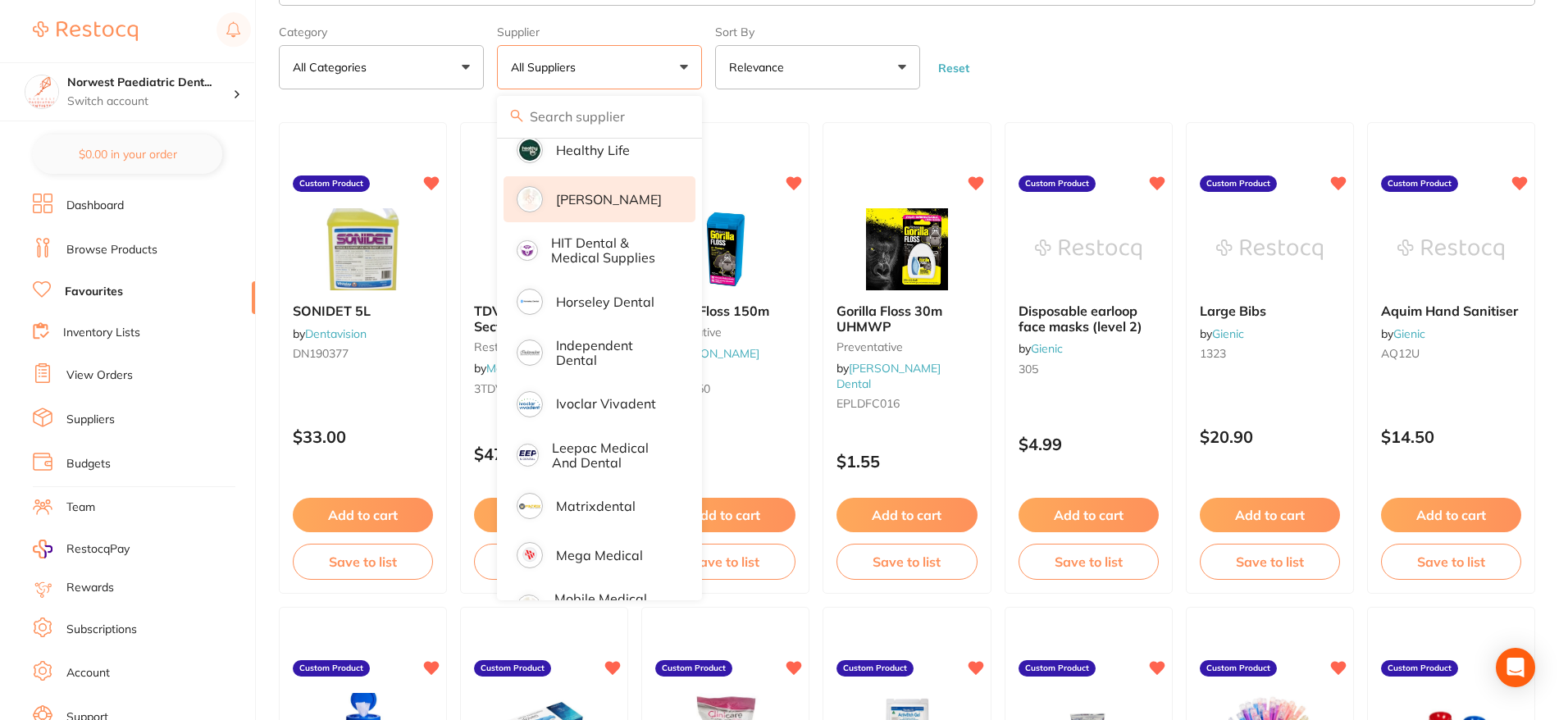
scroll to position [589, 0]
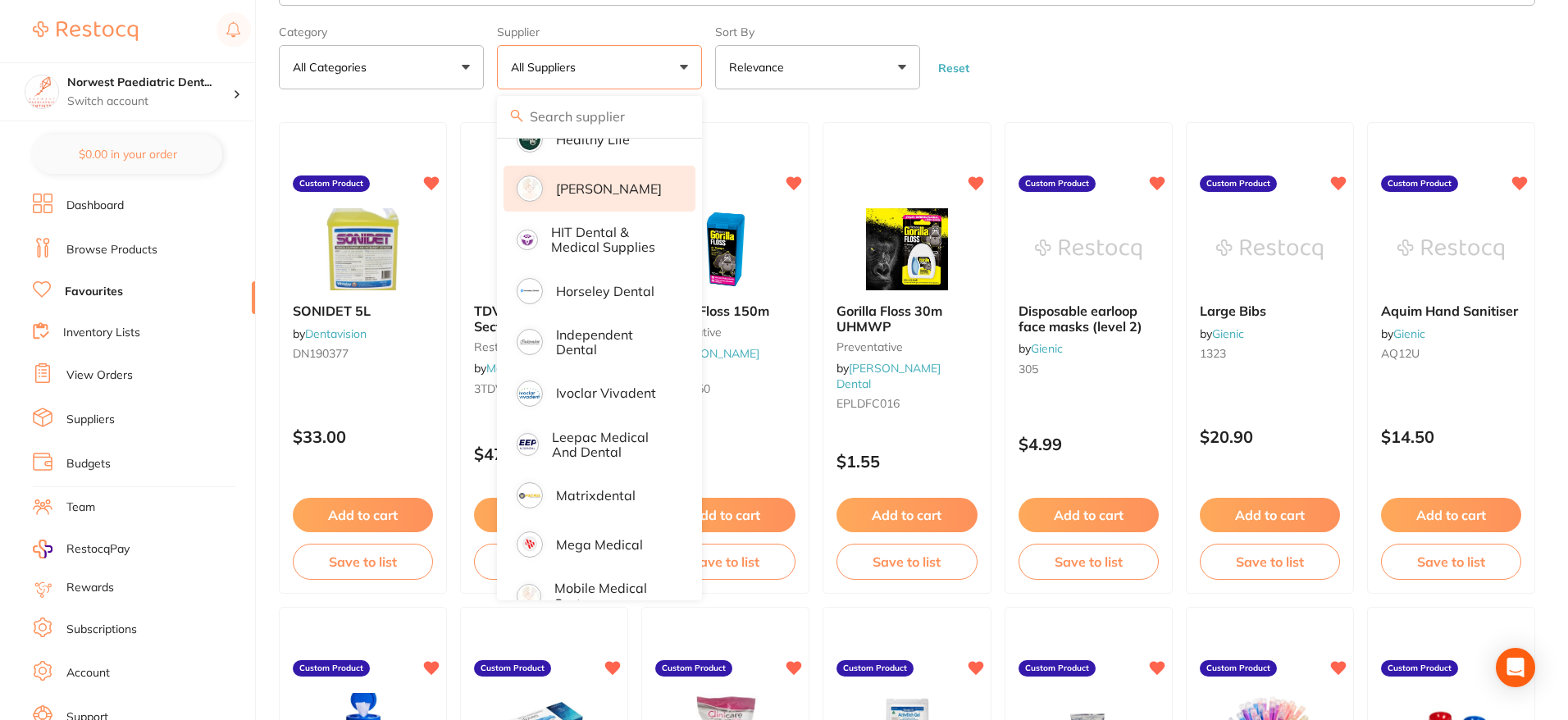
click at [573, 185] on p "[PERSON_NAME]" at bounding box center [608, 189] width 106 height 15
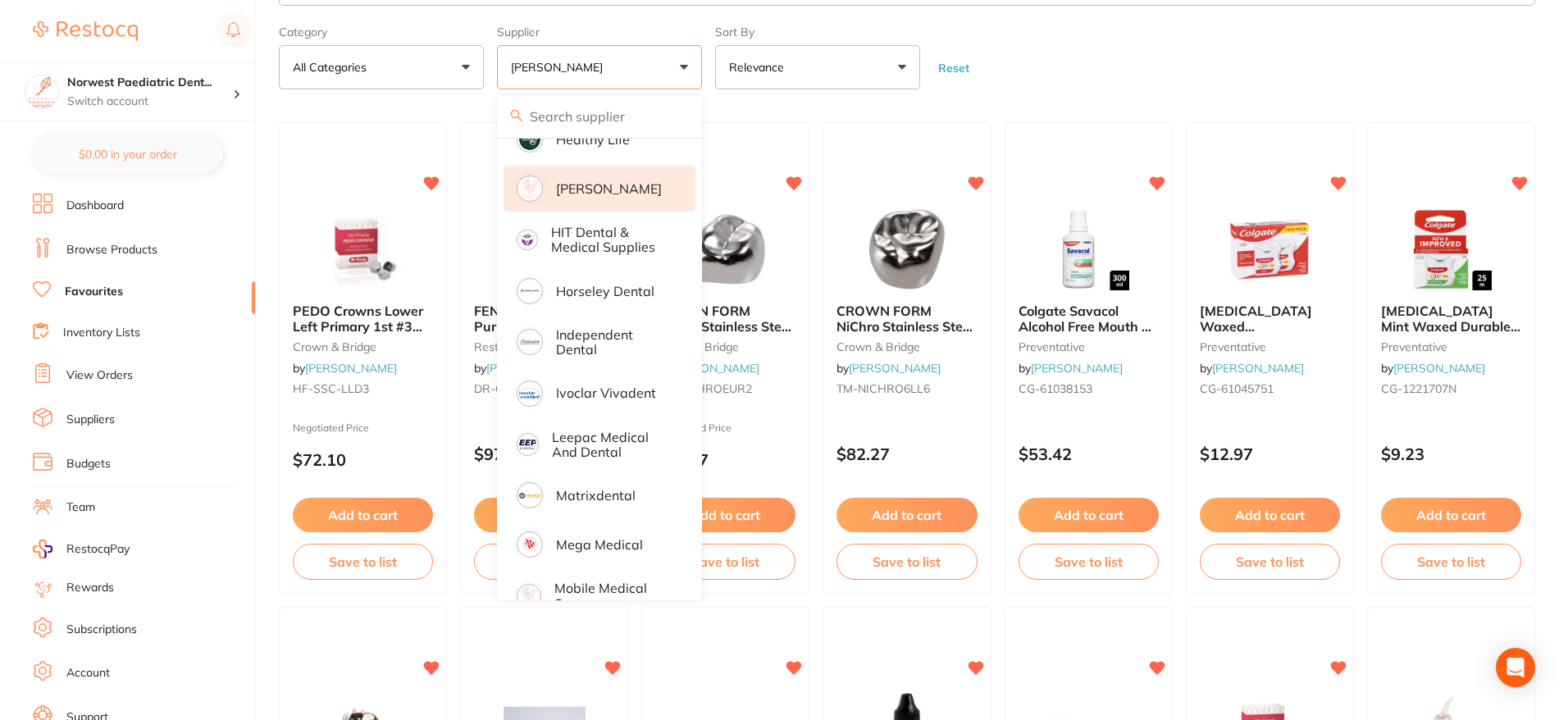
click at [1093, 65] on form "Category All Categories All Categories anaesthetic crown & bridge disposables l…" at bounding box center [907, 54] width 1256 height 71
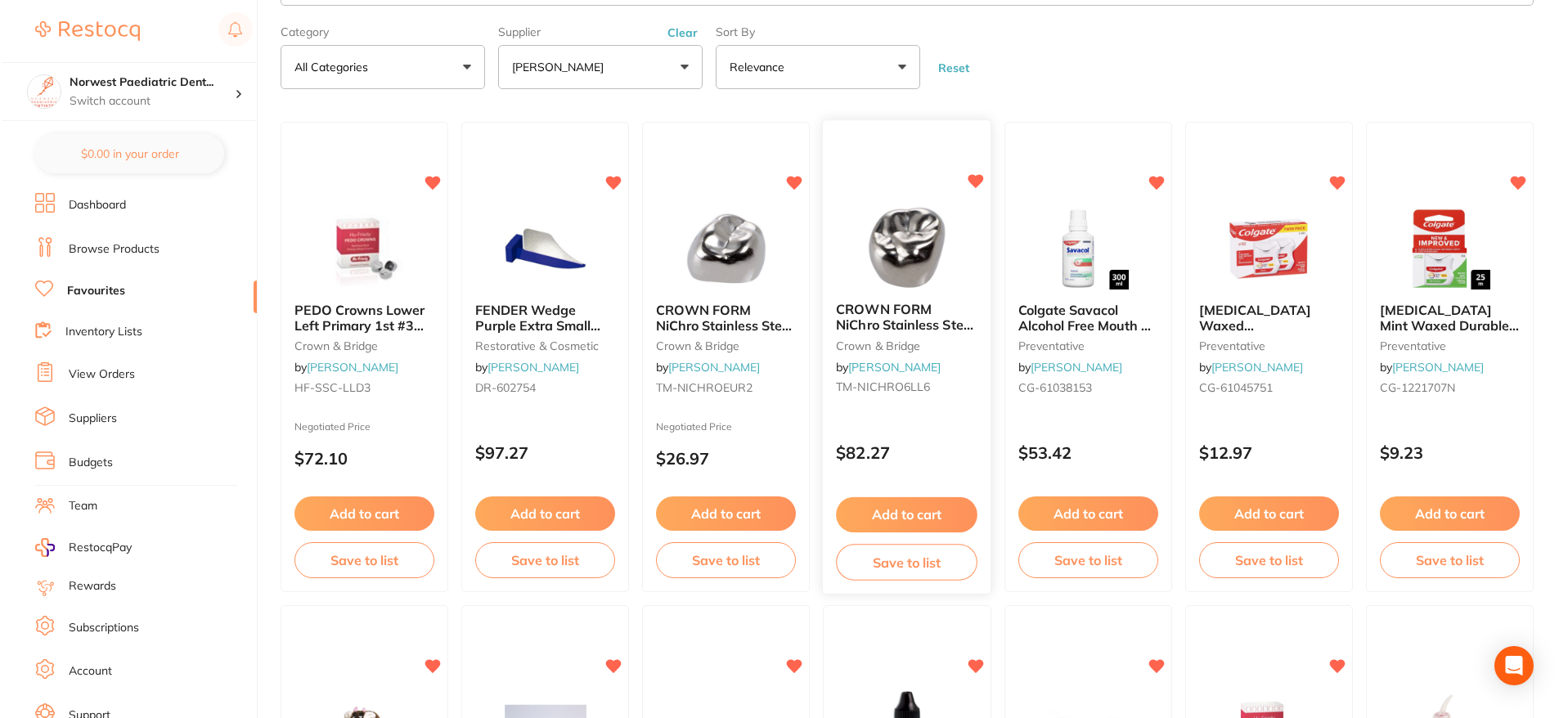
scroll to position [0, 0]
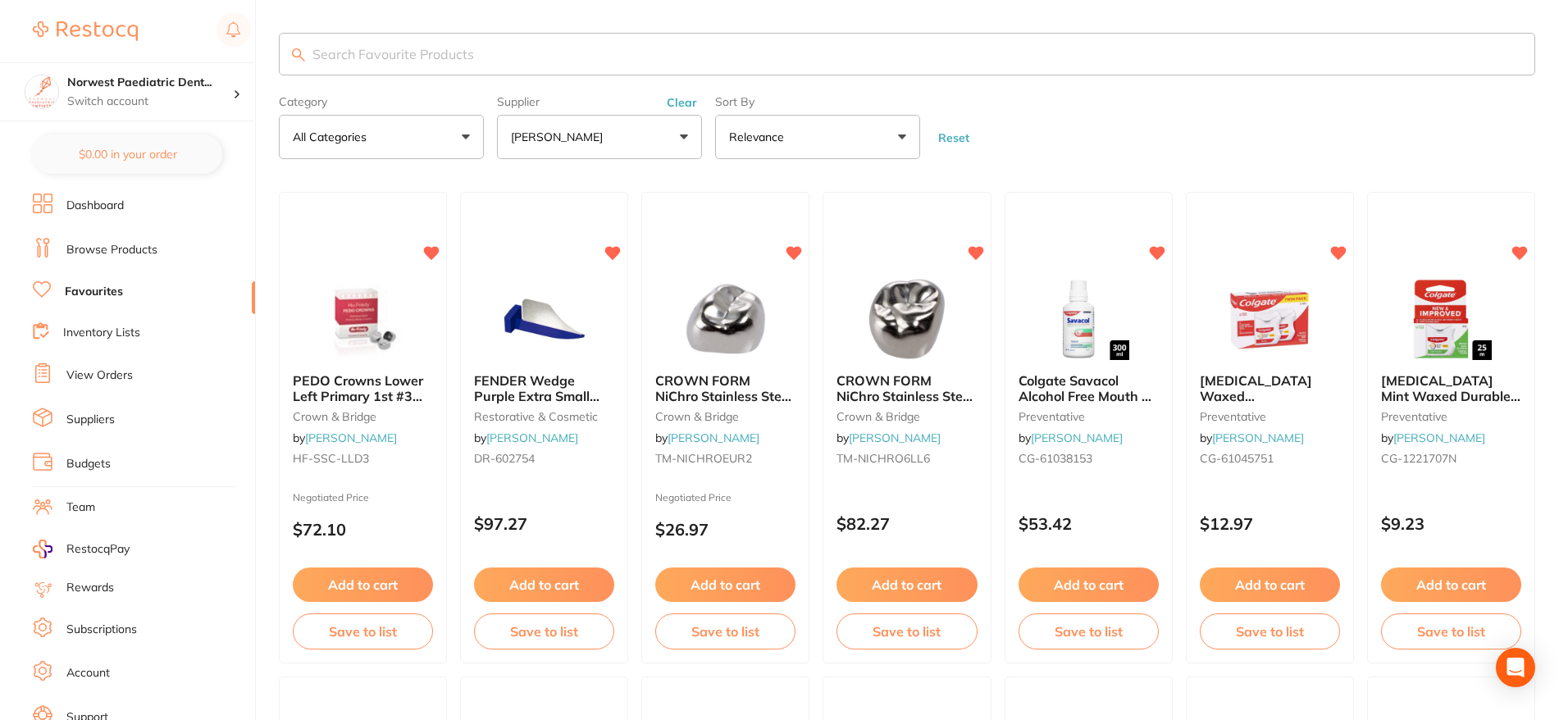
click at [676, 58] on input "search" at bounding box center [907, 54] width 1256 height 43
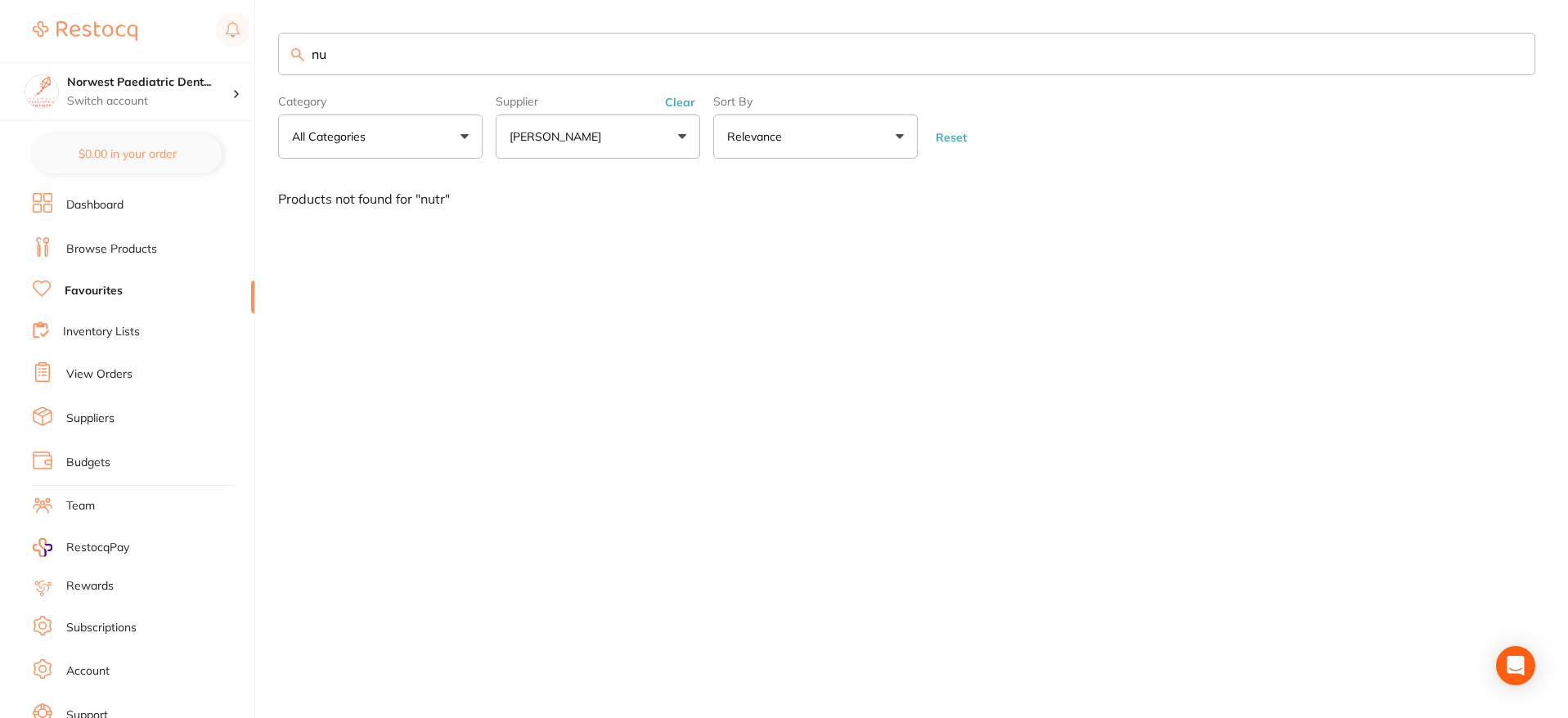
type input "n"
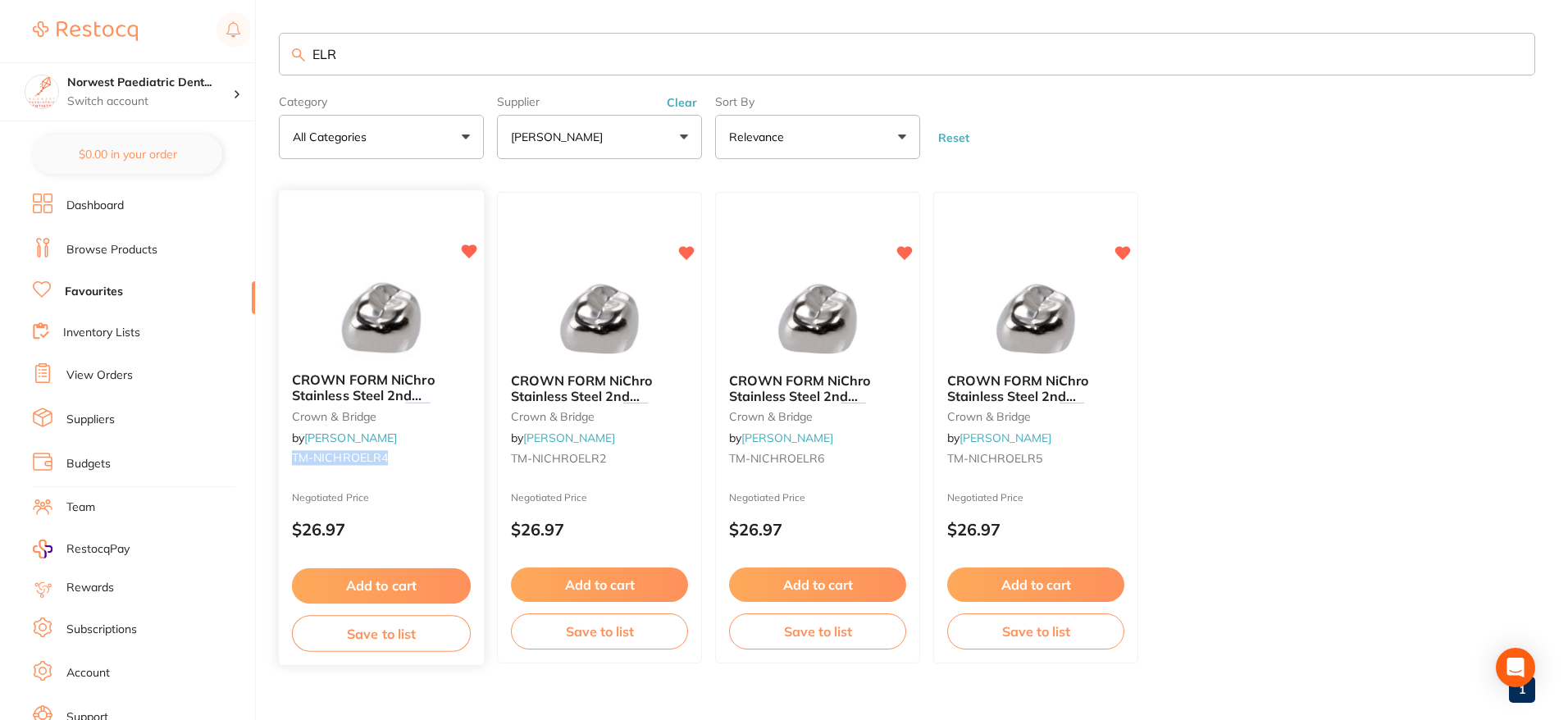
drag, startPoint x: 393, startPoint y: 459, endPoint x: 293, endPoint y: 461, distance: 100.0
click at [293, 461] on small "TM-NICHROELR4" at bounding box center [381, 458] width 179 height 13
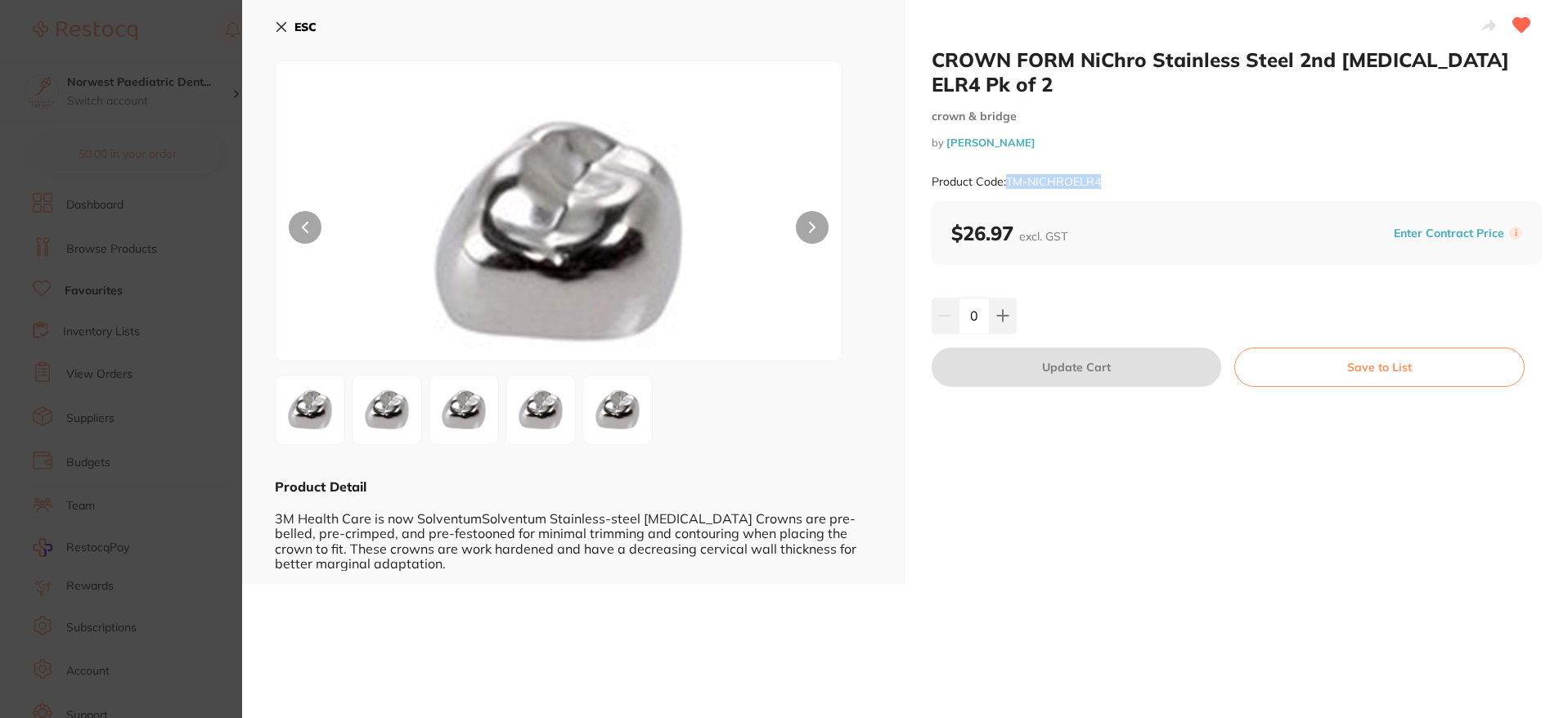
drag, startPoint x: 1110, startPoint y: 157, endPoint x: 1007, endPoint y: 157, distance: 103.0
click at [1007, 162] on div "Product Code: TM-NICHROELR4" at bounding box center [1237, 182] width 611 height 40
copy small "TM-NICHROELR4"
click at [302, 21] on b "ESC" at bounding box center [305, 27] width 22 height 15
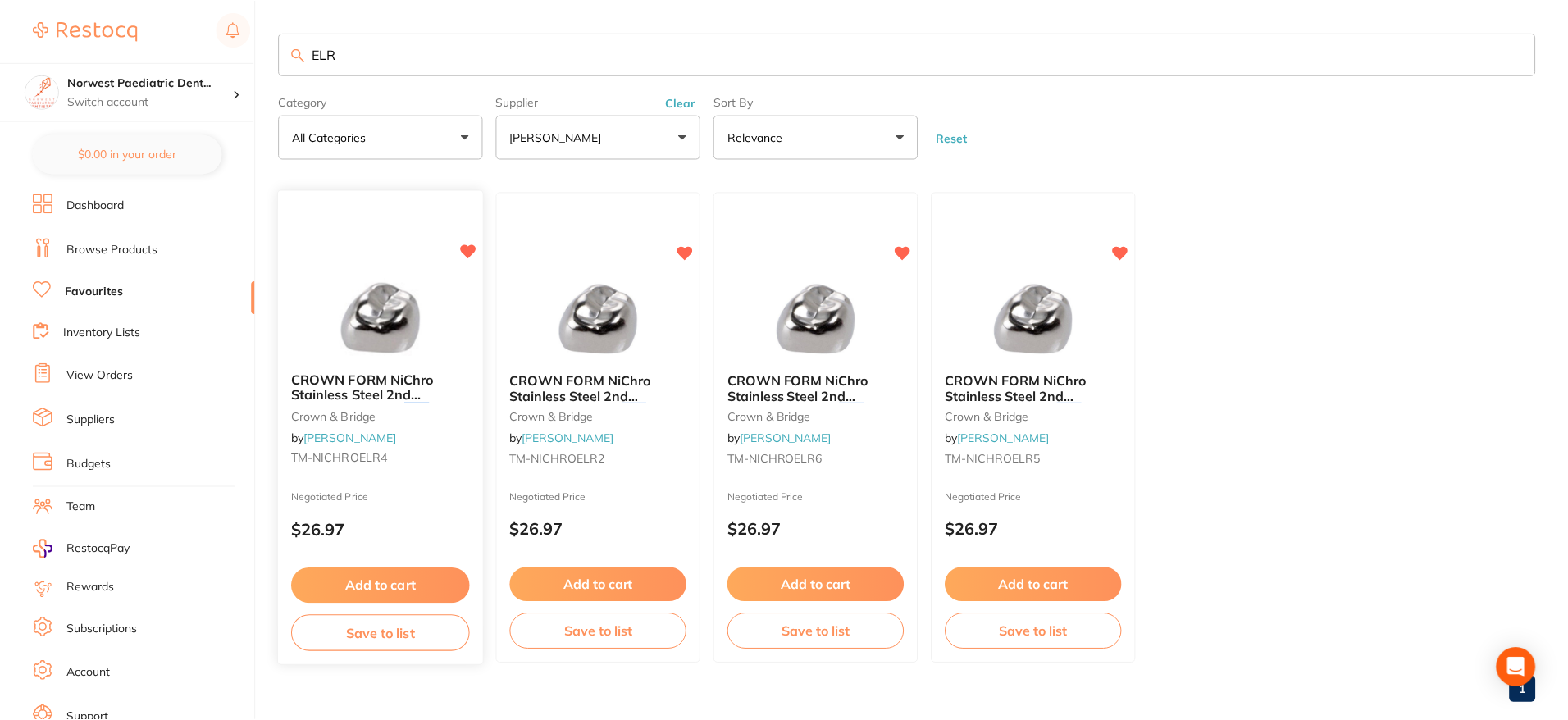
scroll to position [29, 0]
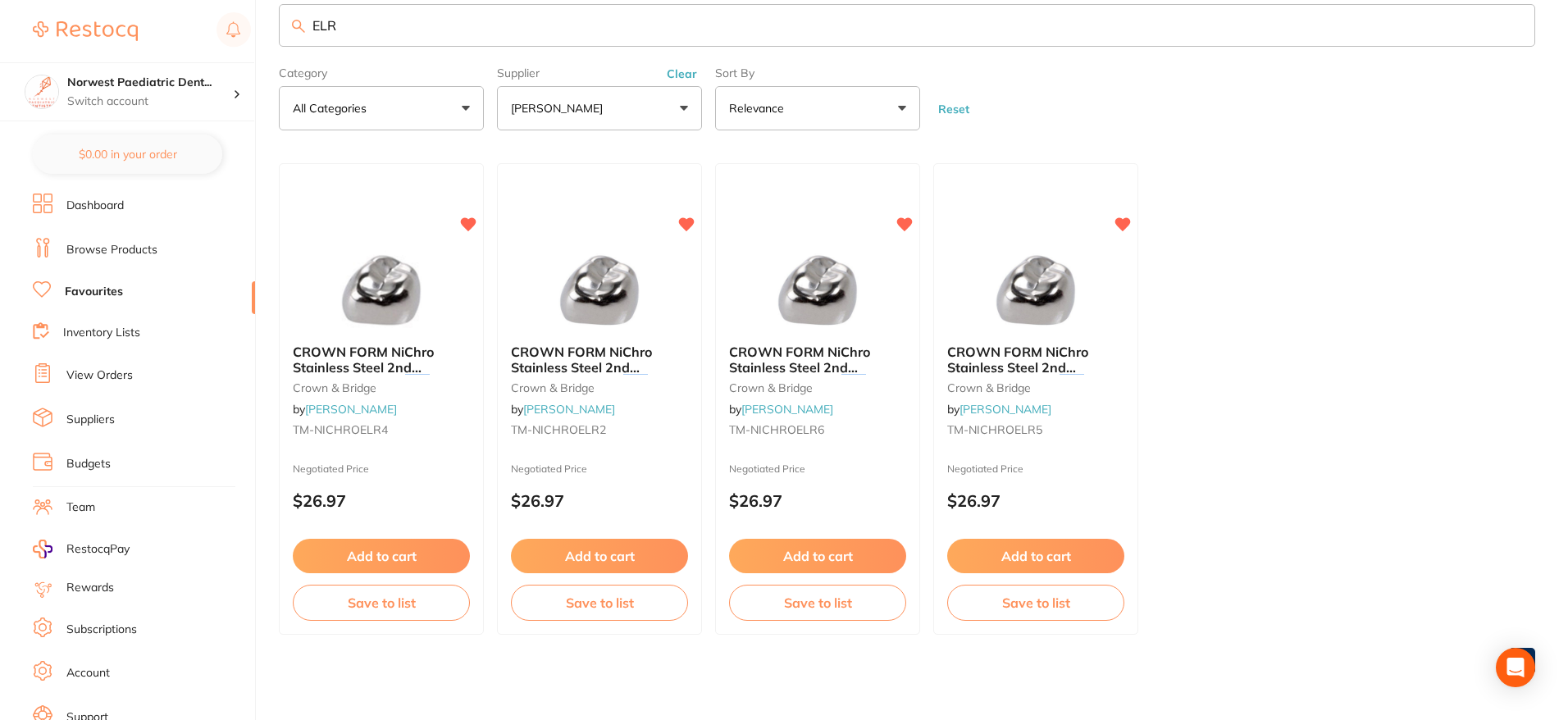
drag, startPoint x: 402, startPoint y: 31, endPoint x: 275, endPoint y: 28, distance: 127.0
click at [275, 28] on div "$36.30 Norwest Paediatric Dent... Switch account Norwest Paediatric Dentistry $…" at bounding box center [784, 331] width 1568 height 720
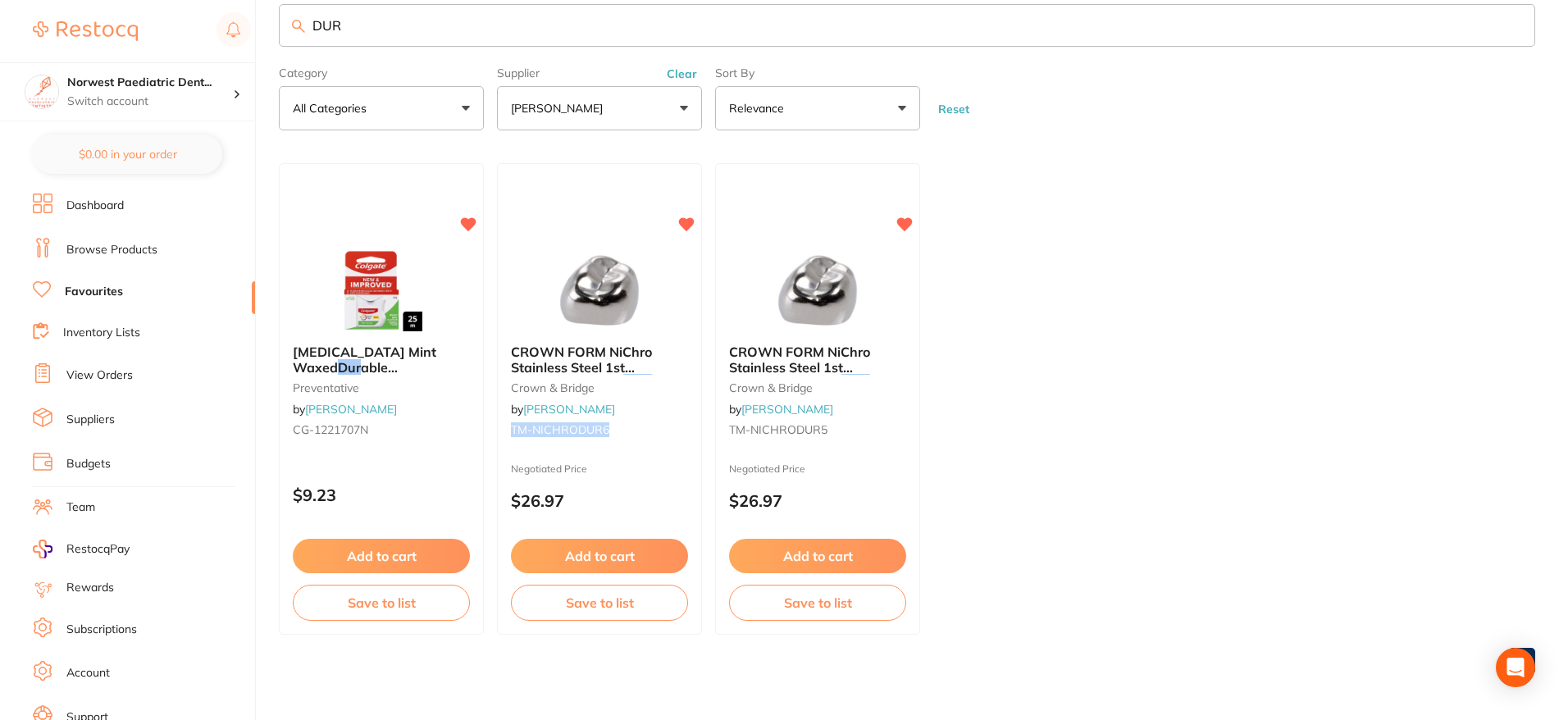
drag, startPoint x: 614, startPoint y: 431, endPoint x: 514, endPoint y: 430, distance: 100.0
click at [514, 431] on small "TM-NICHRODUR6" at bounding box center [599, 429] width 177 height 13
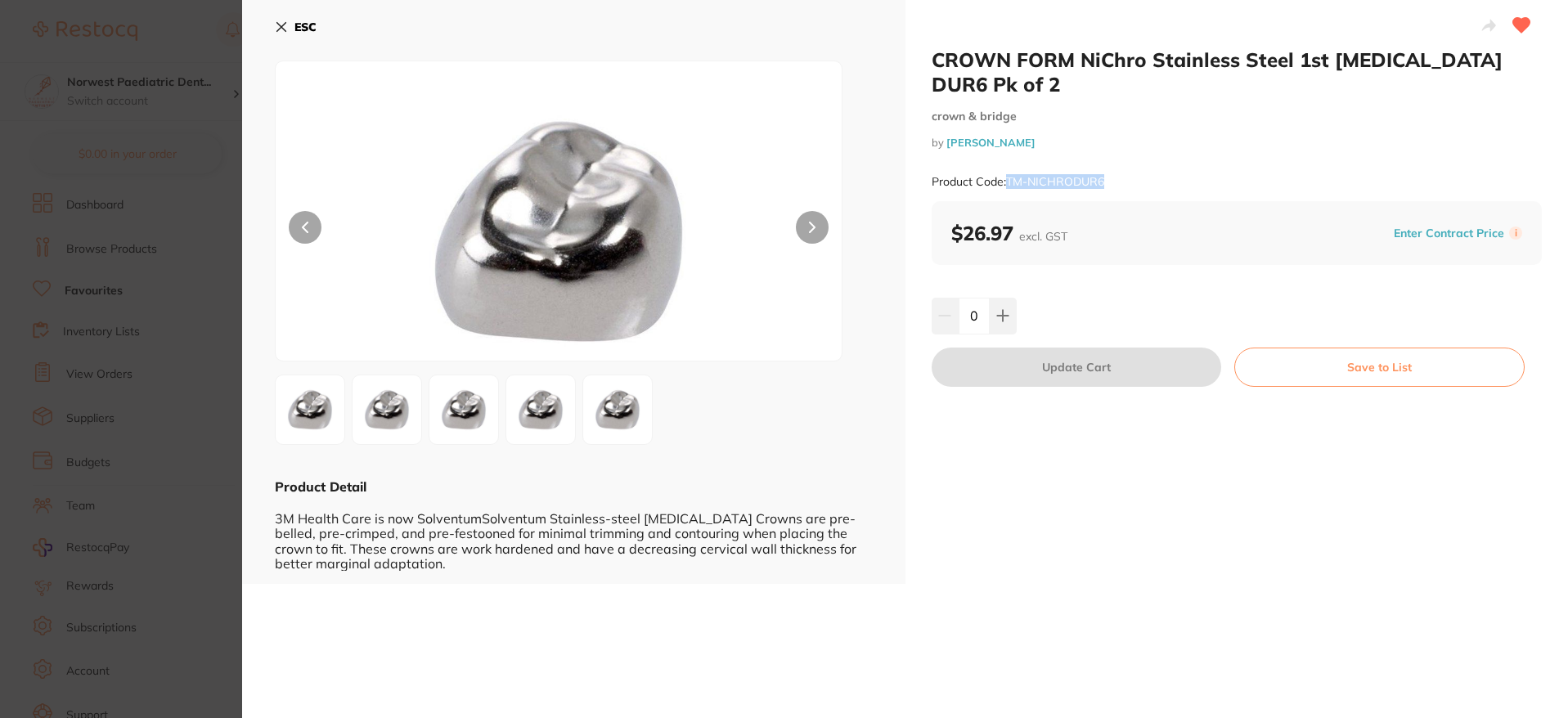
drag, startPoint x: 1133, startPoint y: 157, endPoint x: 1008, endPoint y: 158, distance: 125.0
click at [1008, 162] on div "Product Code: TM-NICHRODUR6" at bounding box center [1237, 182] width 611 height 40
copy small "TM-NICHRODUR6"
click at [307, 25] on b "ESC" at bounding box center [305, 27] width 22 height 15
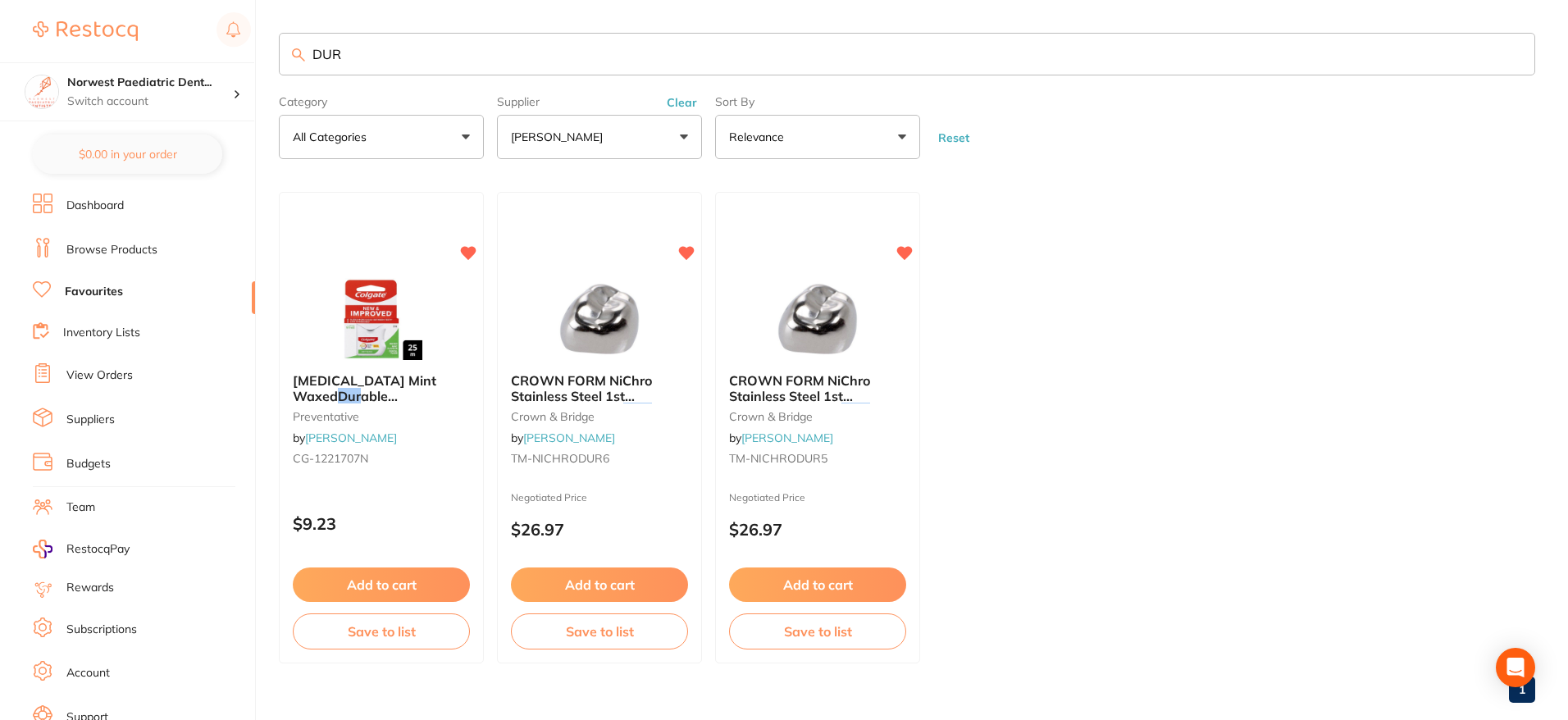
click at [320, 56] on input "DUR" at bounding box center [907, 54] width 1256 height 43
drag, startPoint x: 394, startPoint y: 456, endPoint x: 284, endPoint y: 461, distance: 110.1
click at [284, 461] on div "CROWN FORM NiChro Stainless Steel 2nd [MEDICAL_DATA] EUR 2 Pk of 2 crown & brid…" at bounding box center [381, 422] width 203 height 124
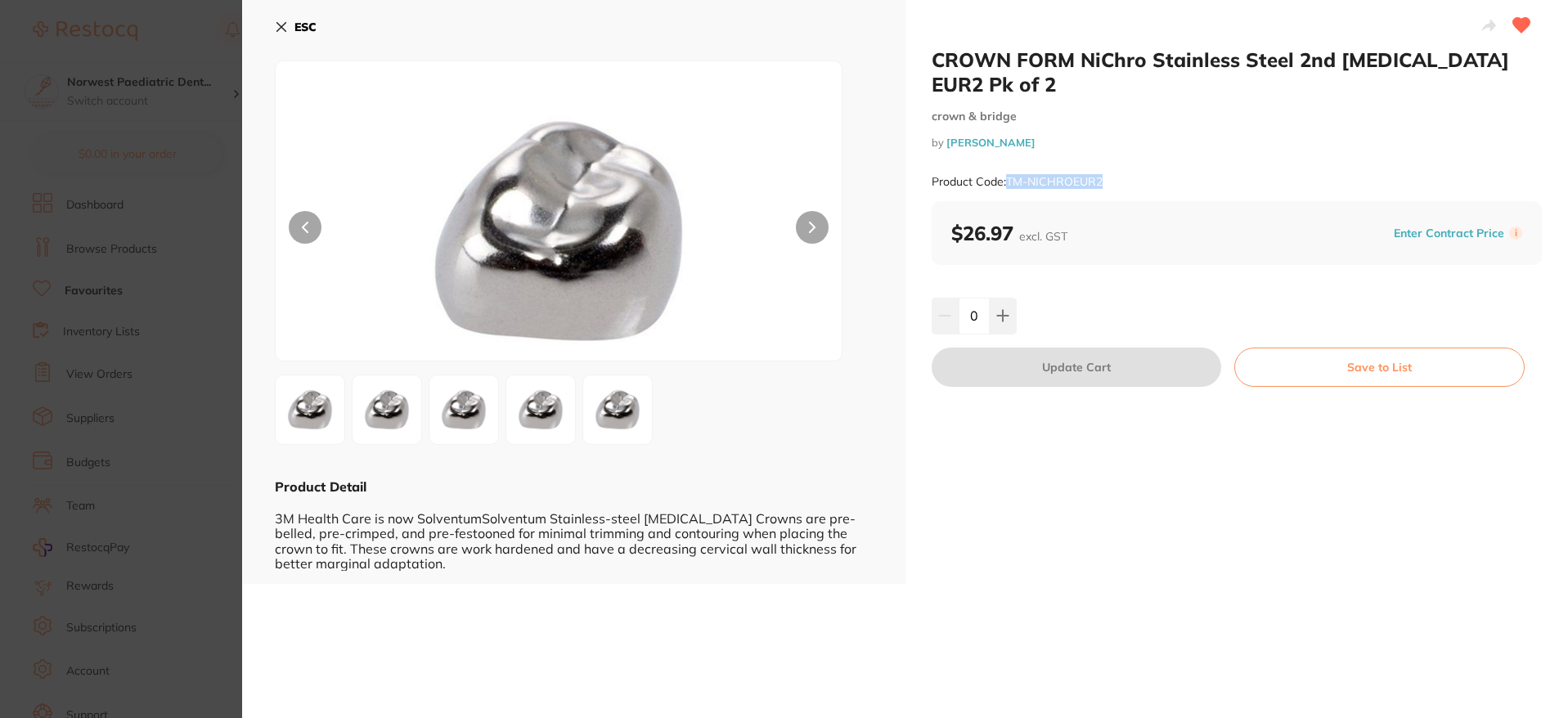
drag, startPoint x: 1130, startPoint y: 159, endPoint x: 1009, endPoint y: 157, distance: 121.0
click at [1009, 162] on div "Product Code: TM-NICHROEUR2" at bounding box center [1237, 182] width 611 height 40
copy small "M-NICHROEUR2"
click at [280, 26] on icon at bounding box center [282, 27] width 9 height 9
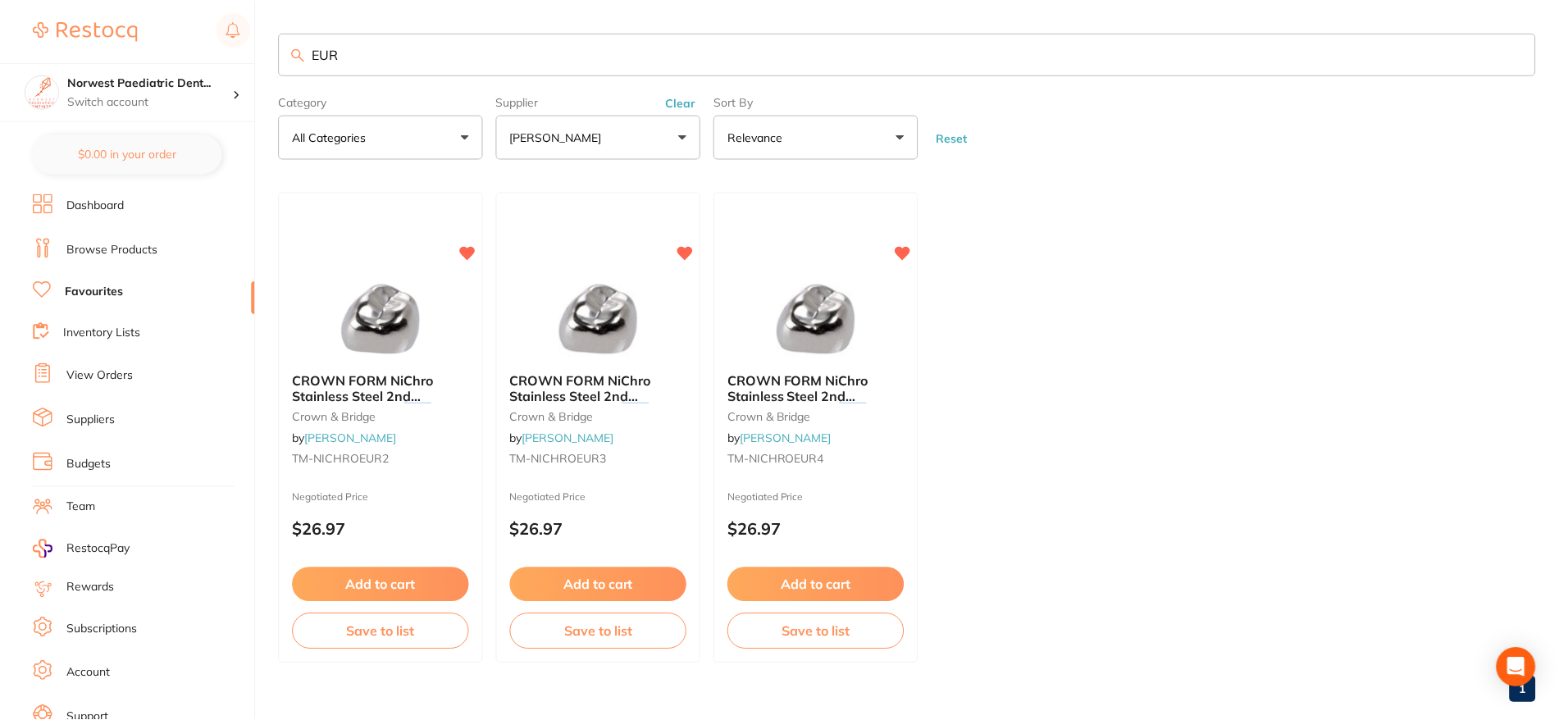
scroll to position [7, 0]
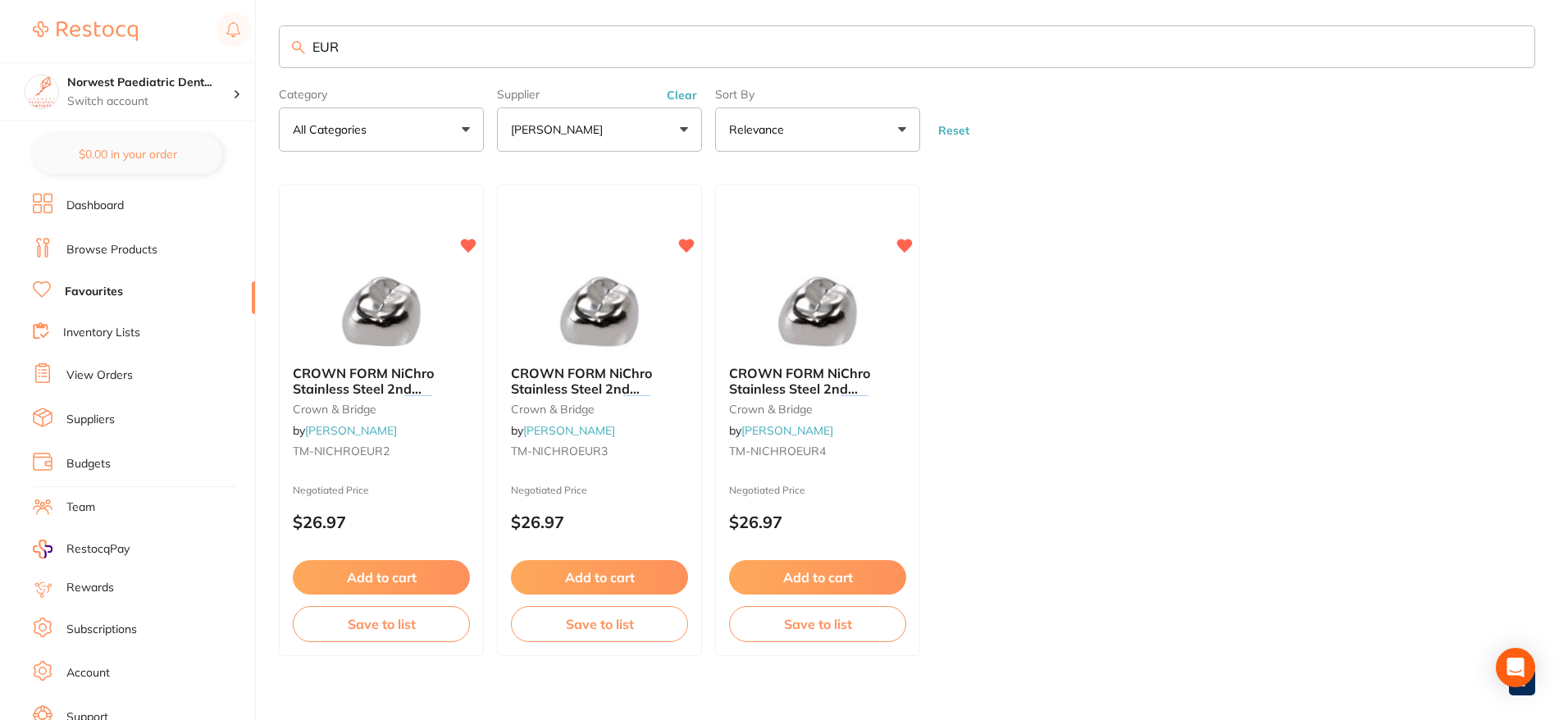
click at [345, 45] on input "EUR" at bounding box center [907, 46] width 1256 height 43
type input "E"
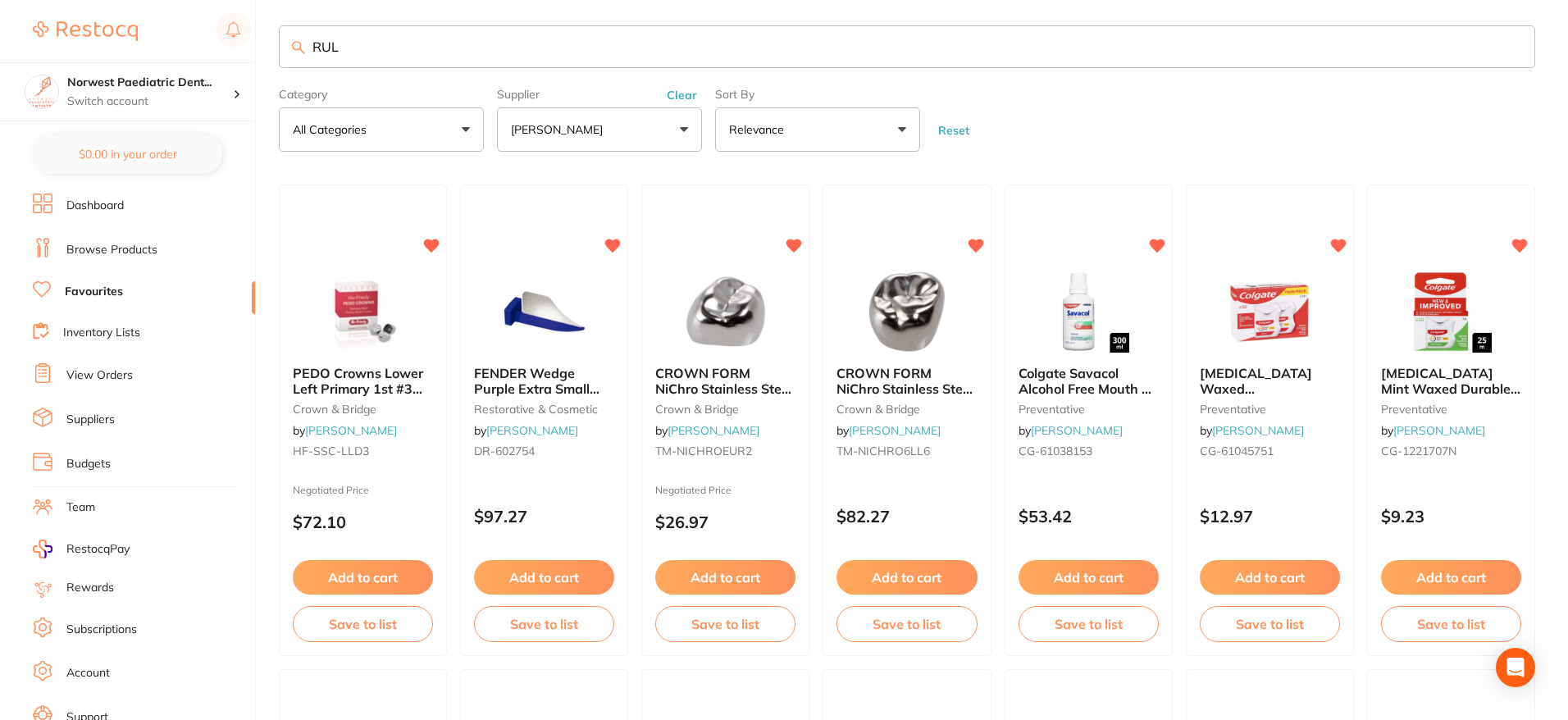
click at [325, 50] on input "RUL" at bounding box center [907, 46] width 1256 height 43
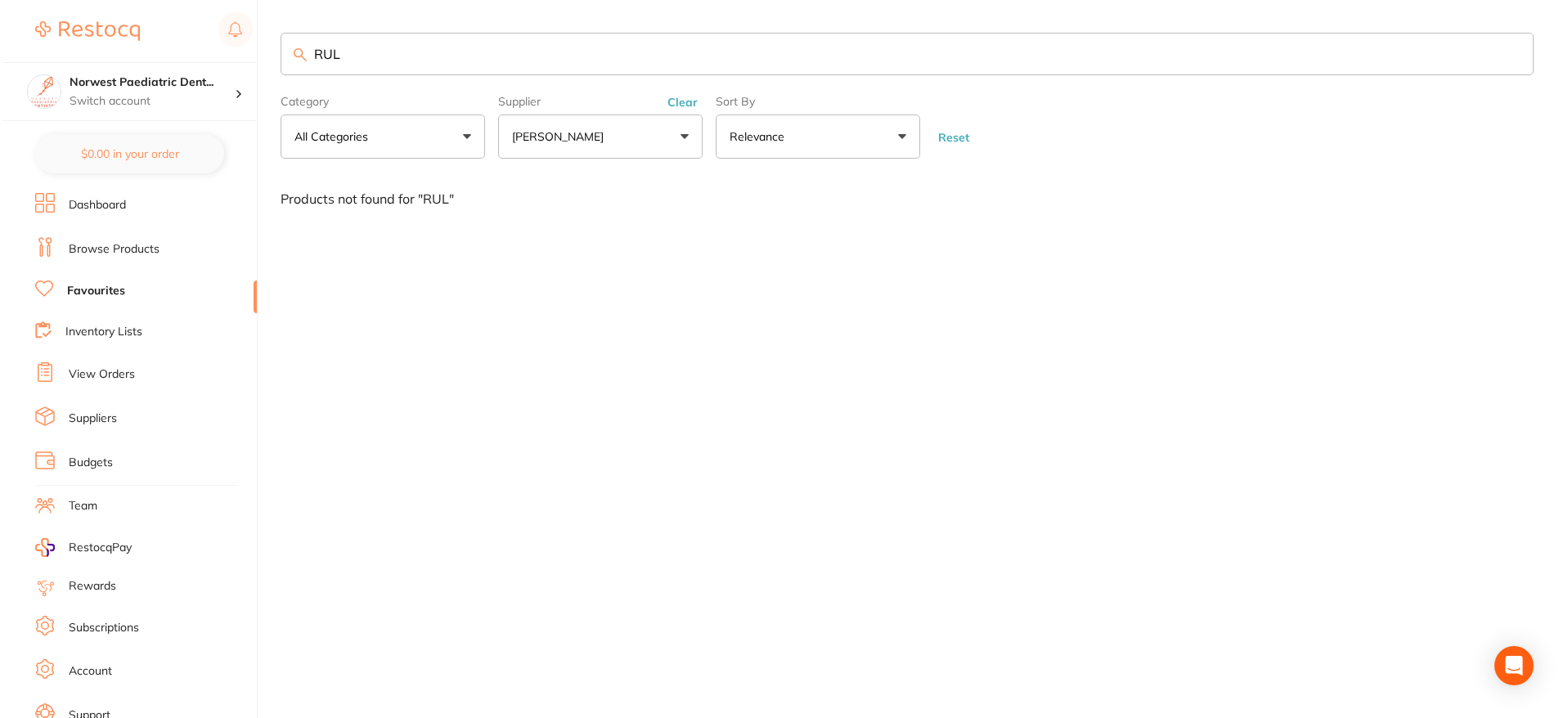
scroll to position [0, 0]
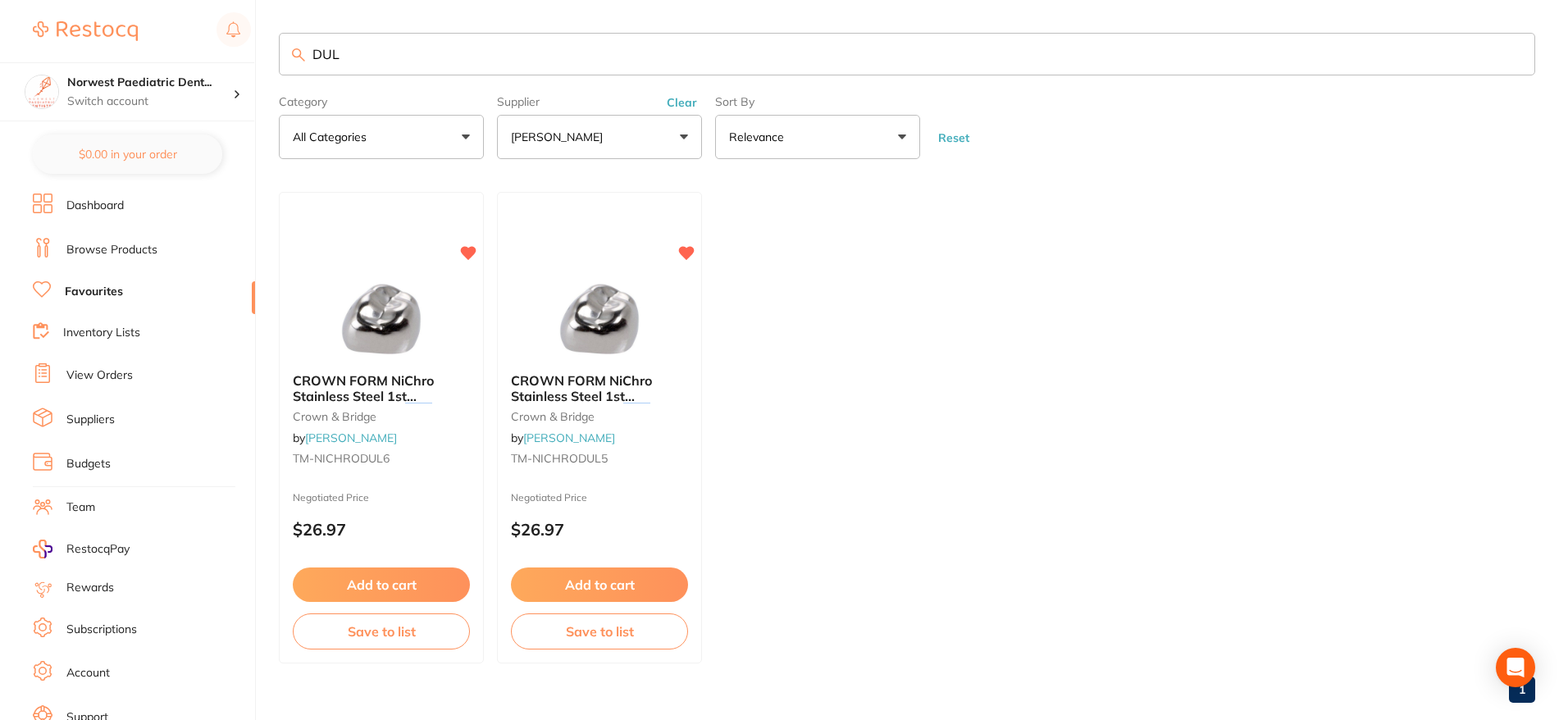
drag, startPoint x: 383, startPoint y: 460, endPoint x: 502, endPoint y: 413, distance: 127.9
click at [383, 460] on span "TM-NICHRODUL6" at bounding box center [341, 458] width 97 height 15
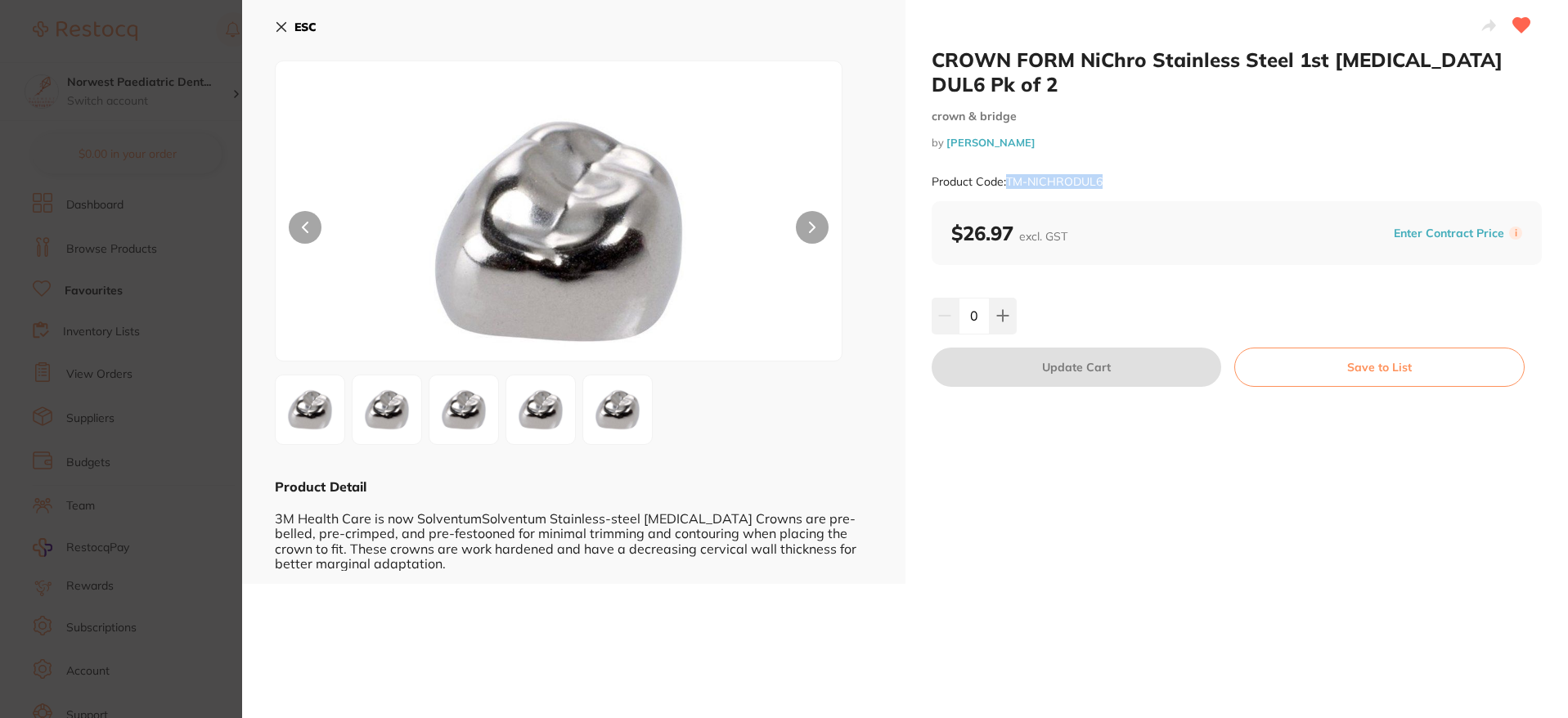
drag, startPoint x: 1117, startPoint y: 158, endPoint x: 1043, endPoint y: 189, distance: 80.2
click at [1007, 162] on div "Product Code: TM-NICHRODUL6" at bounding box center [1237, 182] width 611 height 40
copy small "TM-NICHRODUL6"
drag, startPoint x: 300, startPoint y: 28, endPoint x: 440, endPoint y: 154, distance: 188.4
click at [300, 28] on b "ESC" at bounding box center [305, 27] width 22 height 15
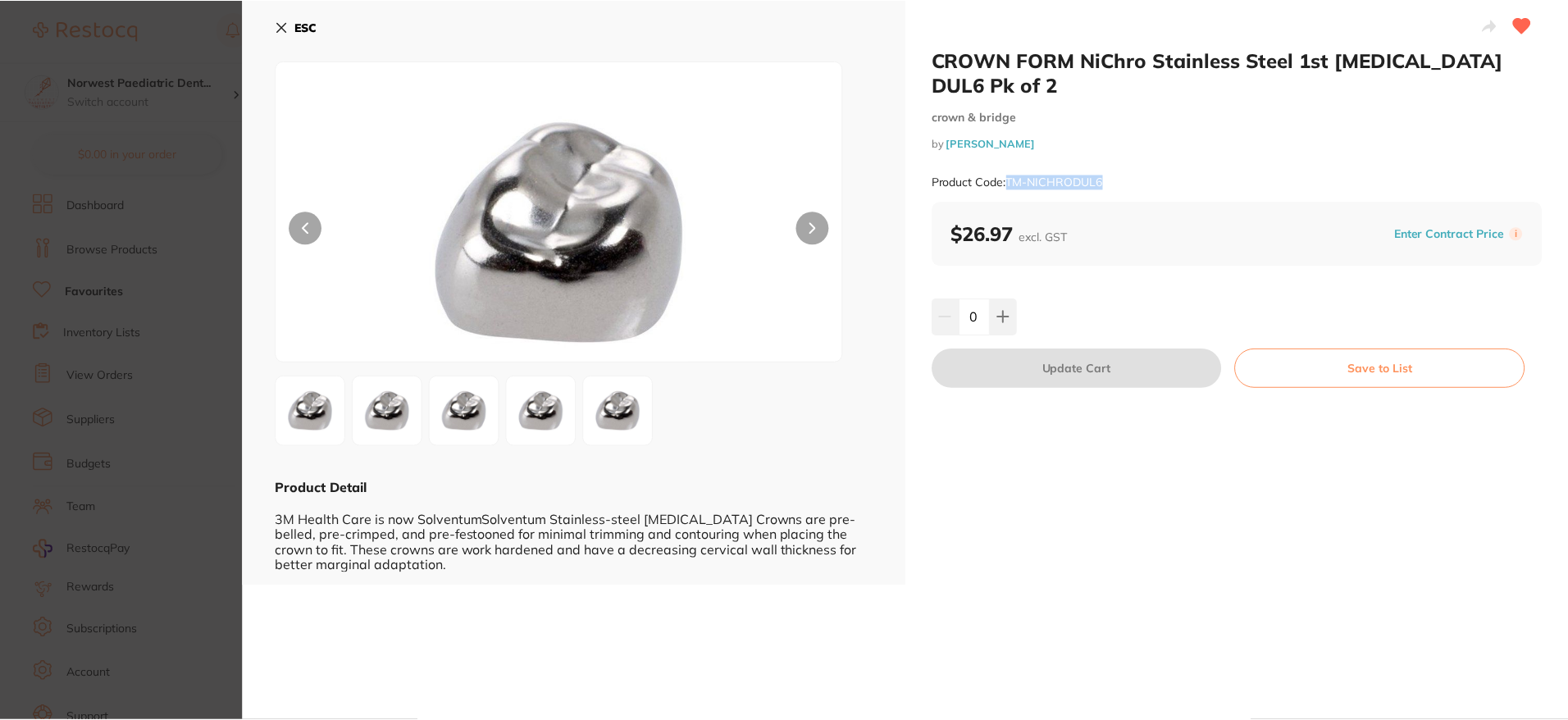
scroll to position [7, 0]
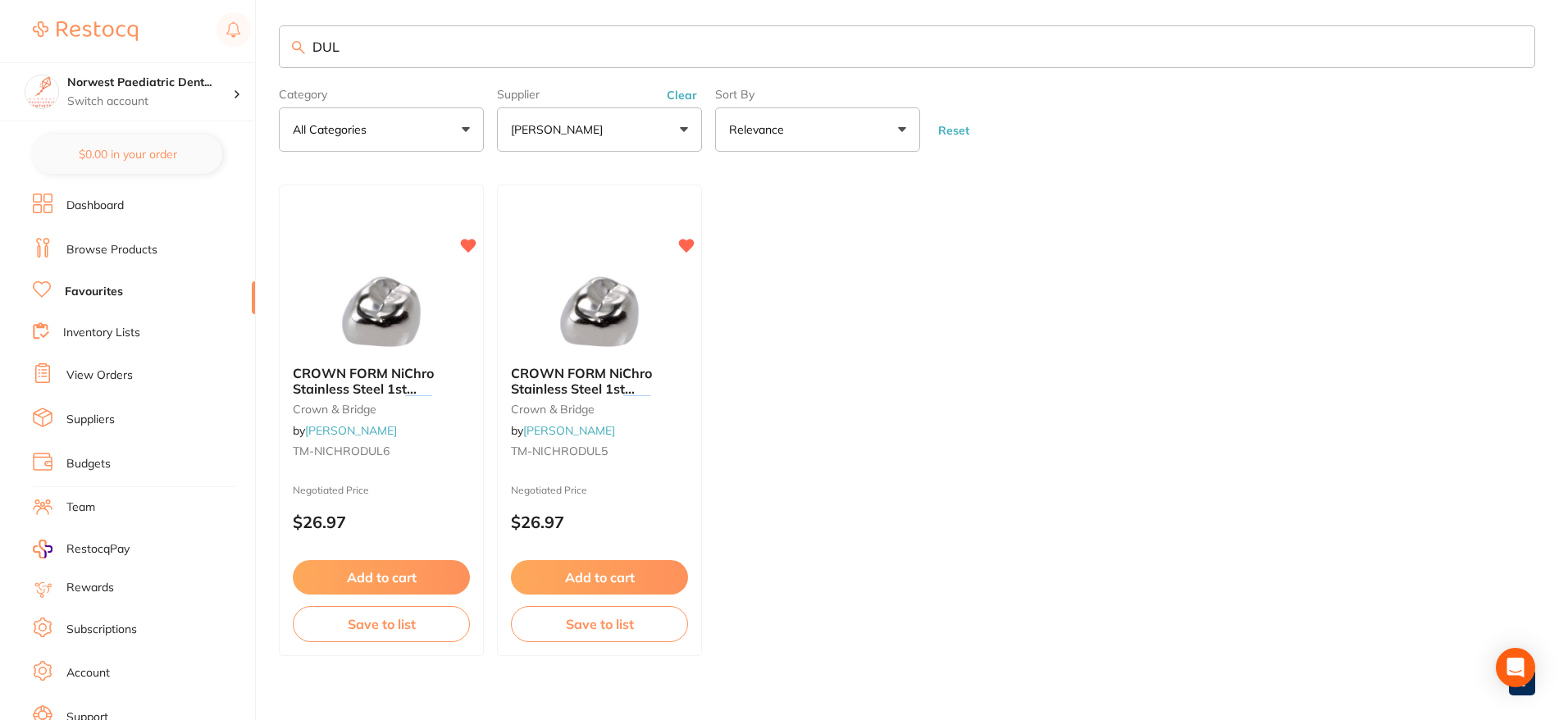
click at [322, 51] on input "DUL" at bounding box center [907, 46] width 1256 height 43
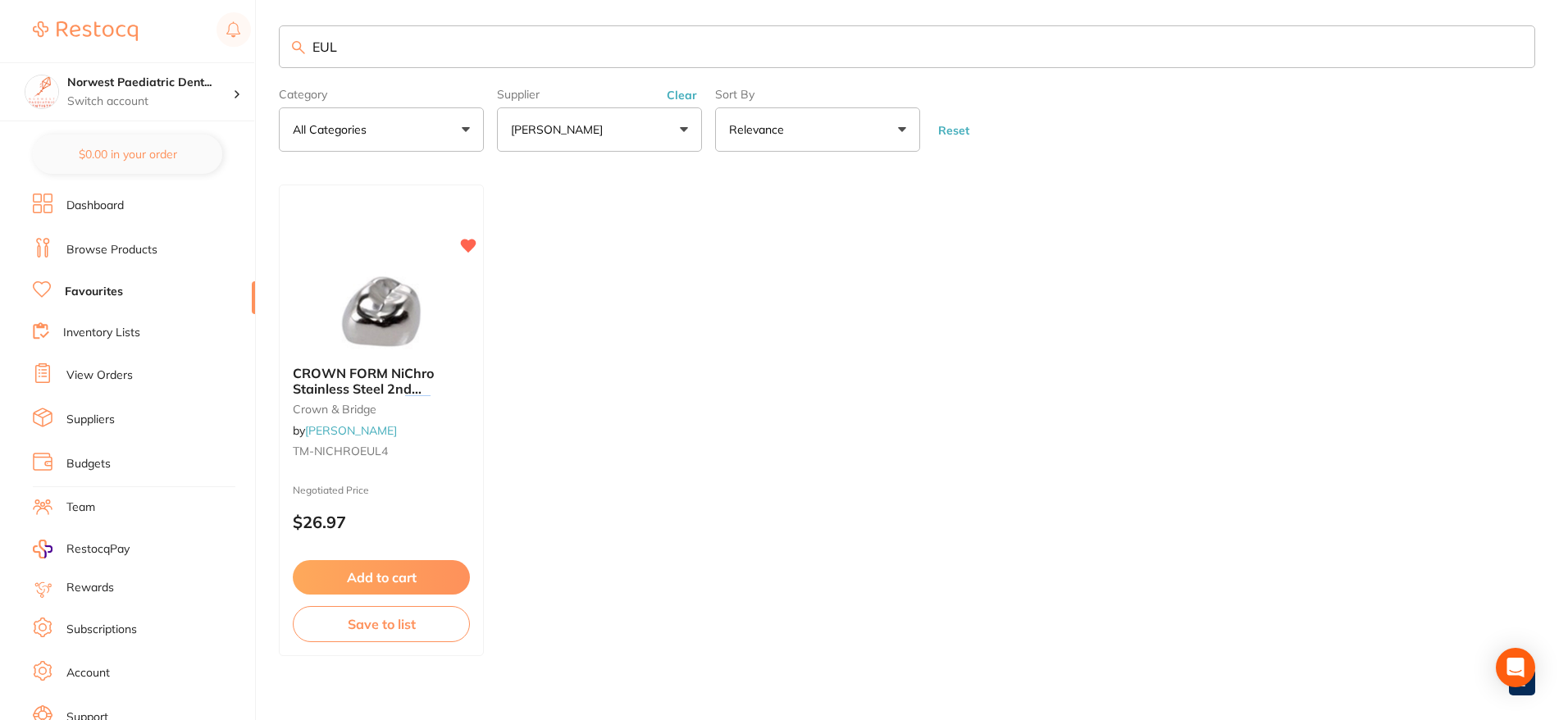
click at [386, 58] on input "EUL" at bounding box center [907, 46] width 1256 height 43
click at [382, 454] on span "TM-NICHROEUL4" at bounding box center [340, 451] width 95 height 15
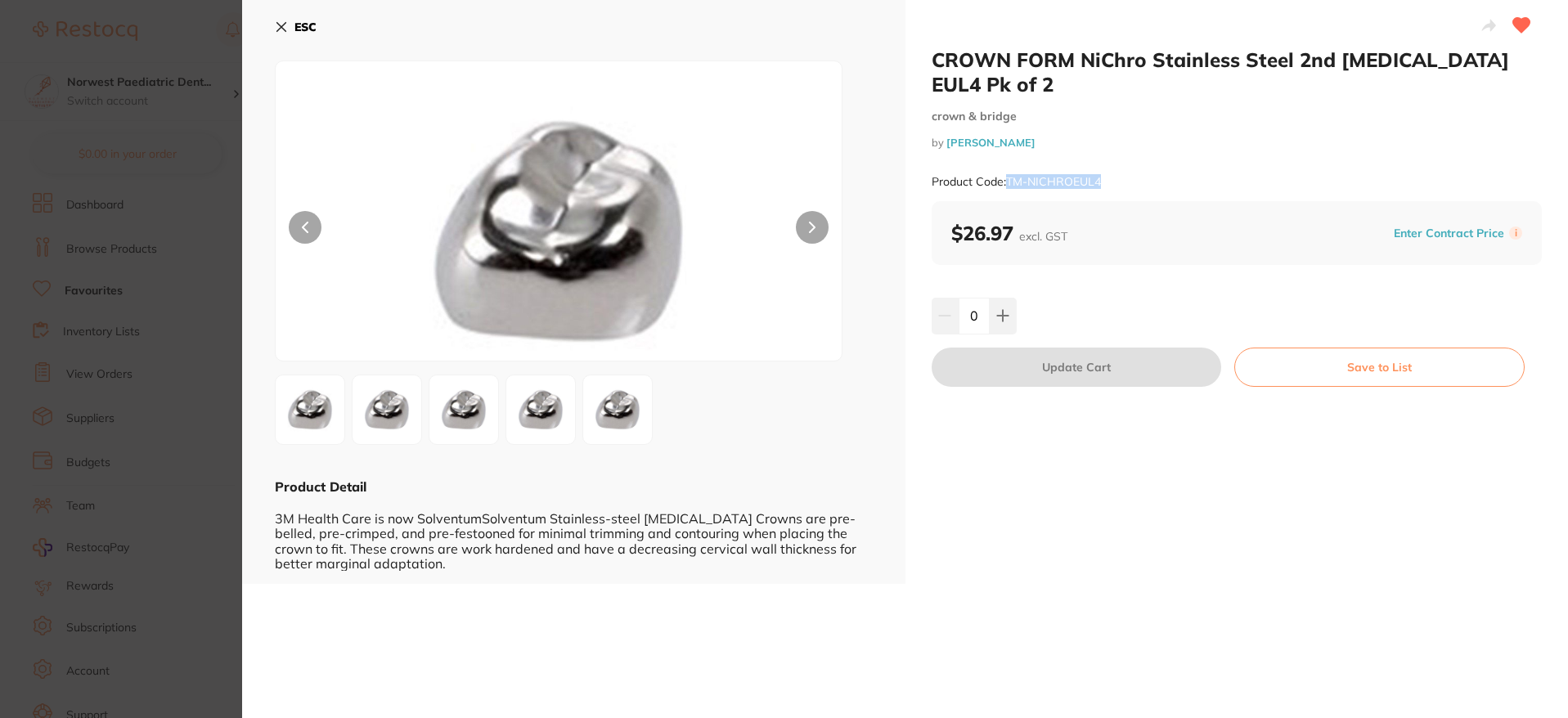
drag, startPoint x: 1108, startPoint y: 158, endPoint x: 1007, endPoint y: 160, distance: 101.0
click at [1007, 162] on div "Product Code: TM-NICHROEUL4" at bounding box center [1237, 182] width 611 height 40
copy small "TM-NICHROEUL4"
click at [321, 32] on div "ESC" at bounding box center [573, 37] width 598 height 48
click at [313, 31] on b "ESC" at bounding box center [305, 27] width 22 height 15
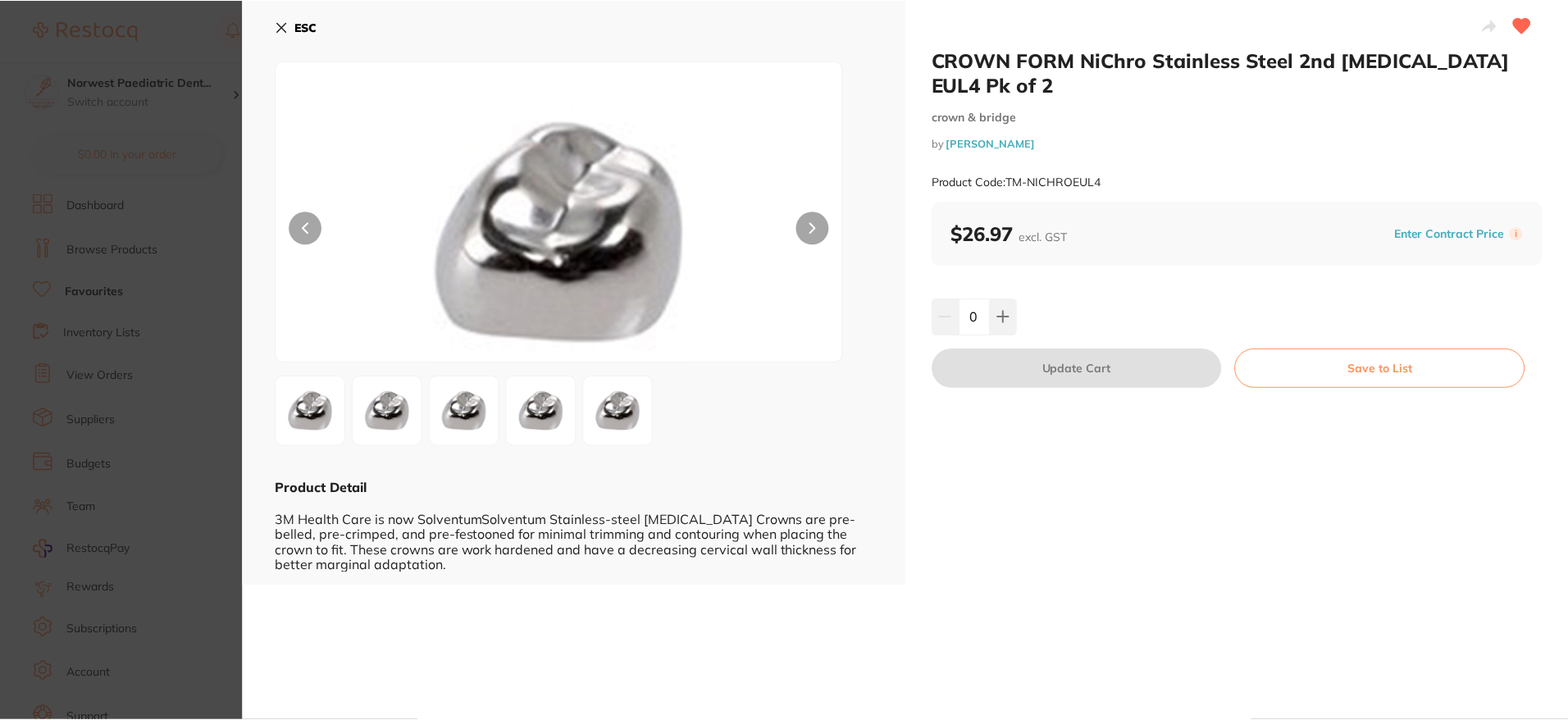
scroll to position [7, 0]
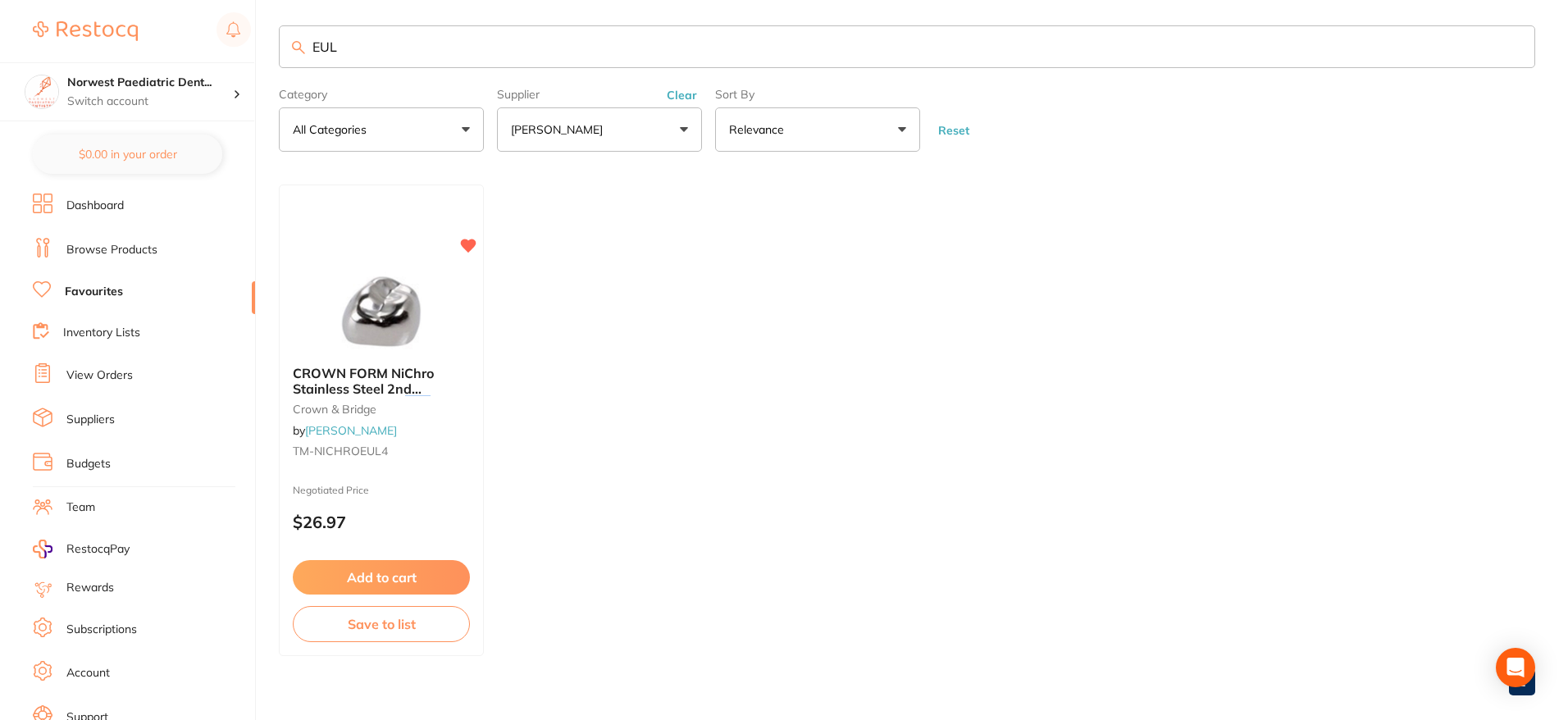
click at [353, 44] on input "EUL" at bounding box center [907, 46] width 1256 height 43
type input "E"
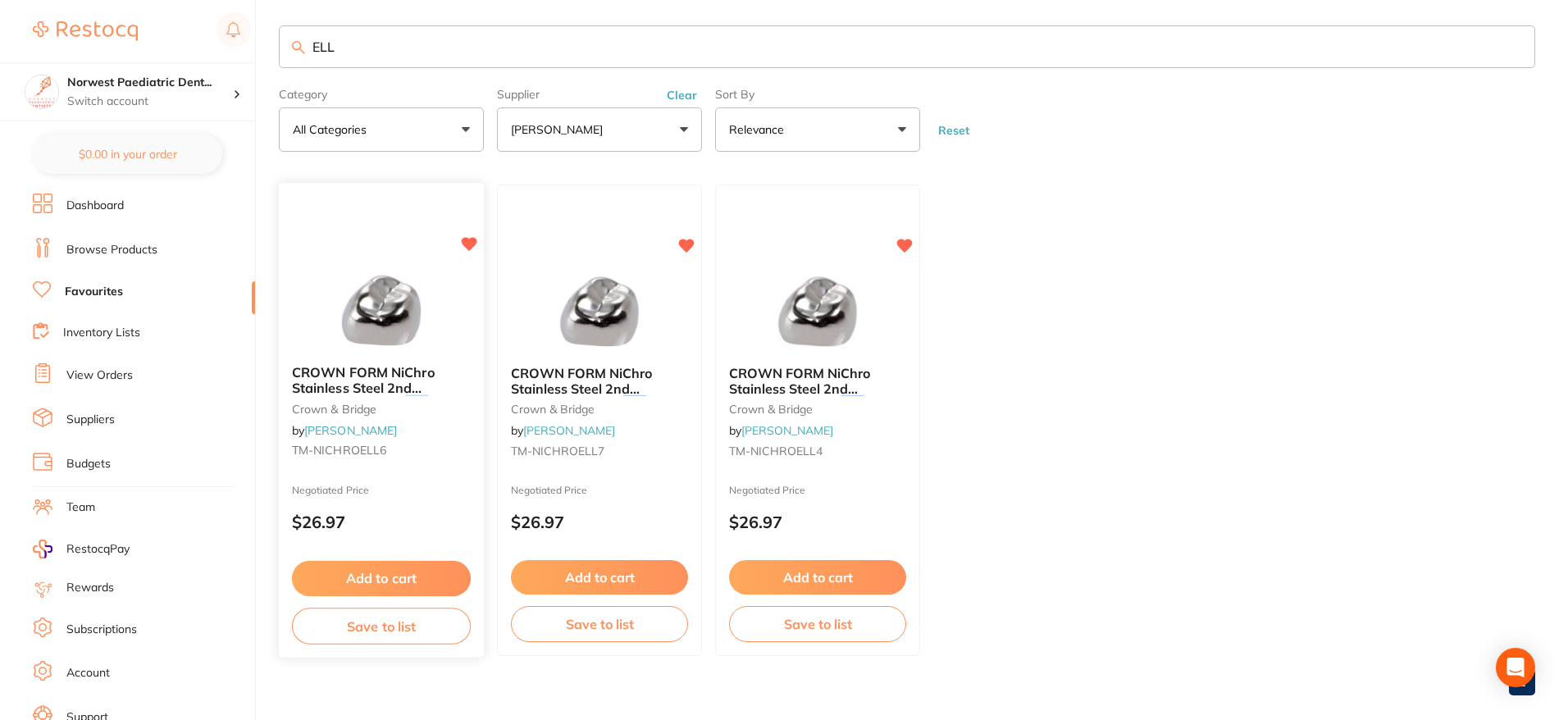
click at [380, 450] on span "TM-NICHROELL6" at bounding box center [339, 451] width 94 height 15
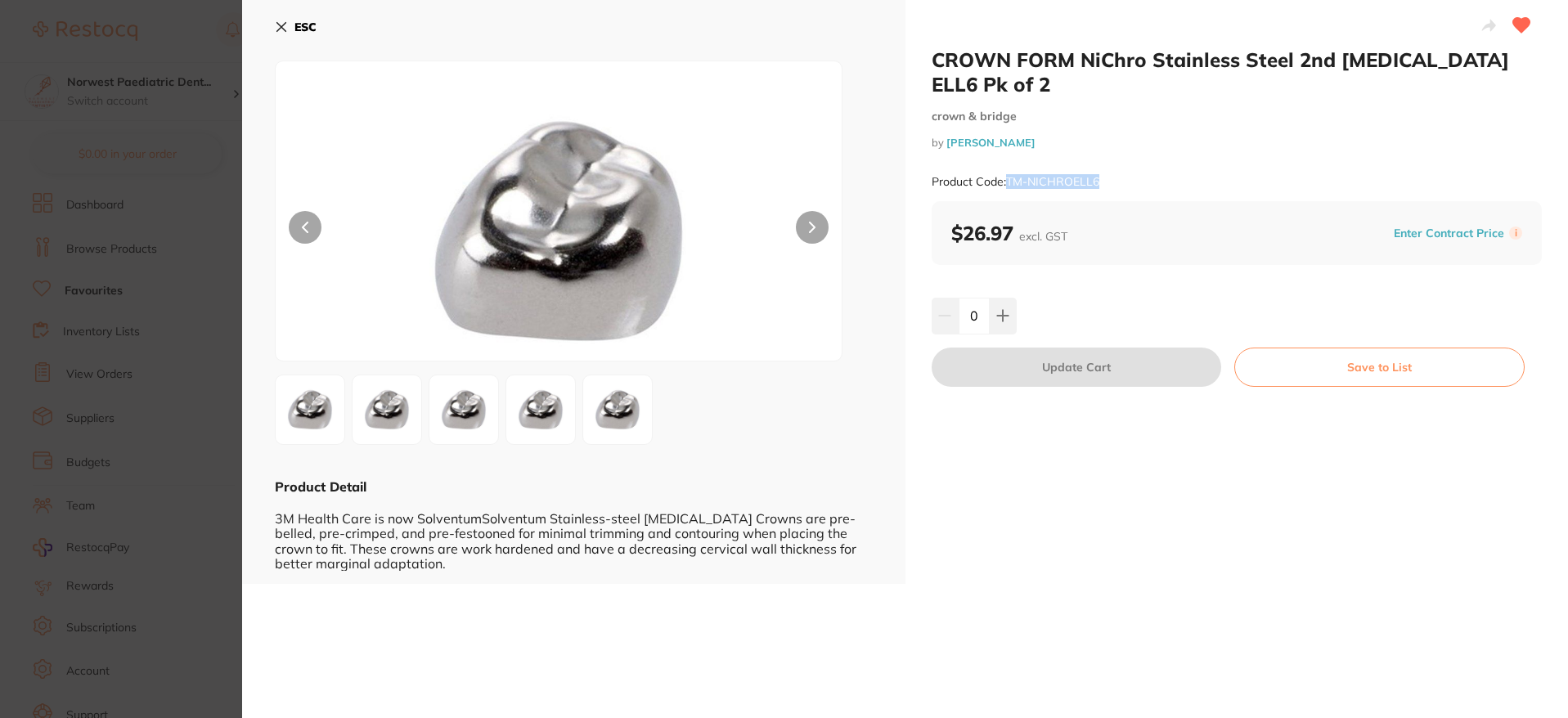
drag, startPoint x: 1127, startPoint y: 160, endPoint x: 1008, endPoint y: 161, distance: 119.0
click at [1008, 162] on div "Product Code: TM-NICHROELL6" at bounding box center [1237, 182] width 611 height 40
copy small "TM-NICHROELL6"
click at [301, 22] on b "ESC" at bounding box center [305, 27] width 22 height 15
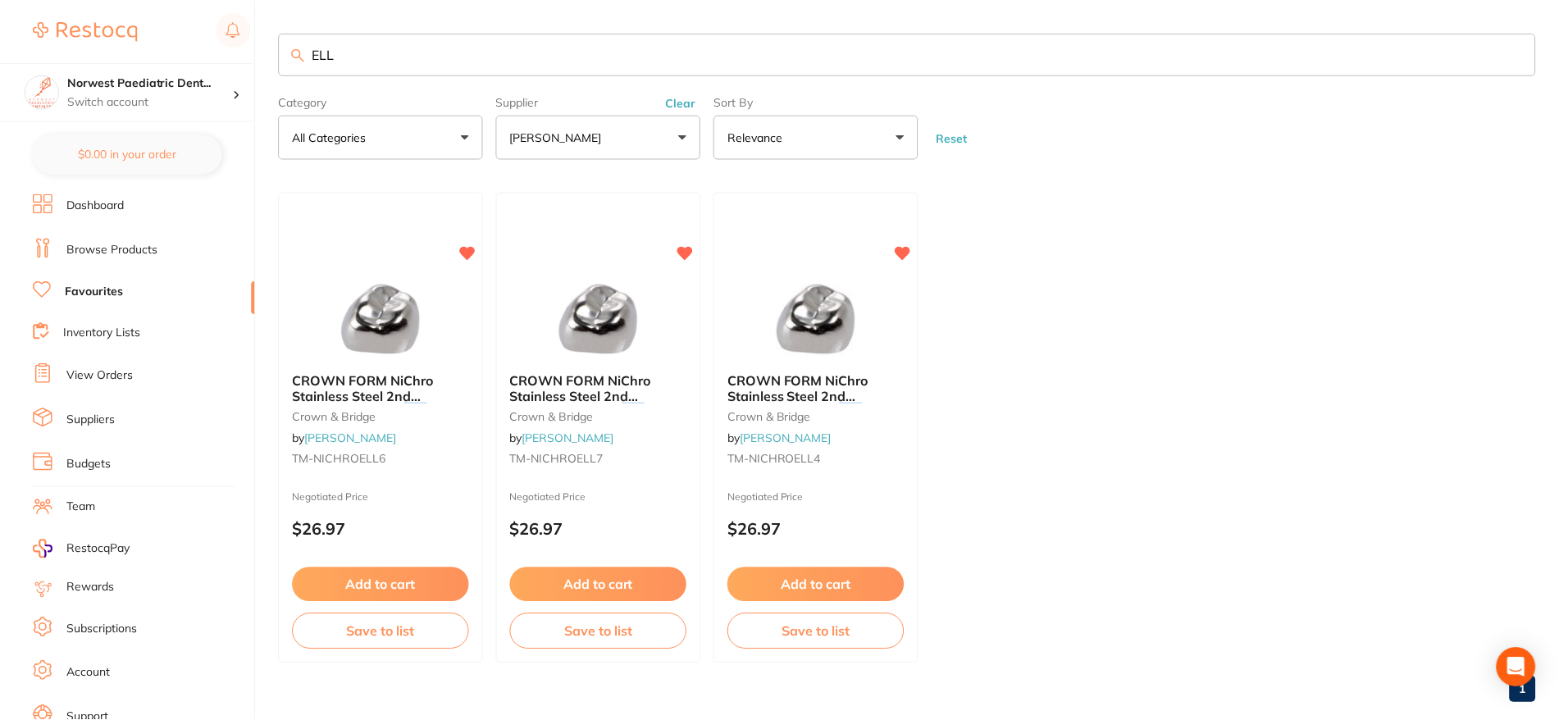
scroll to position [7, 0]
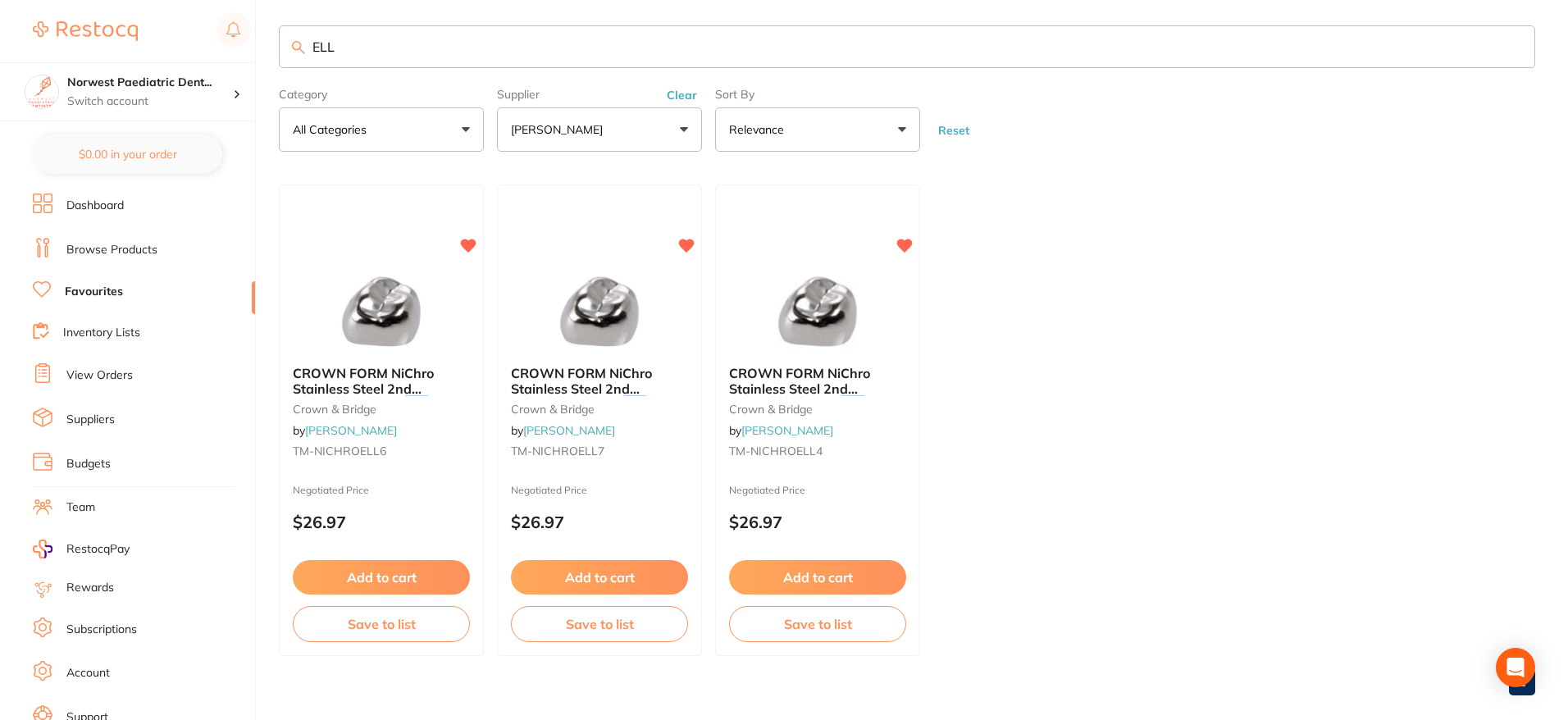
click at [322, 50] on input "ELL" at bounding box center [907, 46] width 1256 height 43
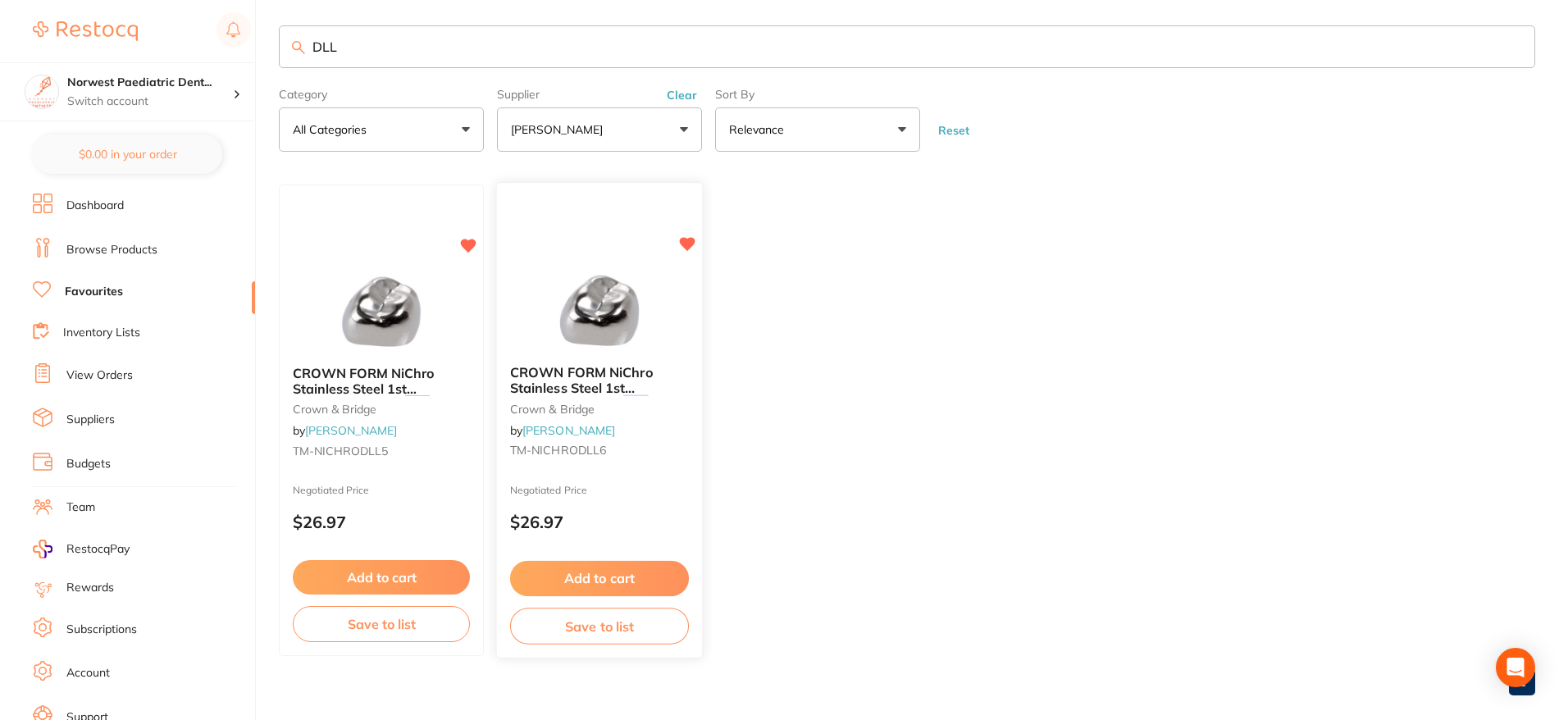
type input "DLL"
click at [603, 452] on span "TM-NICHRODLL6" at bounding box center [558, 451] width 96 height 15
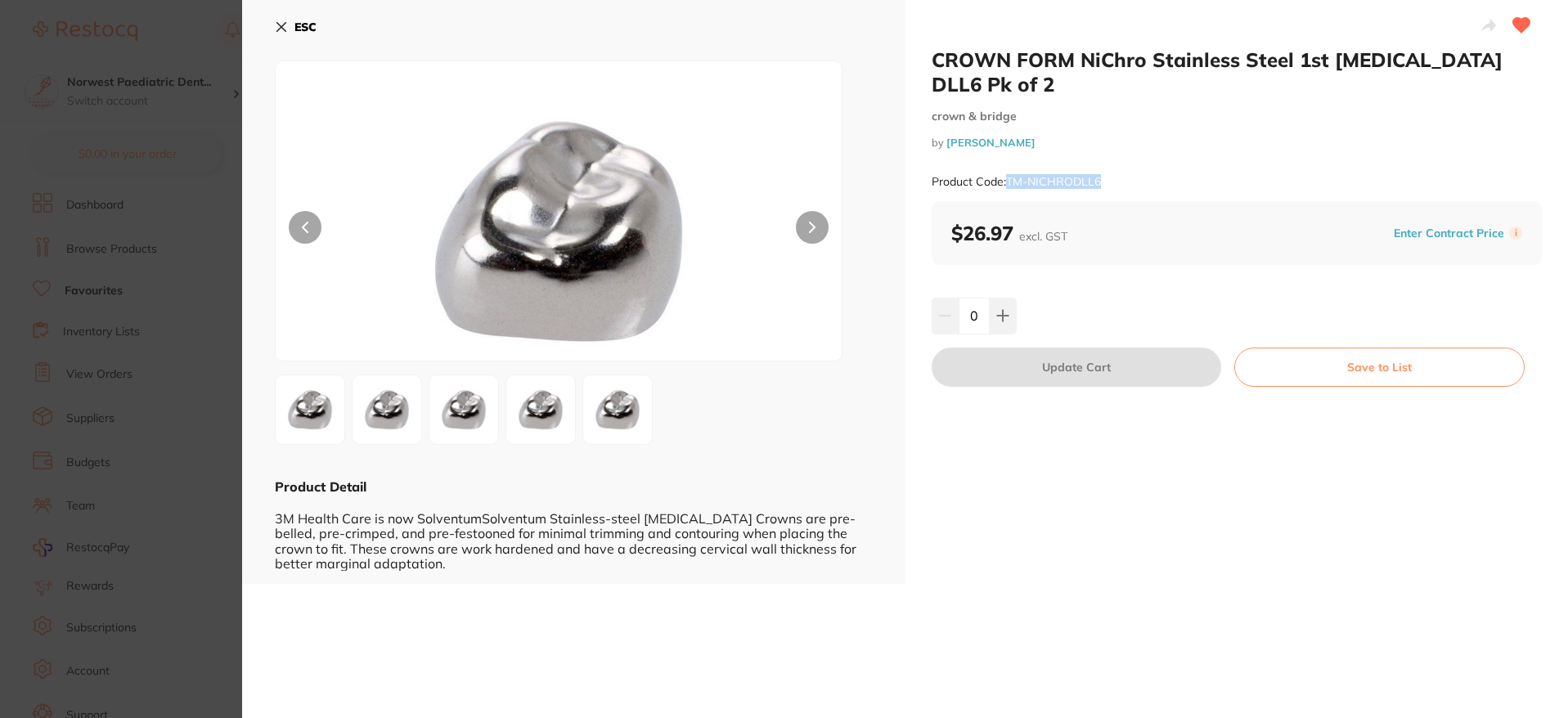
drag, startPoint x: 1104, startPoint y: 159, endPoint x: 1008, endPoint y: 162, distance: 96.0
click at [1008, 162] on div "Product Code: TM-NICHRODLL6" at bounding box center [1237, 182] width 611 height 40
copy small "TM-NICHRODLL6"
click at [293, 29] on button "ESC" at bounding box center [296, 27] width 42 height 28
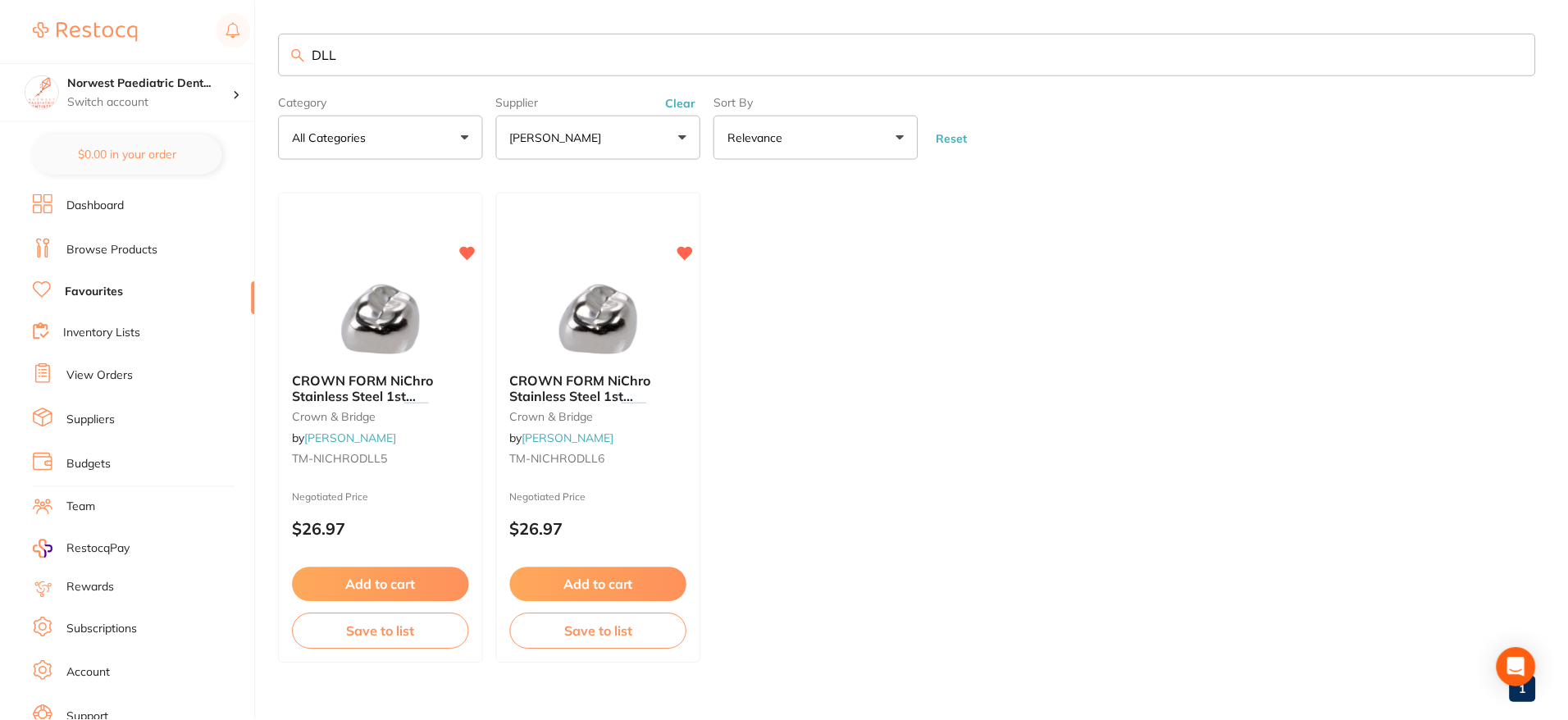
scroll to position [7, 0]
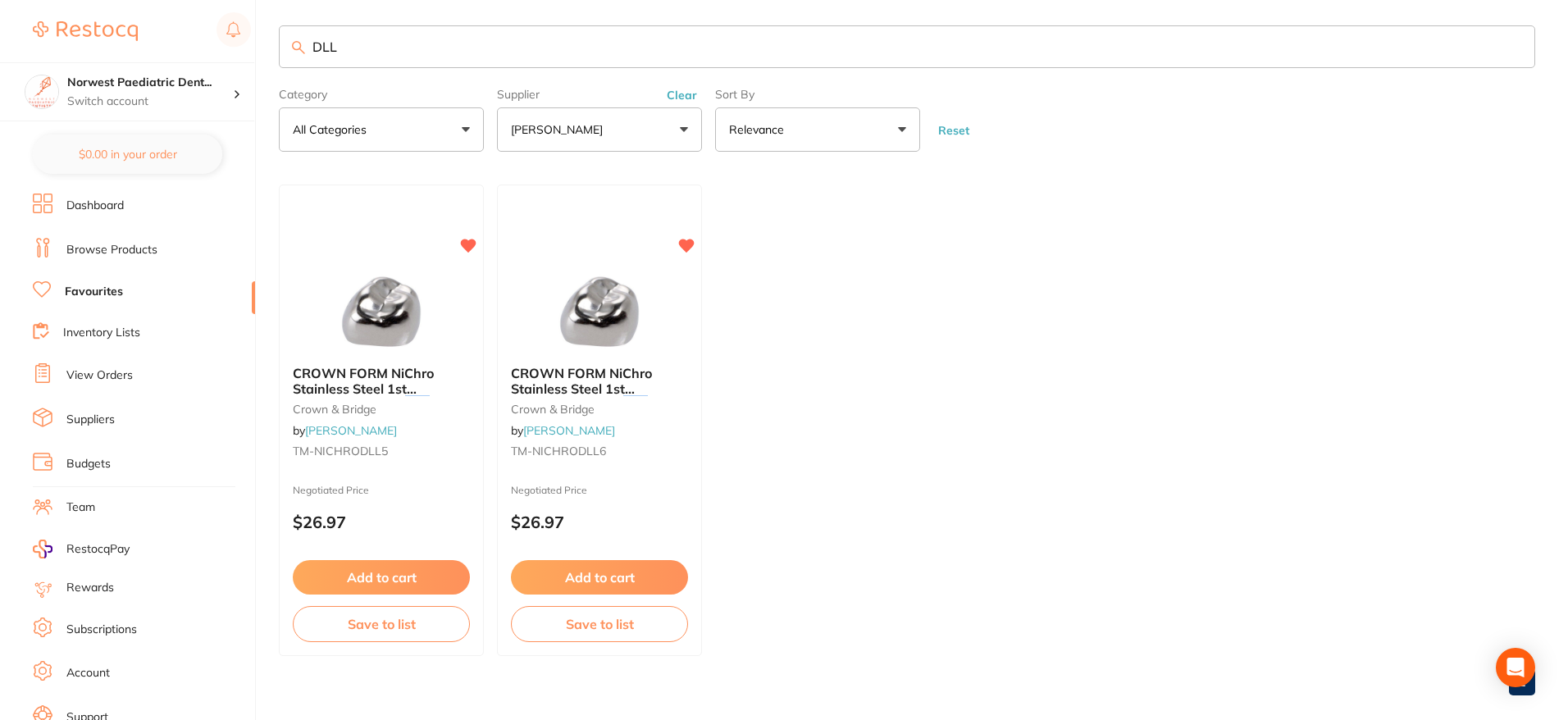
click at [322, 49] on input "DLL" at bounding box center [907, 46] width 1256 height 43
click at [374, 455] on span "TM-NICHRODLR5" at bounding box center [341, 451] width 98 height 15
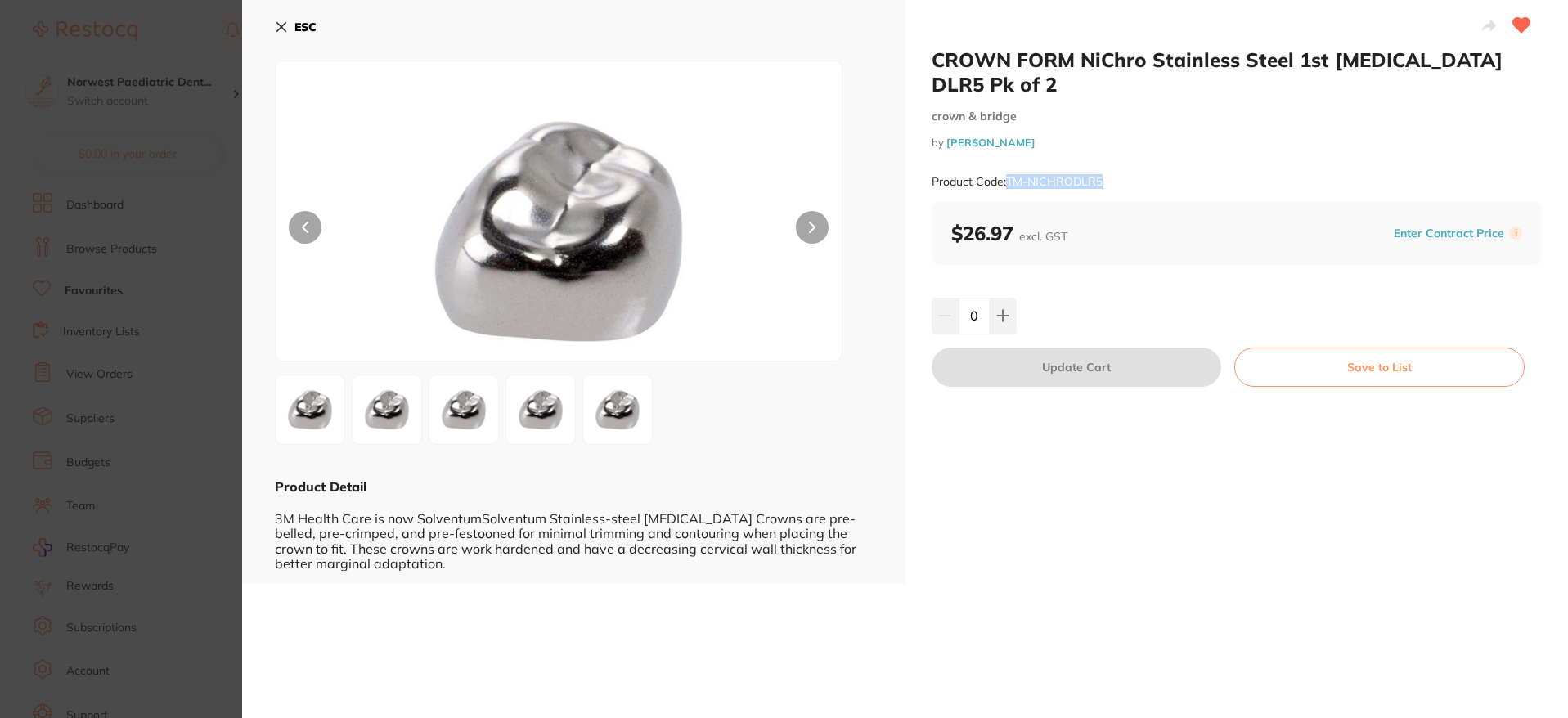
drag, startPoint x: 1110, startPoint y: 157, endPoint x: 1006, endPoint y: 161, distance: 104.1
click at [1006, 162] on div "Product Code: TM-NICHRODLR5" at bounding box center [1237, 182] width 611 height 40
copy small "TM-NICHRODLR5"
click at [289, 31] on button "ESC" at bounding box center [296, 27] width 42 height 28
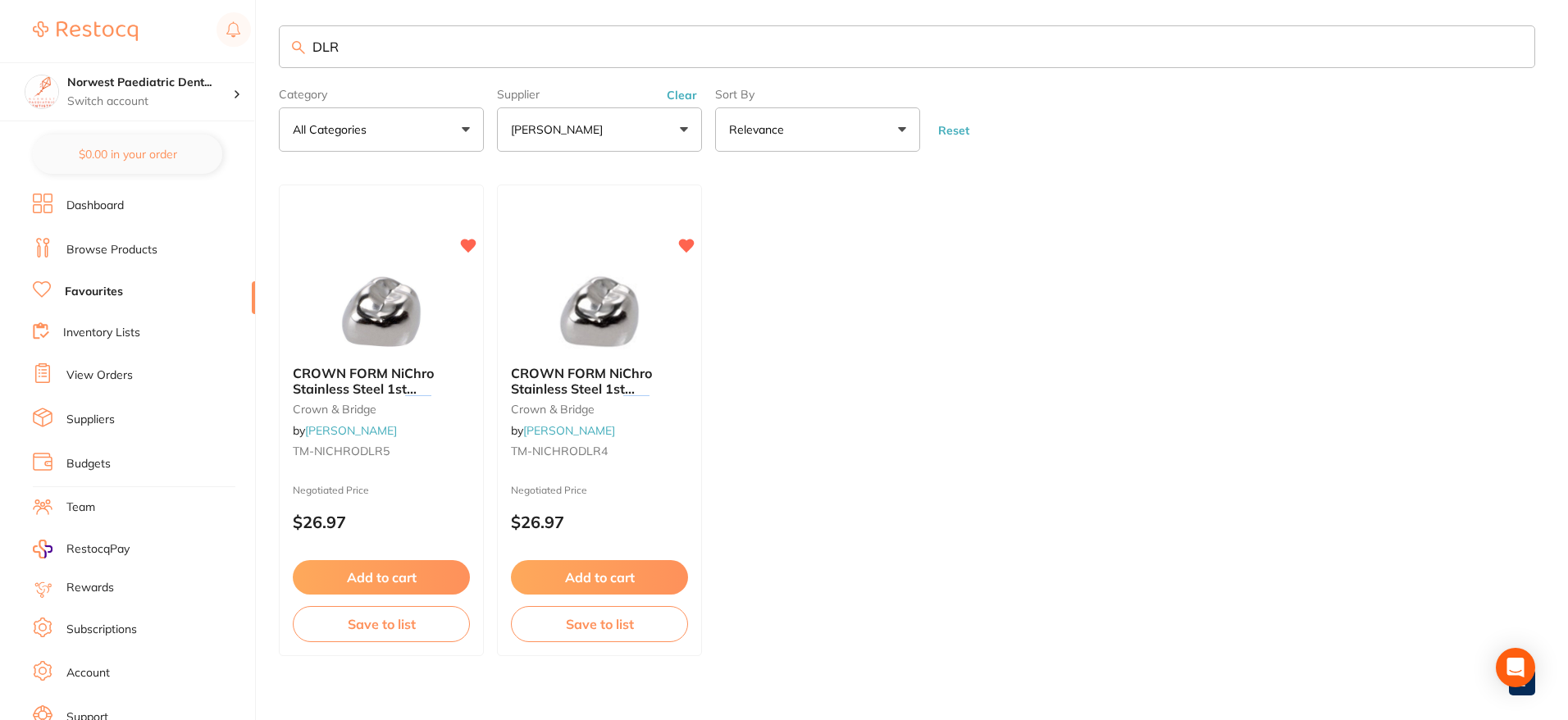
click at [320, 49] on input "DLR" at bounding box center [907, 46] width 1256 height 43
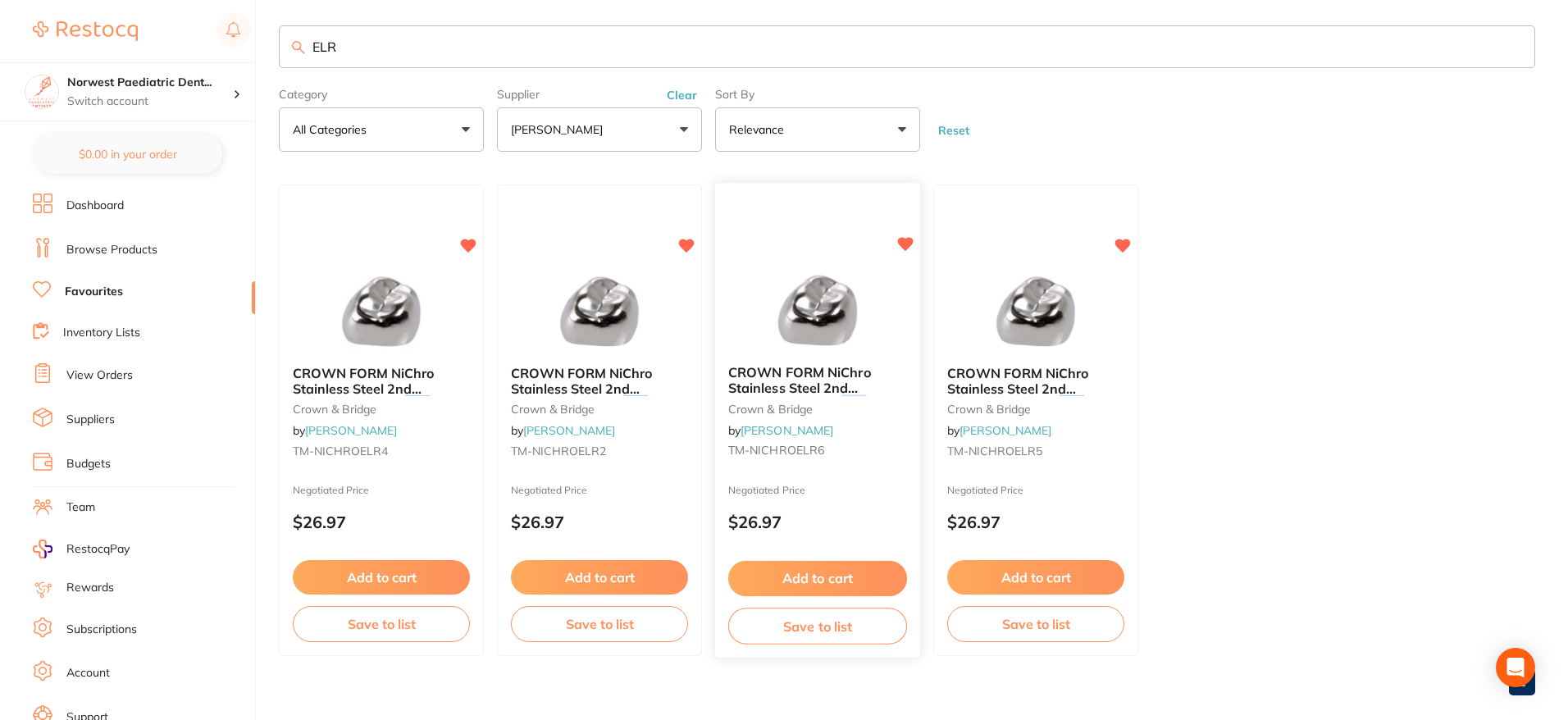
click at [814, 451] on span "TM-NICHROELR6" at bounding box center [777, 451] width 96 height 15
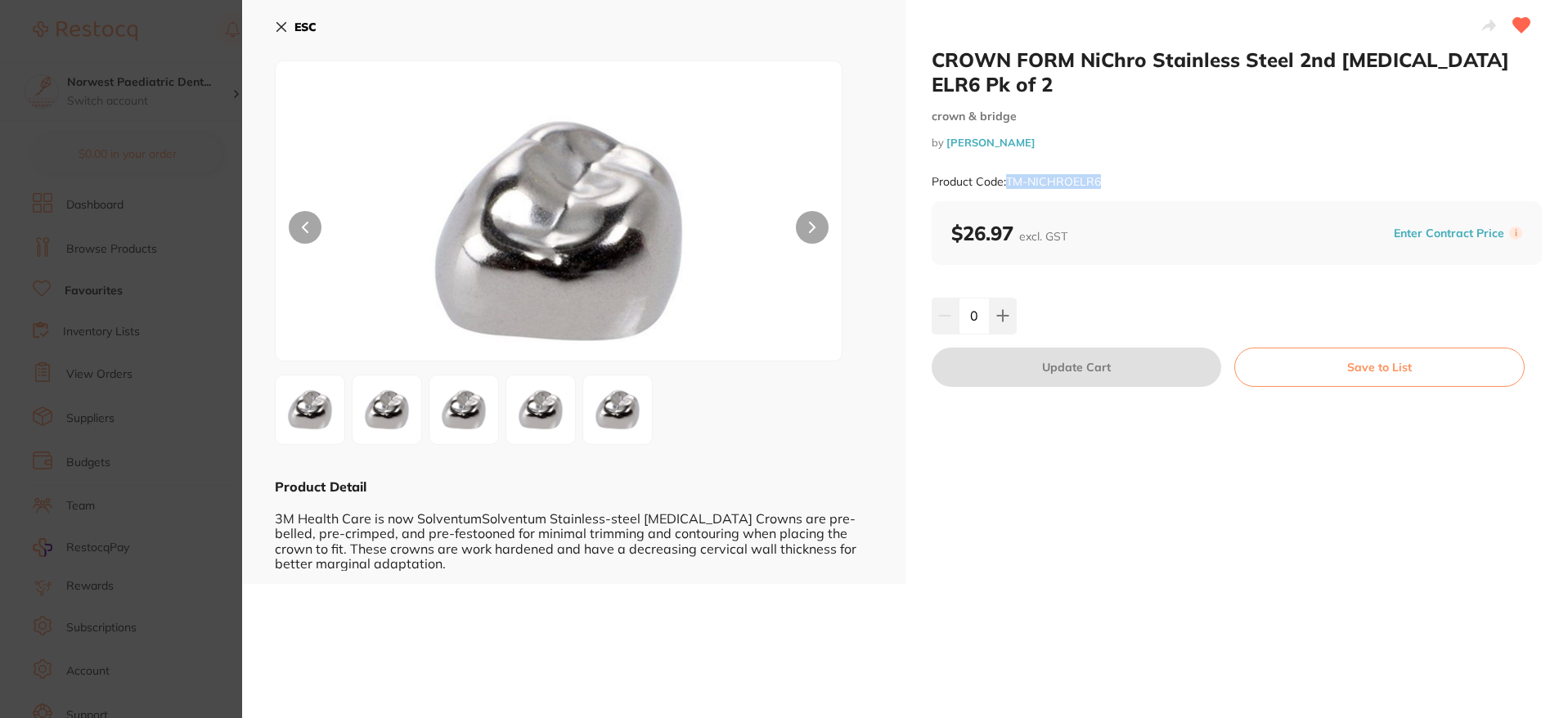
drag, startPoint x: 1109, startPoint y: 156, endPoint x: 1006, endPoint y: 160, distance: 103.1
click at [1006, 162] on div "Product Code: TM-NICHROELR6" at bounding box center [1237, 182] width 611 height 40
copy small "TM-NICHROELR6"
click at [305, 30] on b "ESC" at bounding box center [305, 27] width 22 height 15
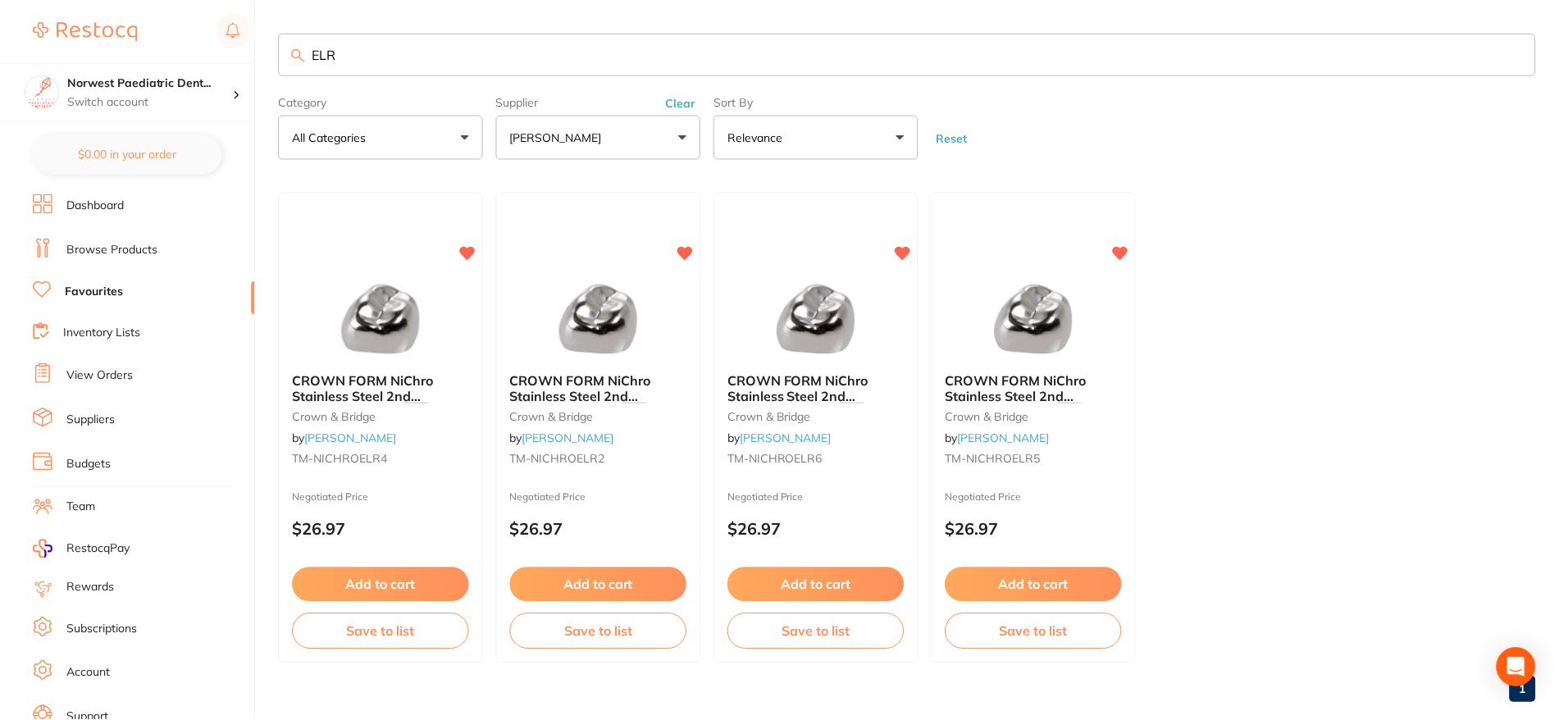
scroll to position [7, 0]
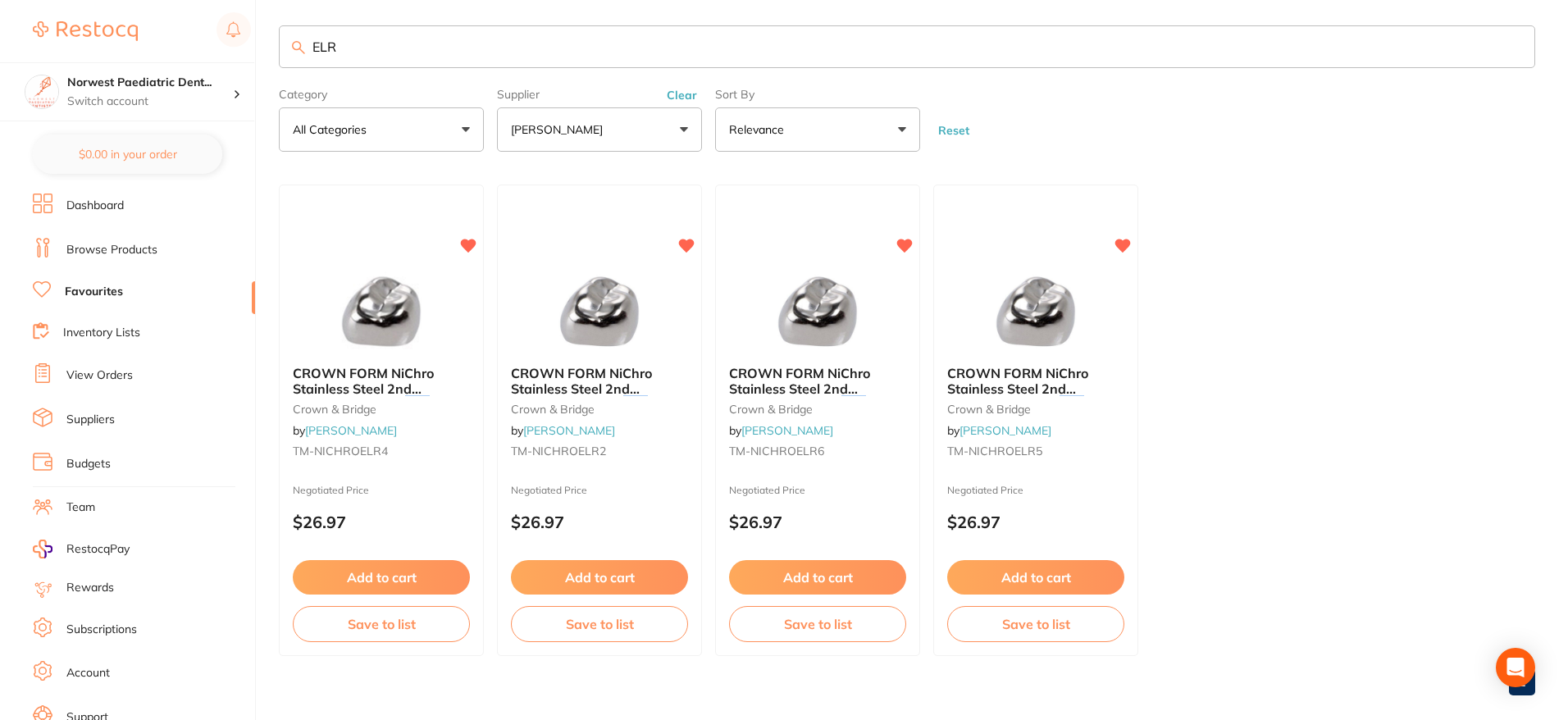
click at [360, 50] on input "ELR" at bounding box center [907, 46] width 1256 height 43
type input "E"
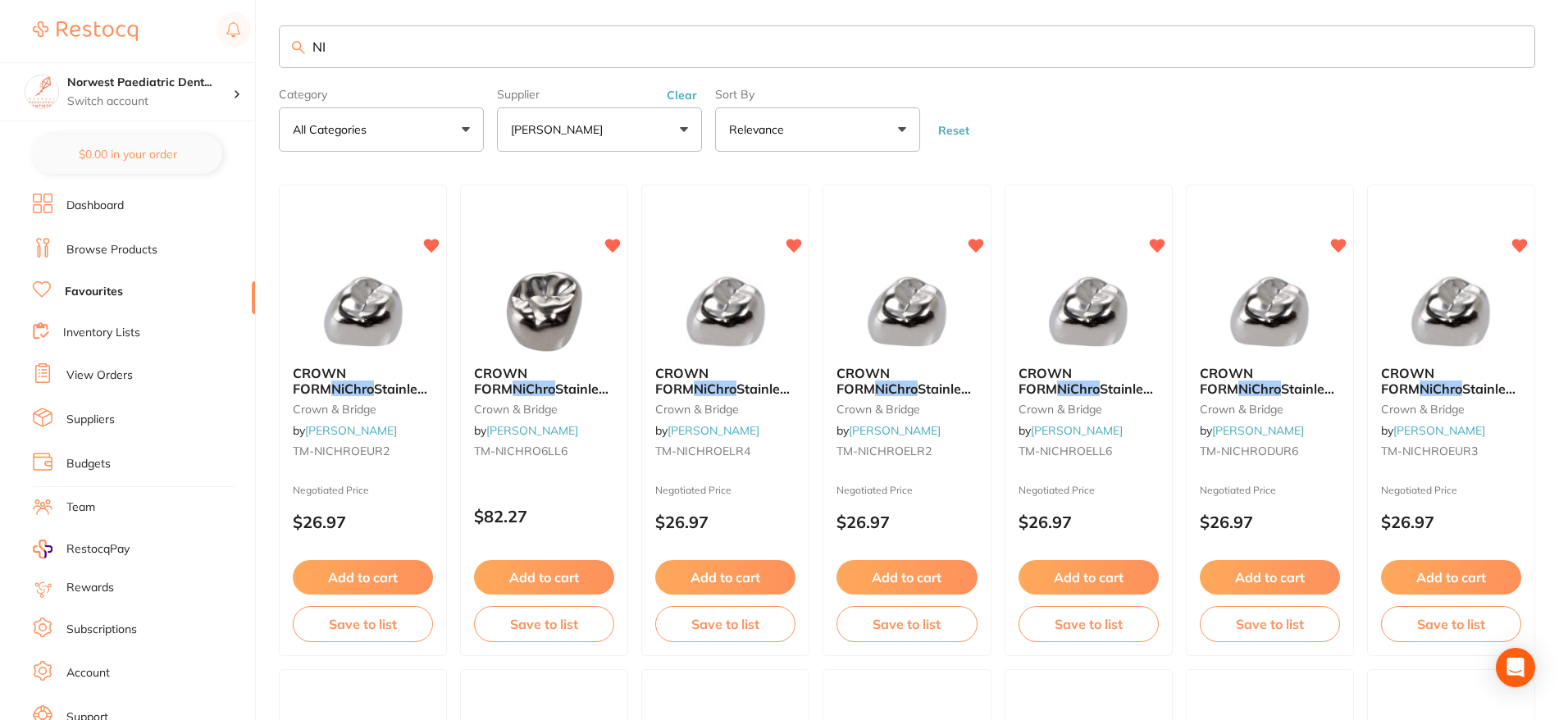
type input "N"
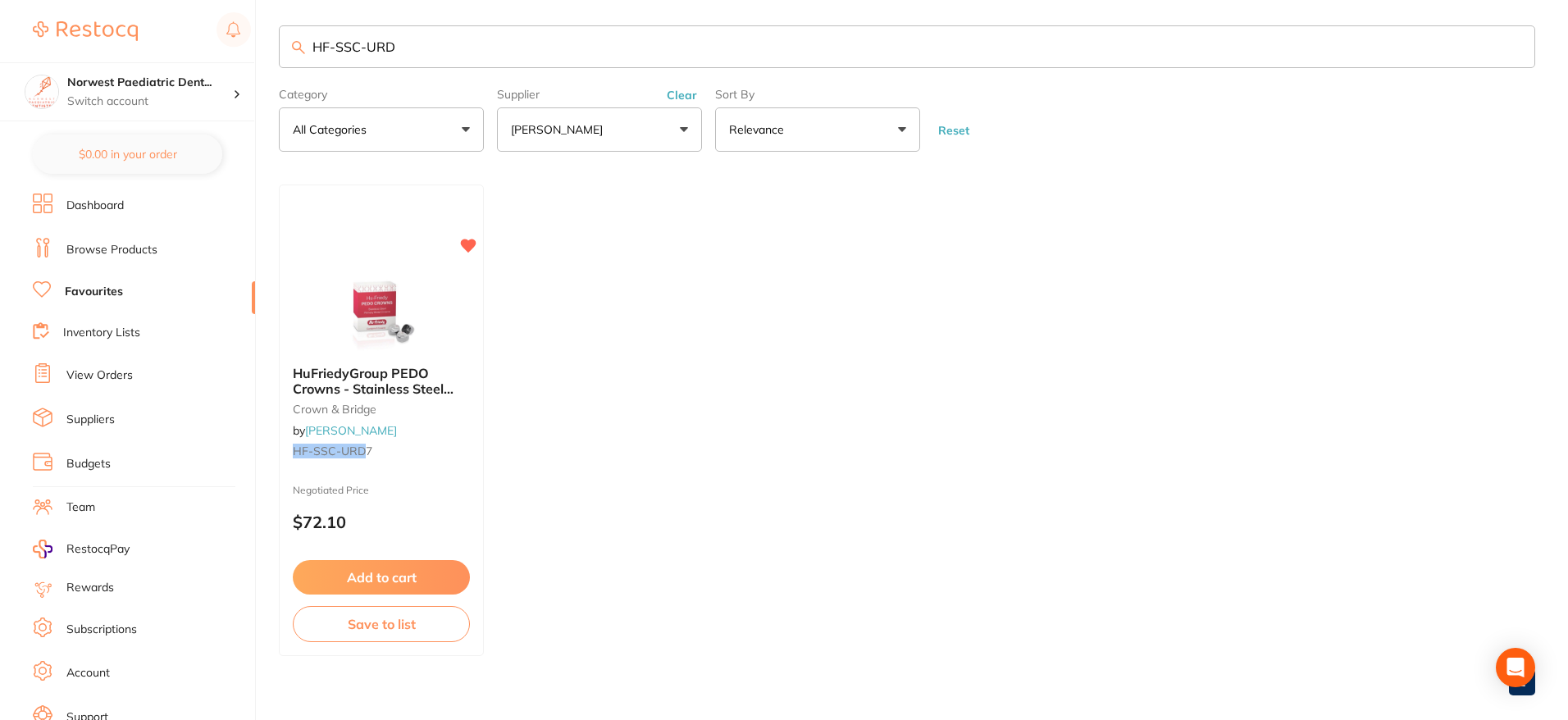
click at [362, 449] on em "HF-SSC-URD" at bounding box center [330, 451] width 73 height 15
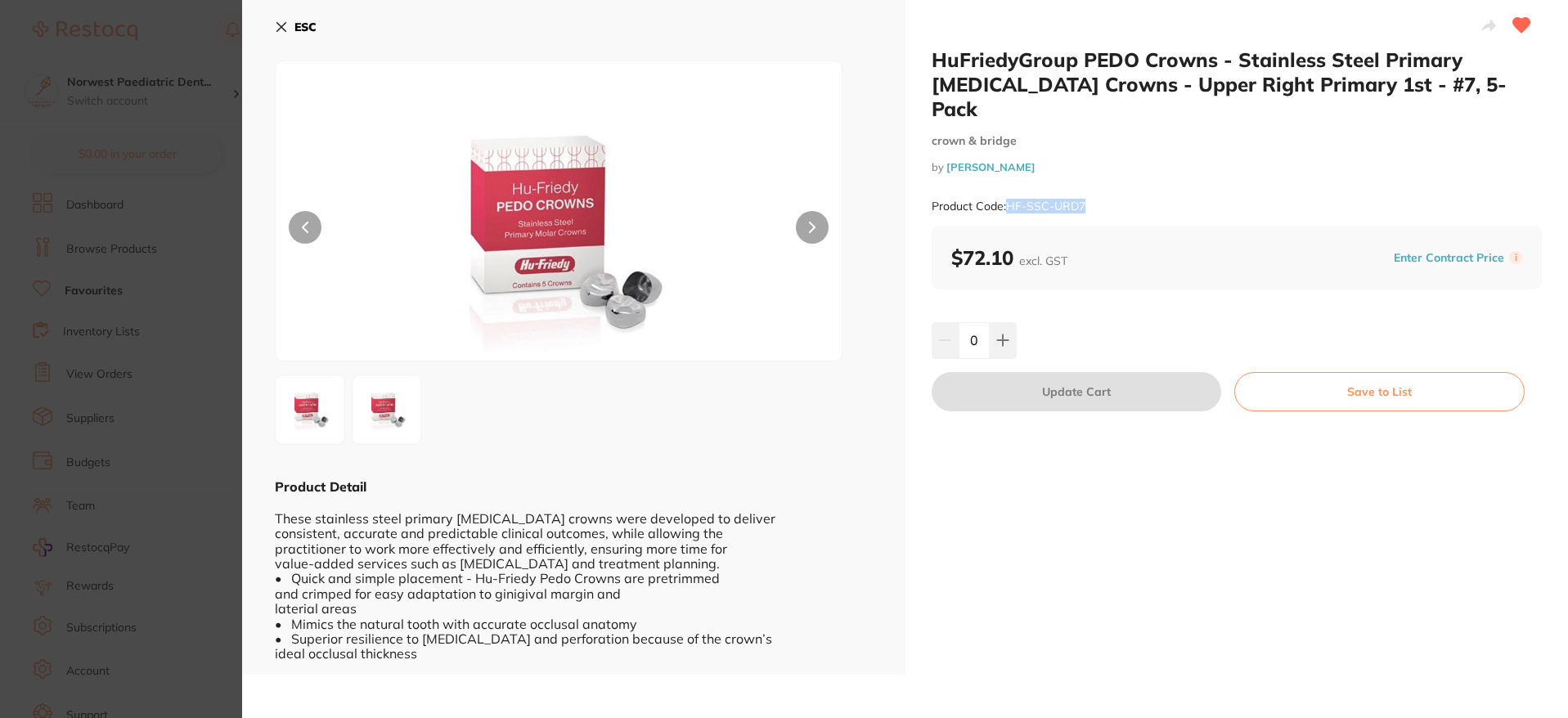
drag, startPoint x: 1098, startPoint y: 181, endPoint x: 1008, endPoint y: 185, distance: 90.1
click at [1008, 186] on div "Product Code: HF-SSC-URD7" at bounding box center [1237, 206] width 611 height 40
copy small "HF-SSC-URD7"
click at [305, 29] on b "ESC" at bounding box center [305, 27] width 22 height 15
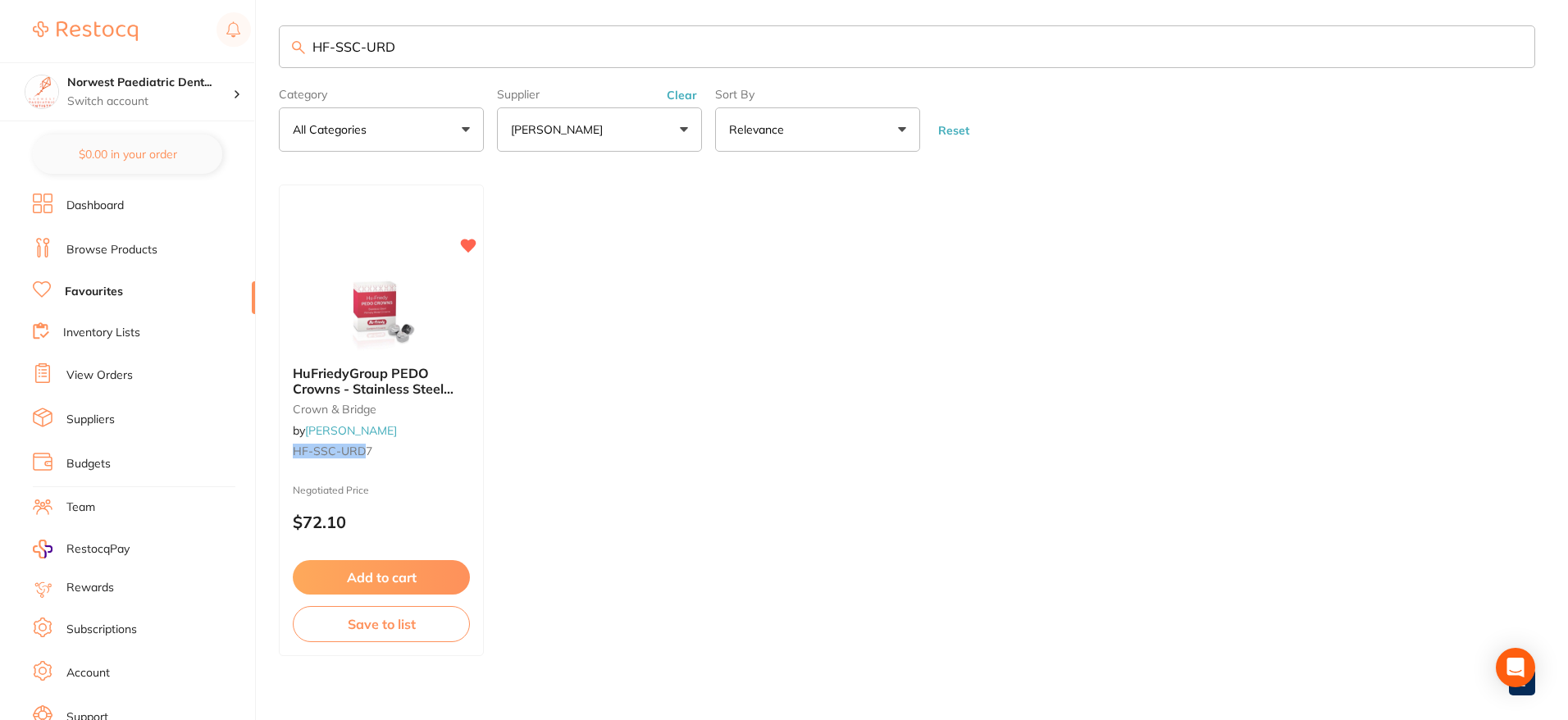
click at [381, 46] on input "HF-SSC-URD" at bounding box center [907, 46] width 1256 height 43
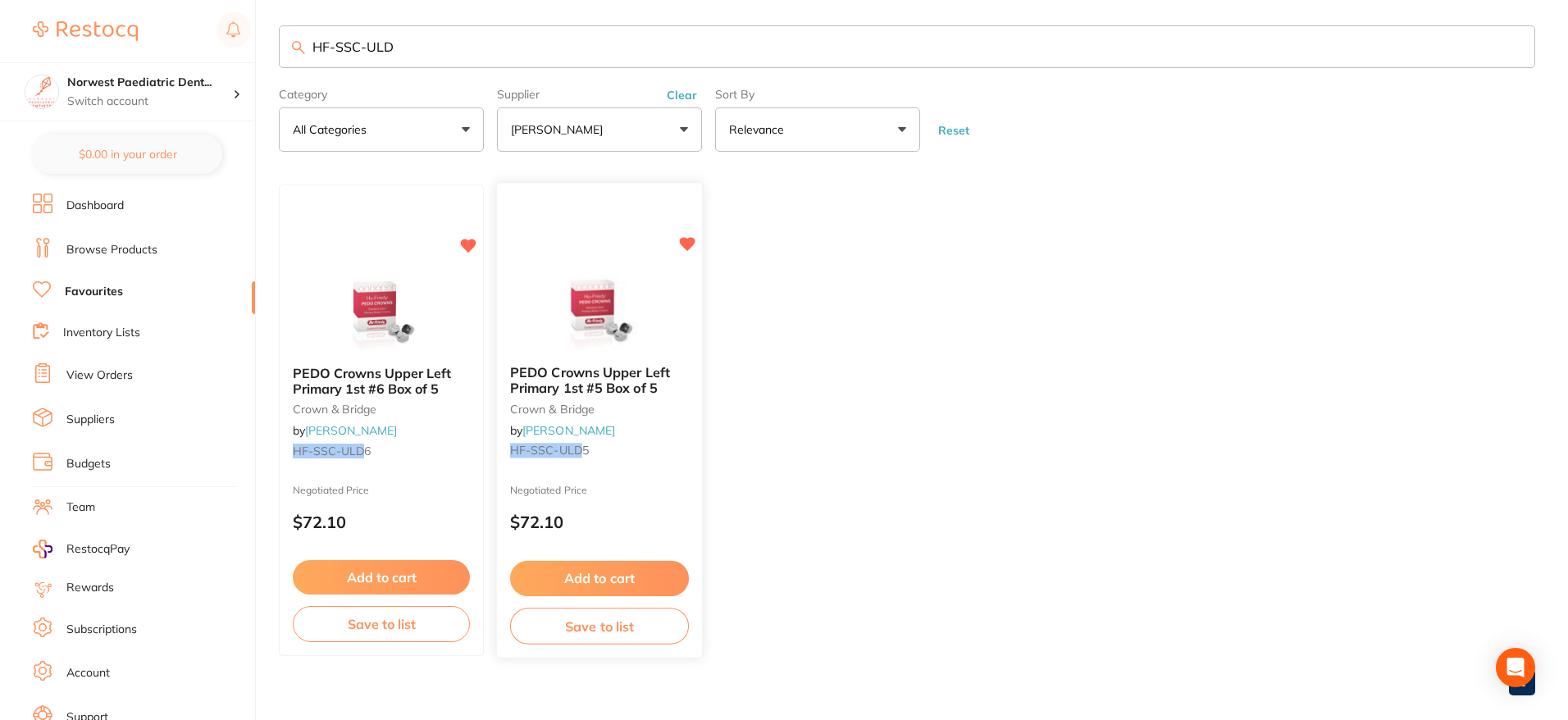
click at [585, 453] on span "5" at bounding box center [585, 451] width 7 height 15
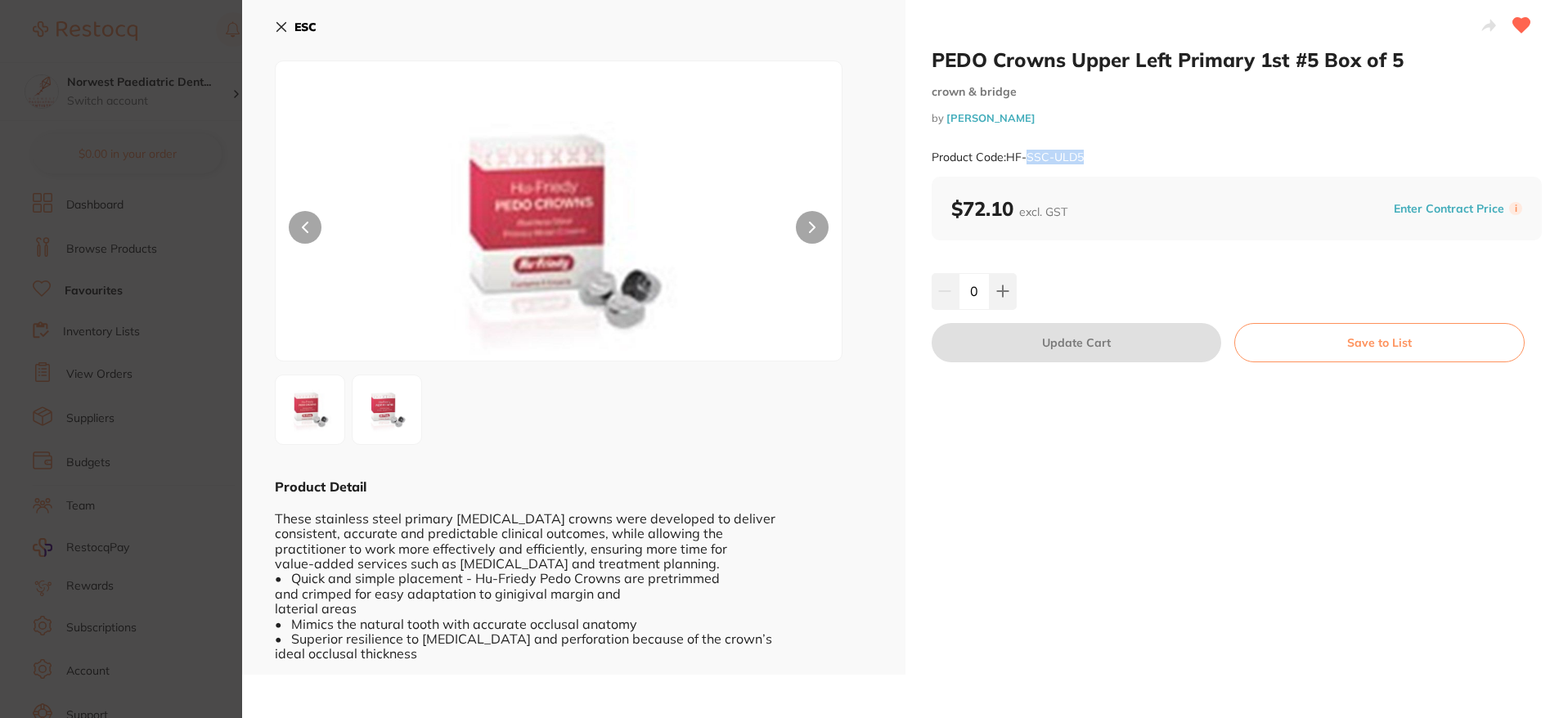
drag, startPoint x: 1090, startPoint y: 154, endPoint x: 1026, endPoint y: 157, distance: 64.1
click at [1026, 157] on div "Product Code: HF-SSC-ULD5" at bounding box center [1237, 158] width 611 height 40
drag, startPoint x: 1089, startPoint y: 158, endPoint x: 1009, endPoint y: 159, distance: 80.0
click at [1009, 159] on div "Product Code: HF-SSC-ULD5" at bounding box center [1237, 158] width 611 height 40
copy small "HF-SSC-ULD5"
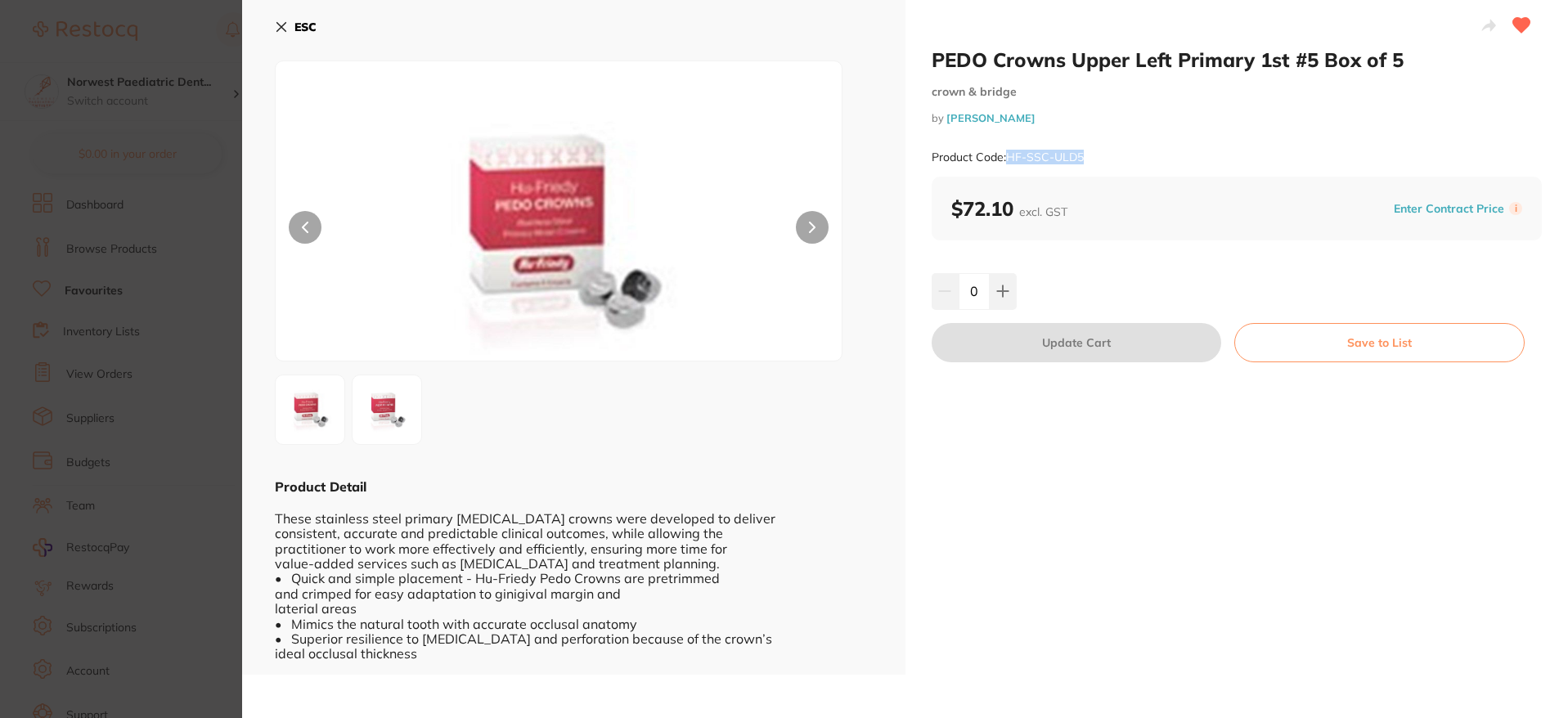
click at [282, 28] on icon at bounding box center [282, 27] width 9 height 9
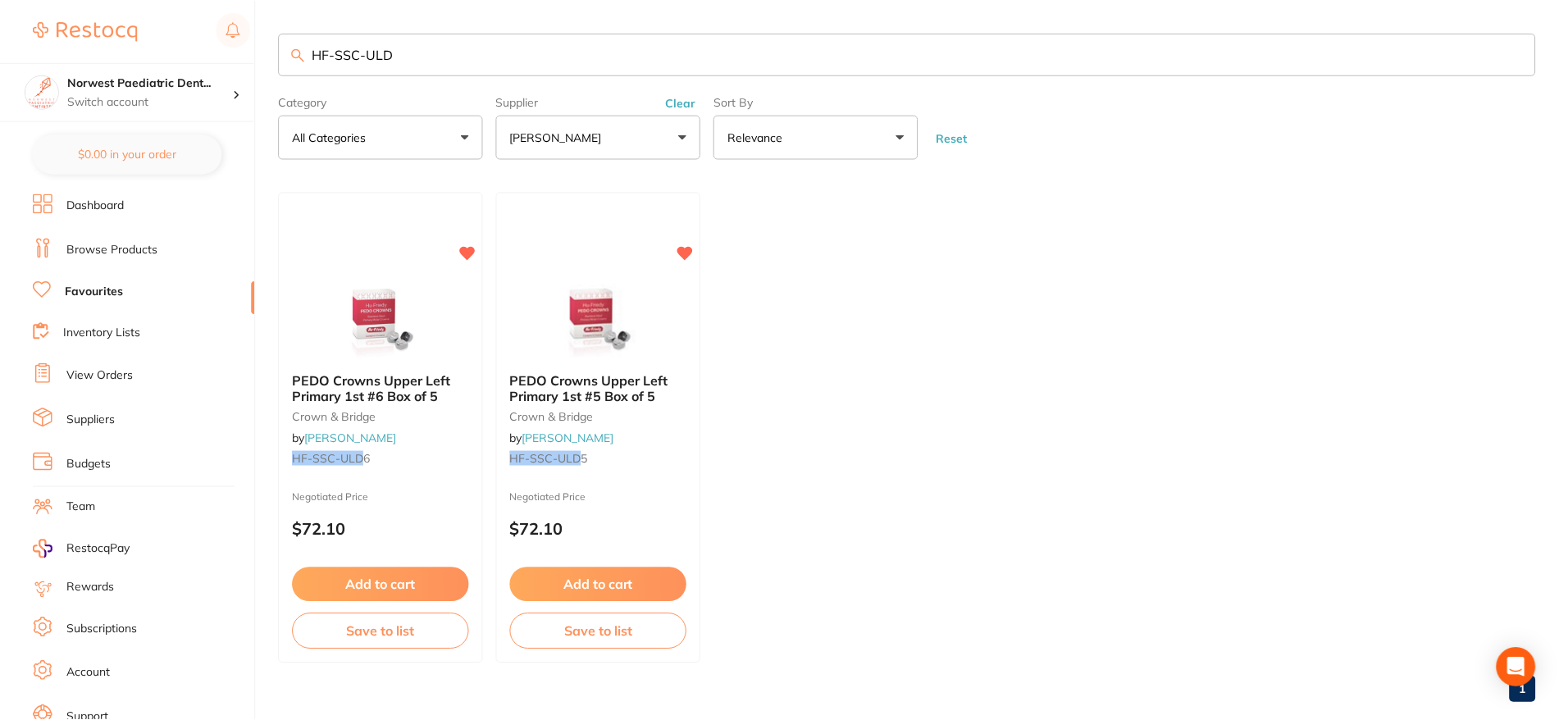
scroll to position [7, 0]
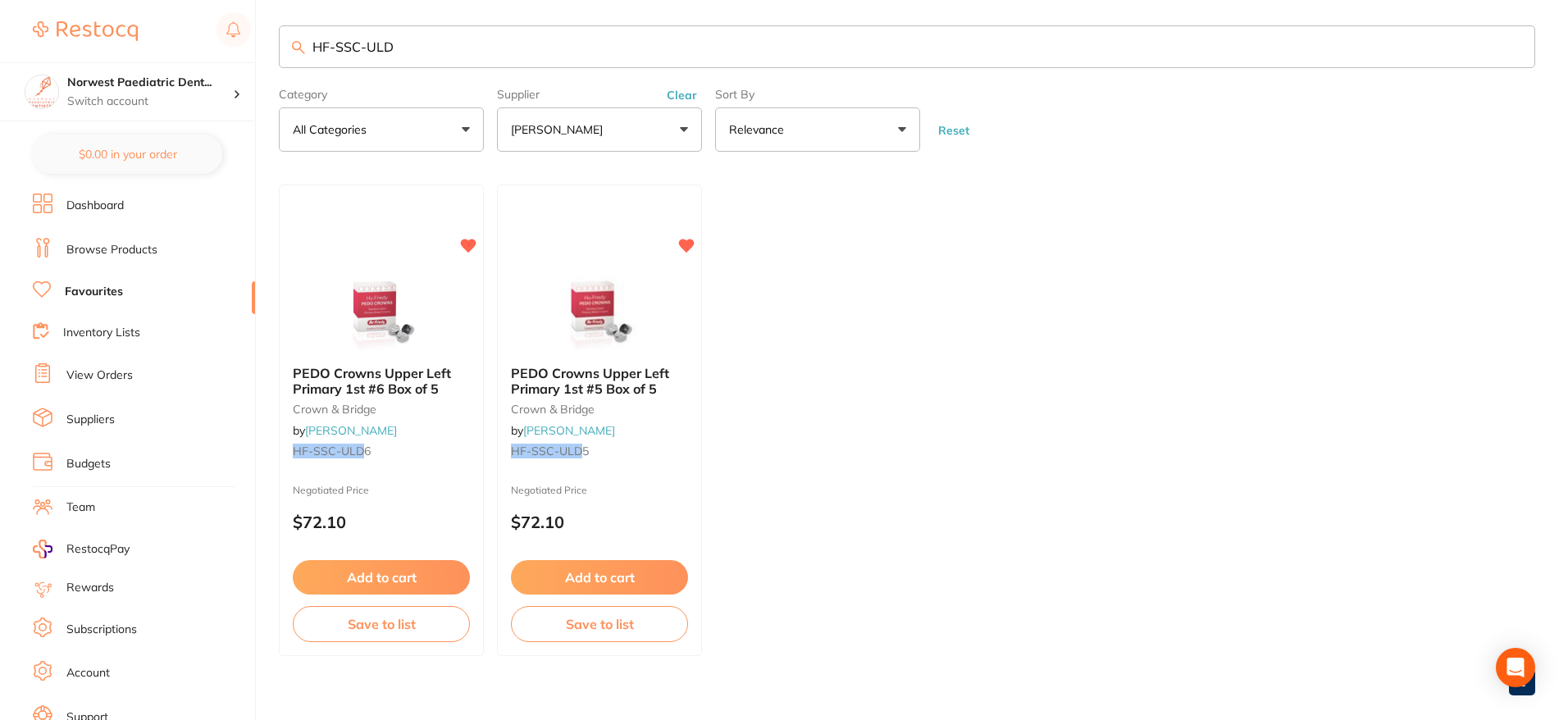
click at [377, 45] on input "HF-SSC-ULD" at bounding box center [907, 46] width 1256 height 43
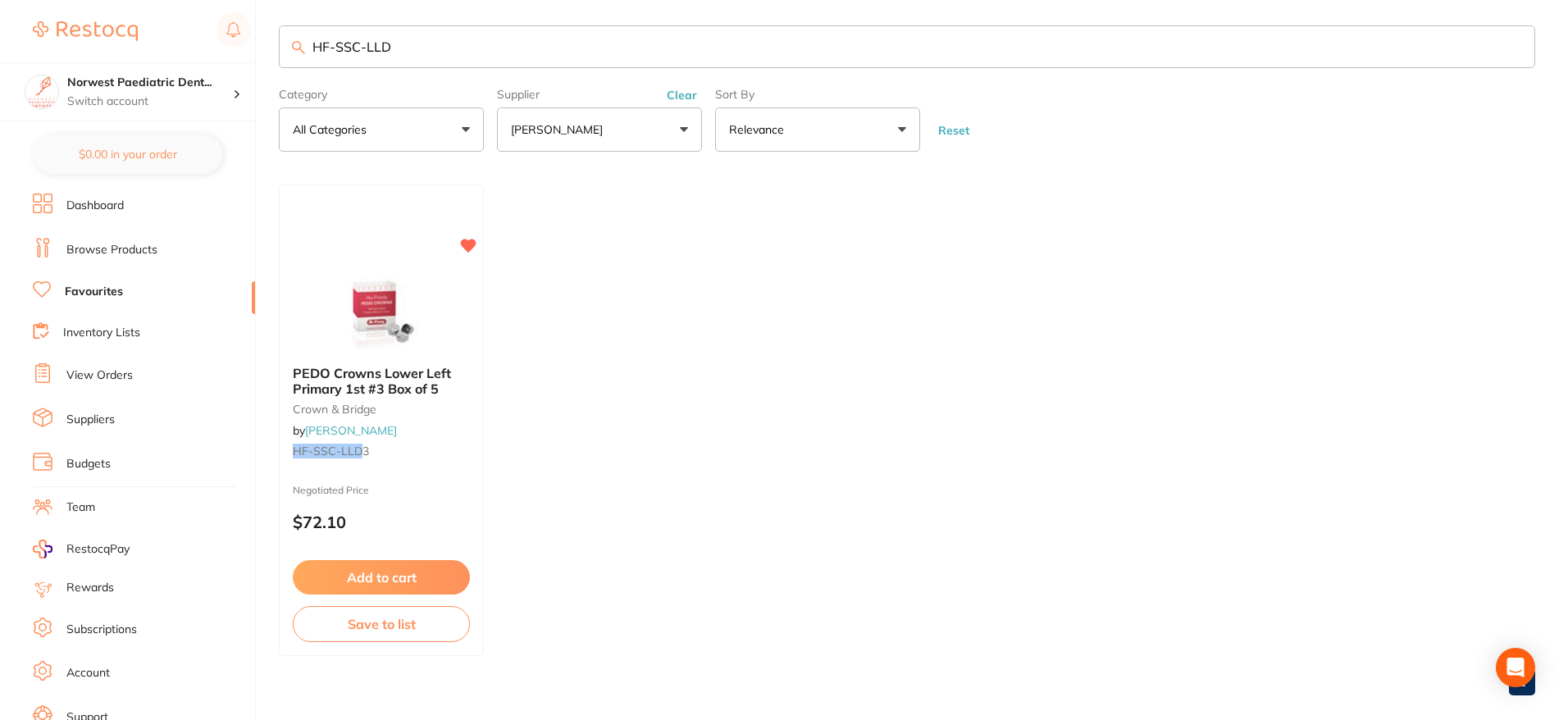
drag, startPoint x: 362, startPoint y: 450, endPoint x: 1198, endPoint y: 360, distance: 840.8
click at [363, 450] on span "3" at bounding box center [366, 451] width 7 height 15
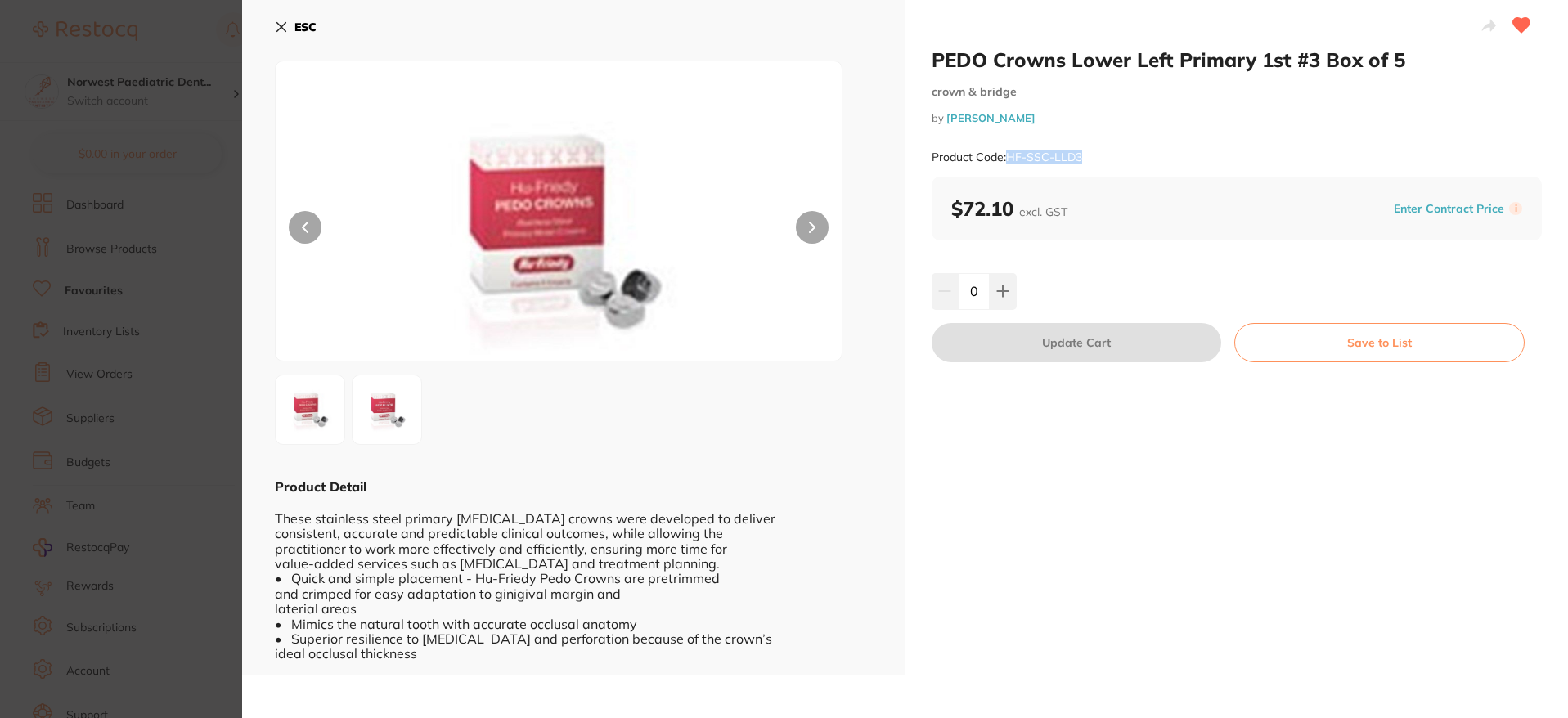
drag, startPoint x: 1094, startPoint y: 158, endPoint x: 1009, endPoint y: 160, distance: 85.0
click at [1009, 160] on div "Product Code: HF-SSC-LLD3" at bounding box center [1237, 158] width 611 height 40
copy small "HF-SSC-LLD3"
click at [319, 26] on div "ESC" at bounding box center [573, 37] width 598 height 48
click at [310, 27] on b "ESC" at bounding box center [305, 27] width 22 height 15
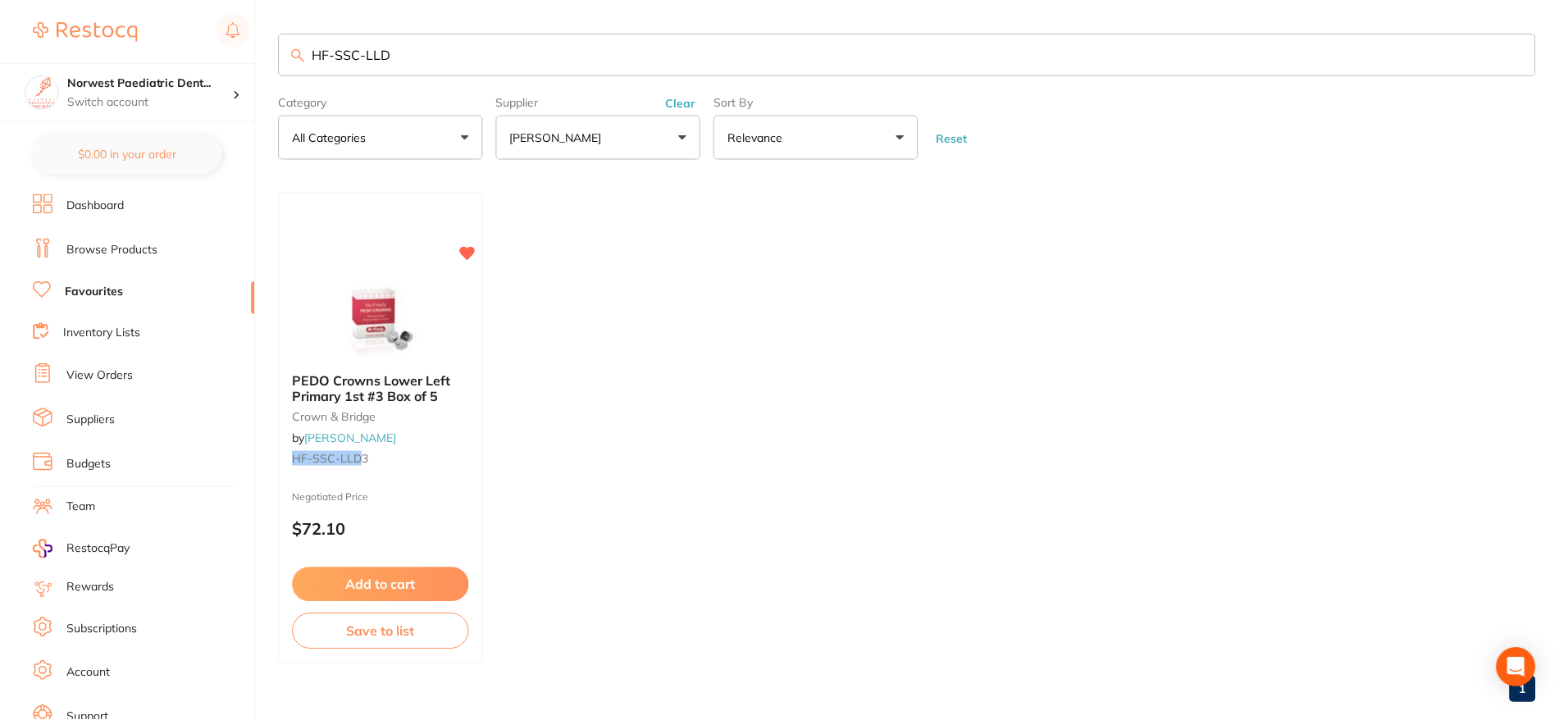
scroll to position [7, 0]
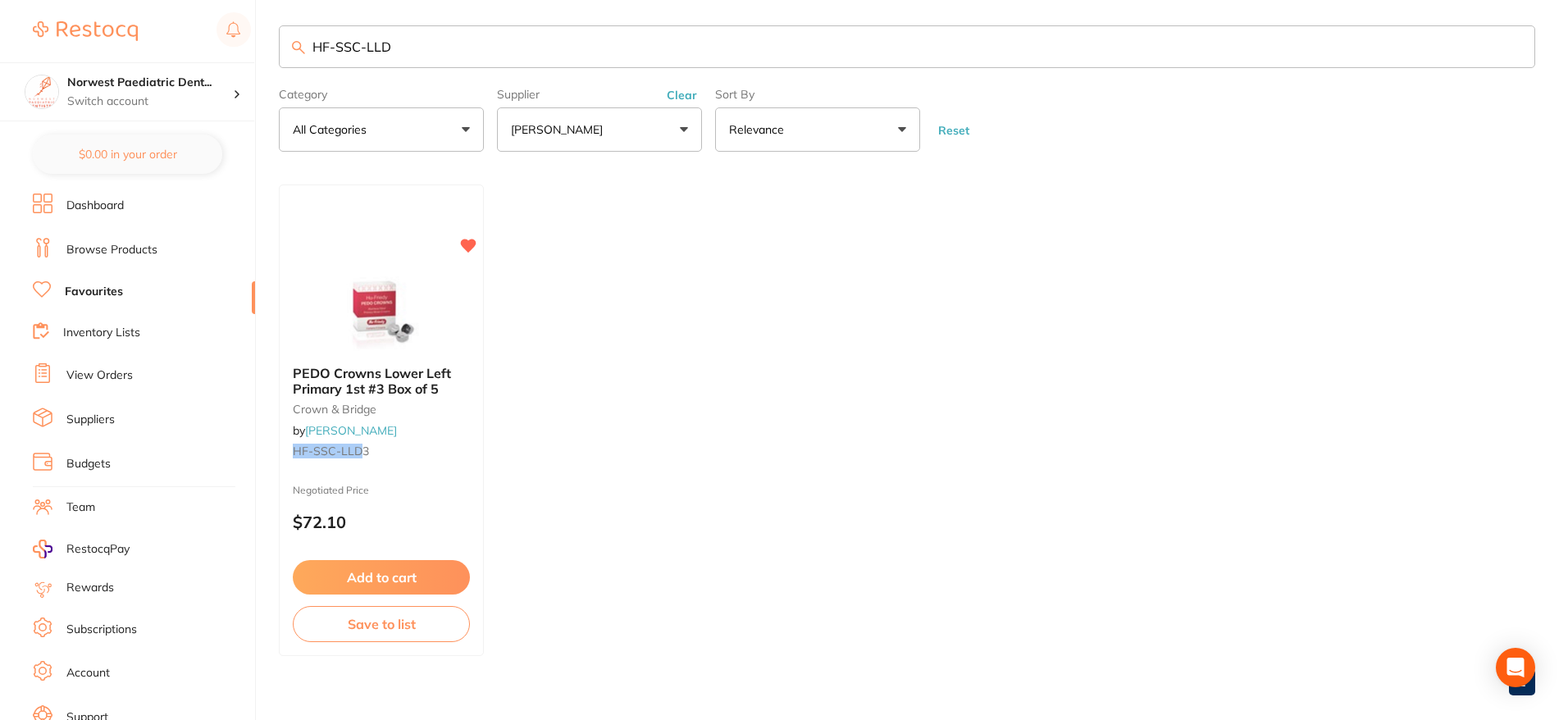
click at [380, 48] on input "HF-SSC-LLD" at bounding box center [907, 46] width 1256 height 43
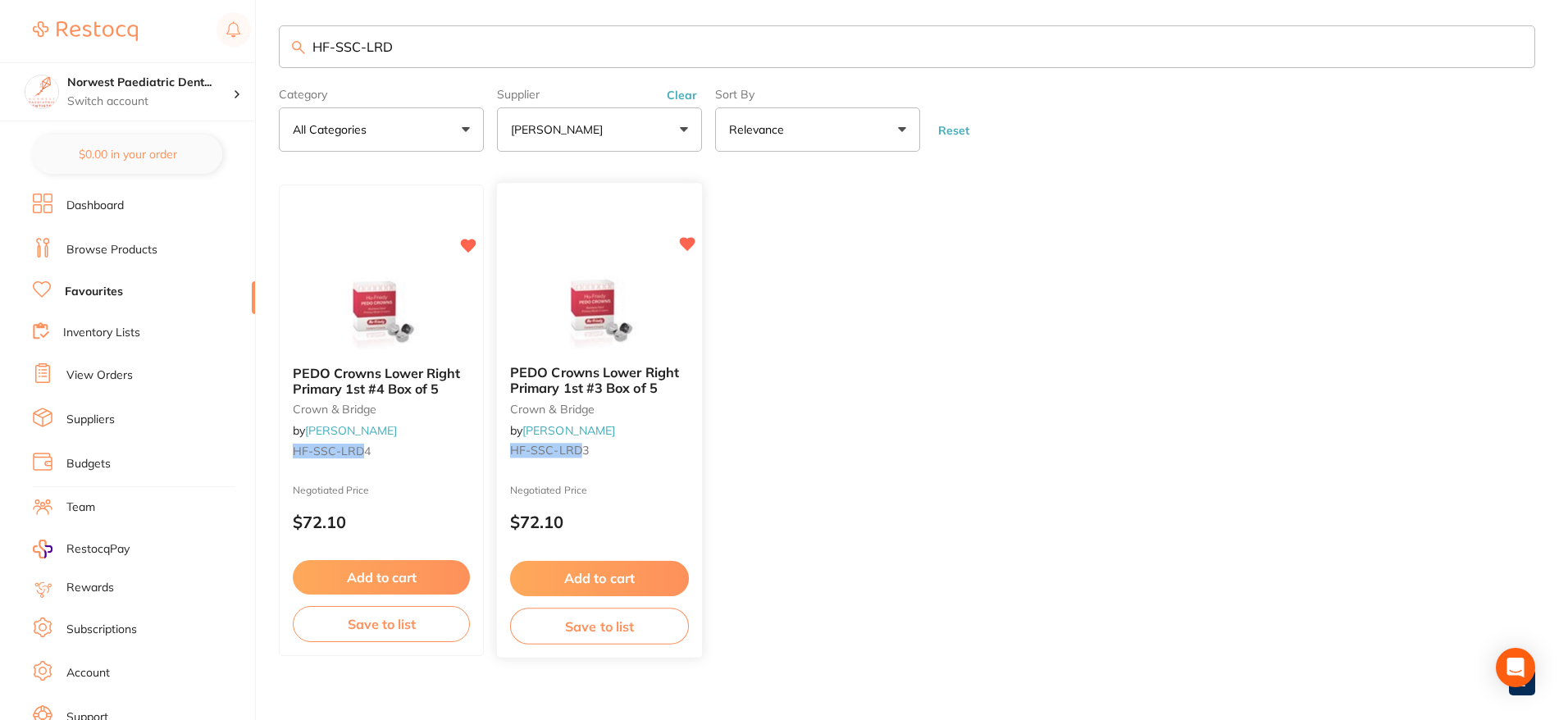
type input "HF-SSC-LRD"
drag, startPoint x: 591, startPoint y: 449, endPoint x: 508, endPoint y: 449, distance: 83.0
click at [508, 449] on div "PEDO Crowns Lower Right Primary 1st #3 Box of 5 crown & bridge by Henry Schein …" at bounding box center [599, 415] width 205 height 126
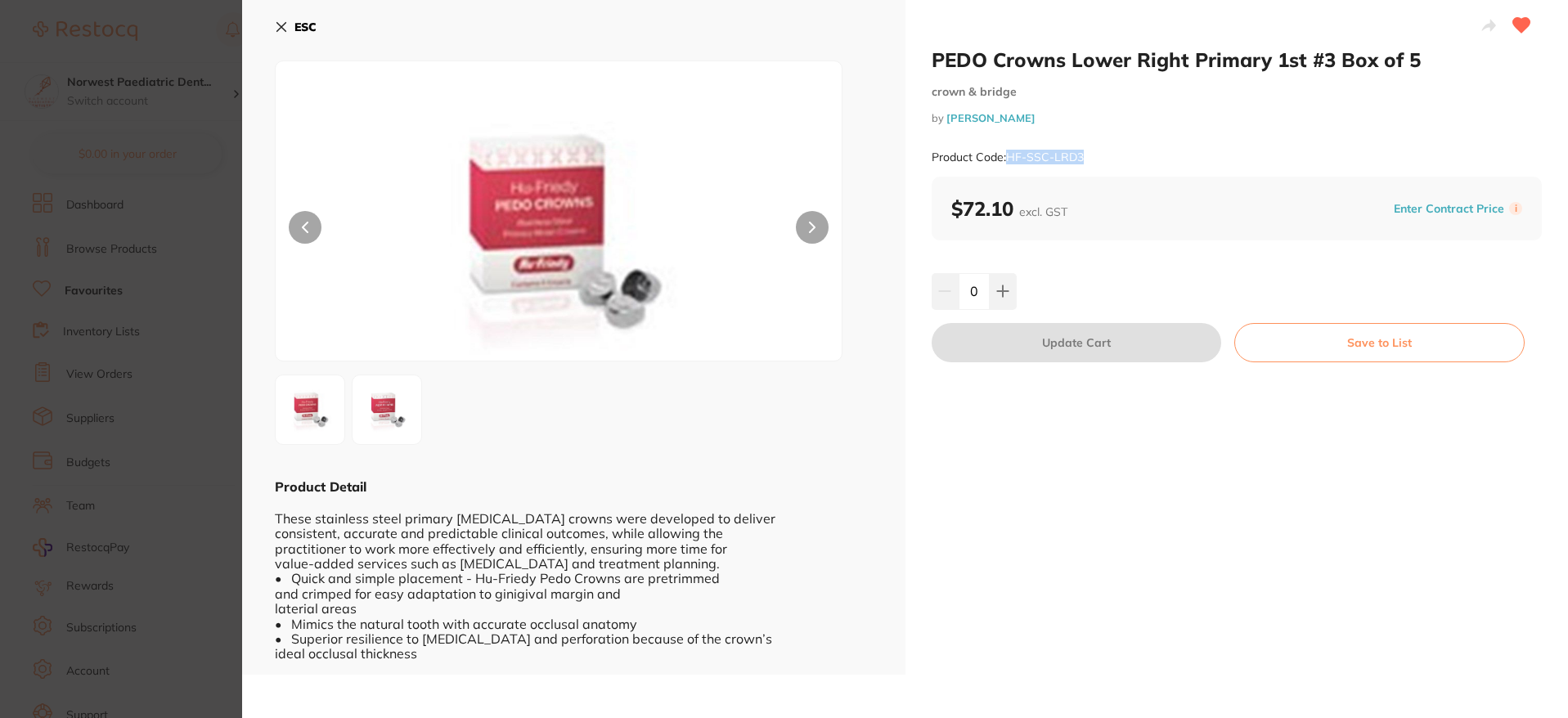
drag, startPoint x: 1091, startPoint y: 158, endPoint x: 1007, endPoint y: 161, distance: 84.1
click at [1007, 161] on div "Product Code: HF-SSC-LRD3" at bounding box center [1237, 158] width 611 height 40
copy small "HF-SSC-LRD3"
click at [291, 26] on button "ESC" at bounding box center [296, 27] width 42 height 28
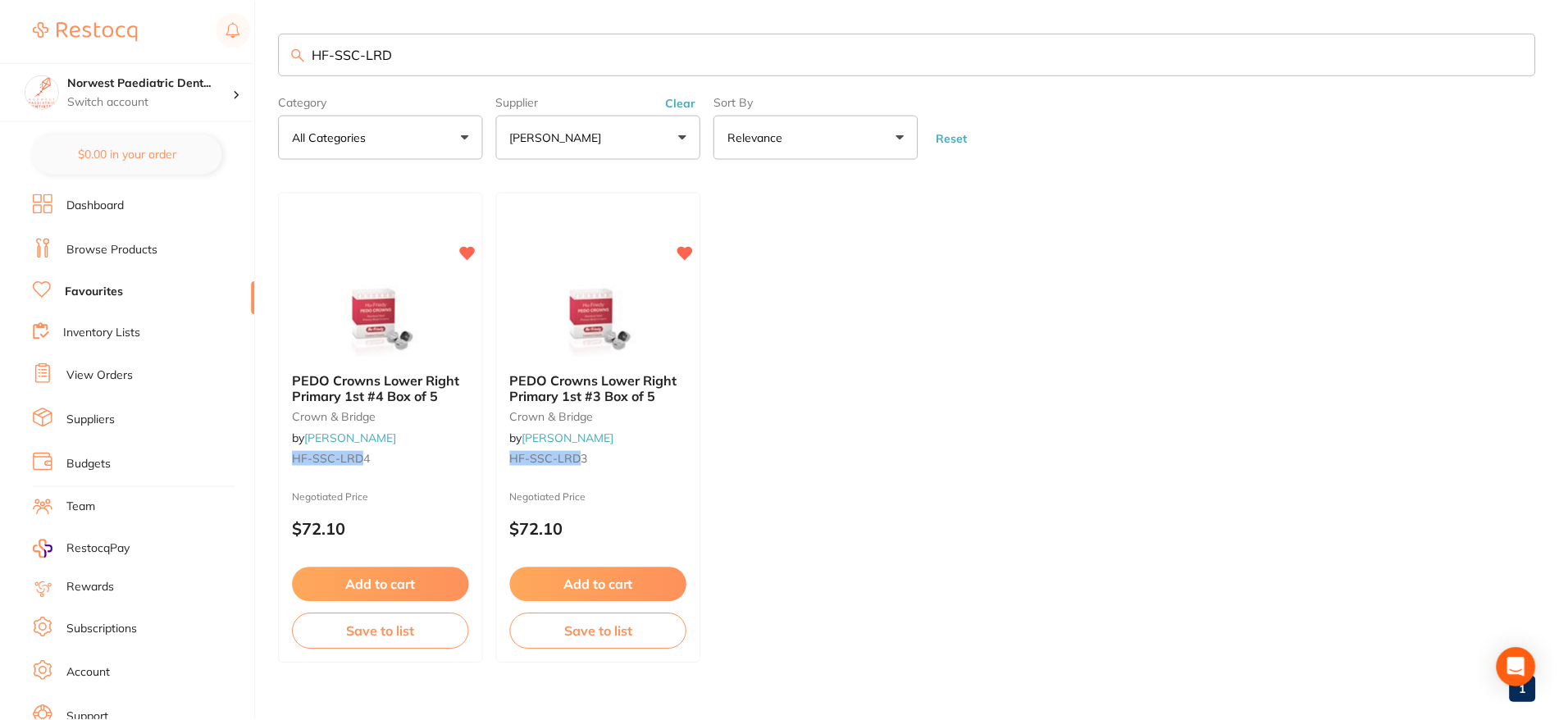
scroll to position [7, 0]
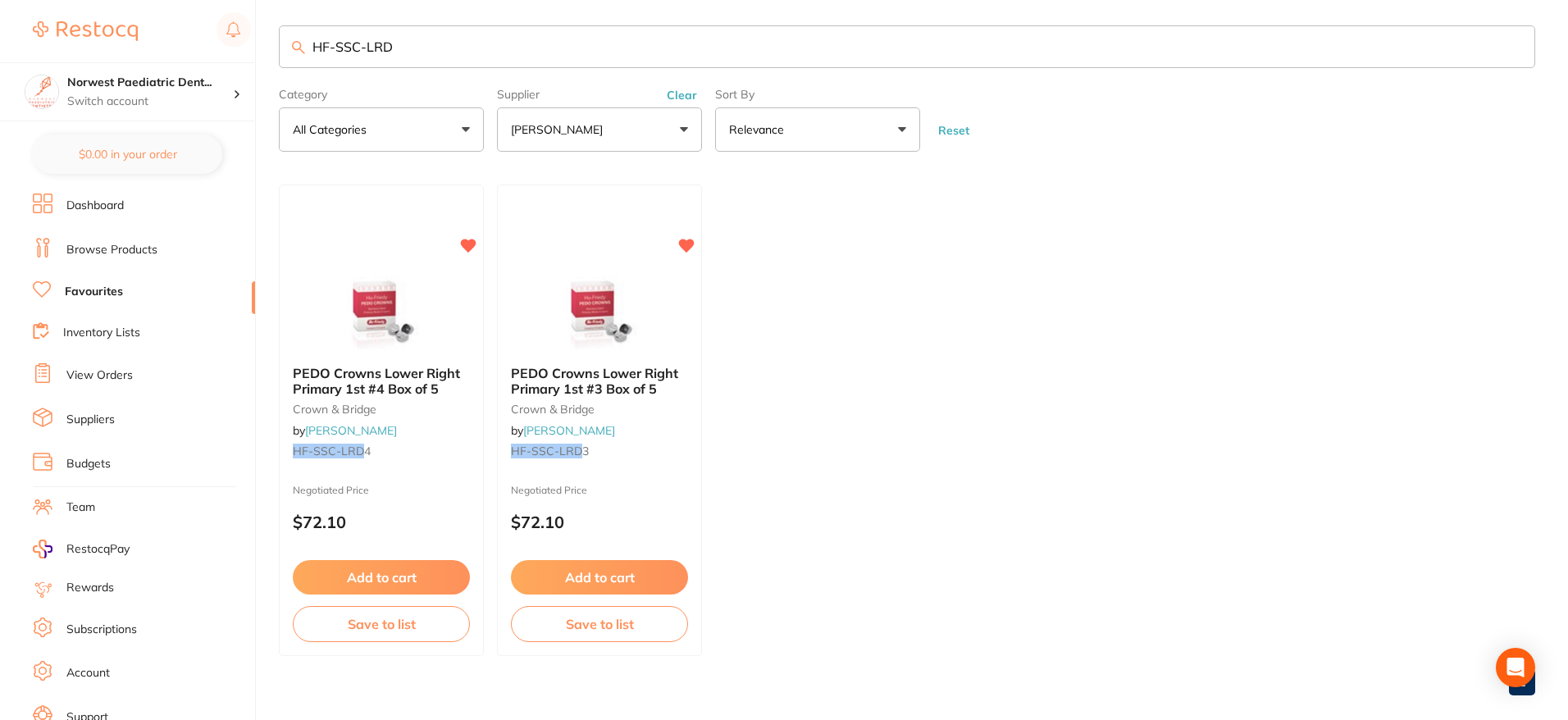
drag, startPoint x: 452, startPoint y: 49, endPoint x: 286, endPoint y: 45, distance: 166.0
click at [291, 45] on div "HF-SSC-LRD" at bounding box center [907, 46] width 1256 height 43
drag, startPoint x: 403, startPoint y: 48, endPoint x: 189, endPoint y: 43, distance: 214.1
click at [189, 43] on div "$36.30 Norwest Paediatric Dent... Switch account Norwest Paediatric Dentistry $…" at bounding box center [784, 353] width 1568 height 720
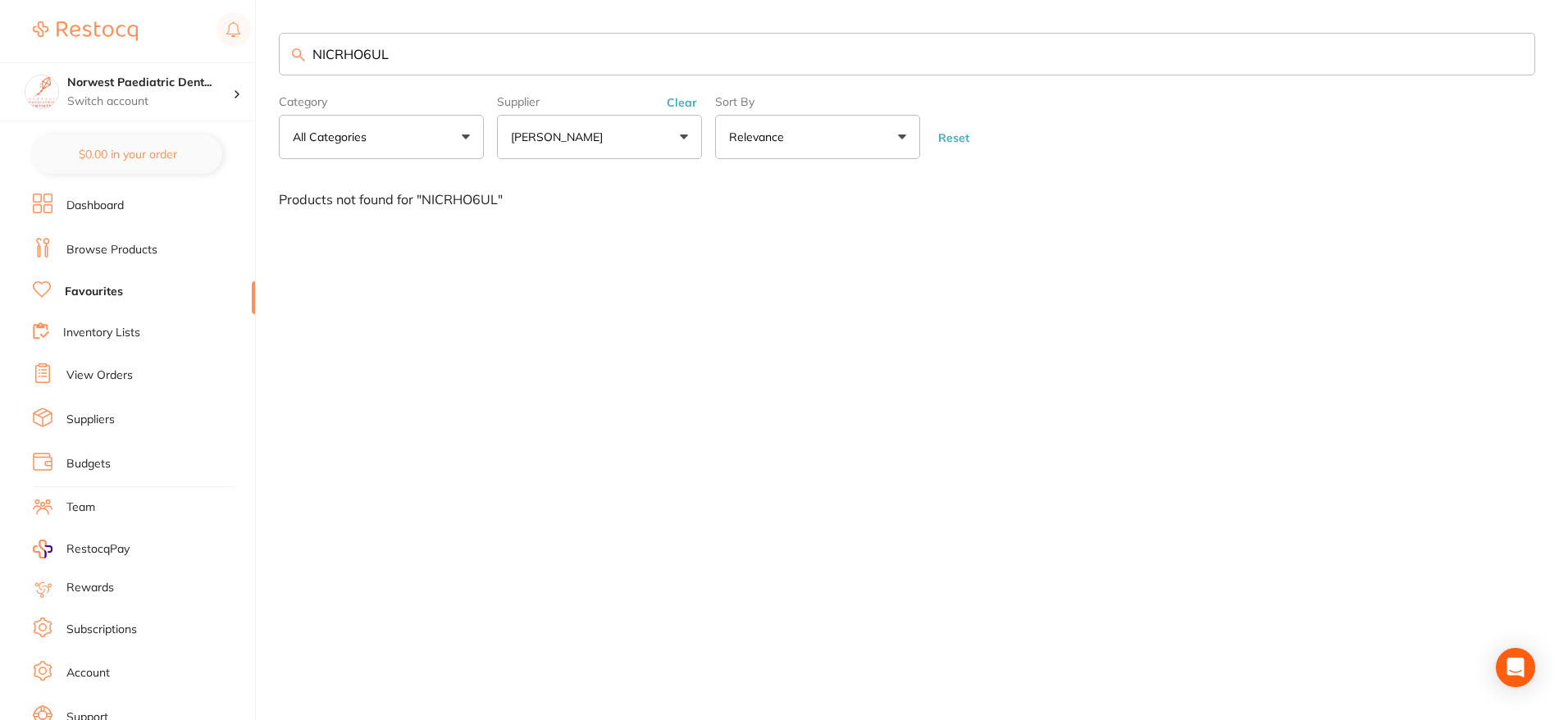
scroll to position [0, 0]
type input "N"
type input "9"
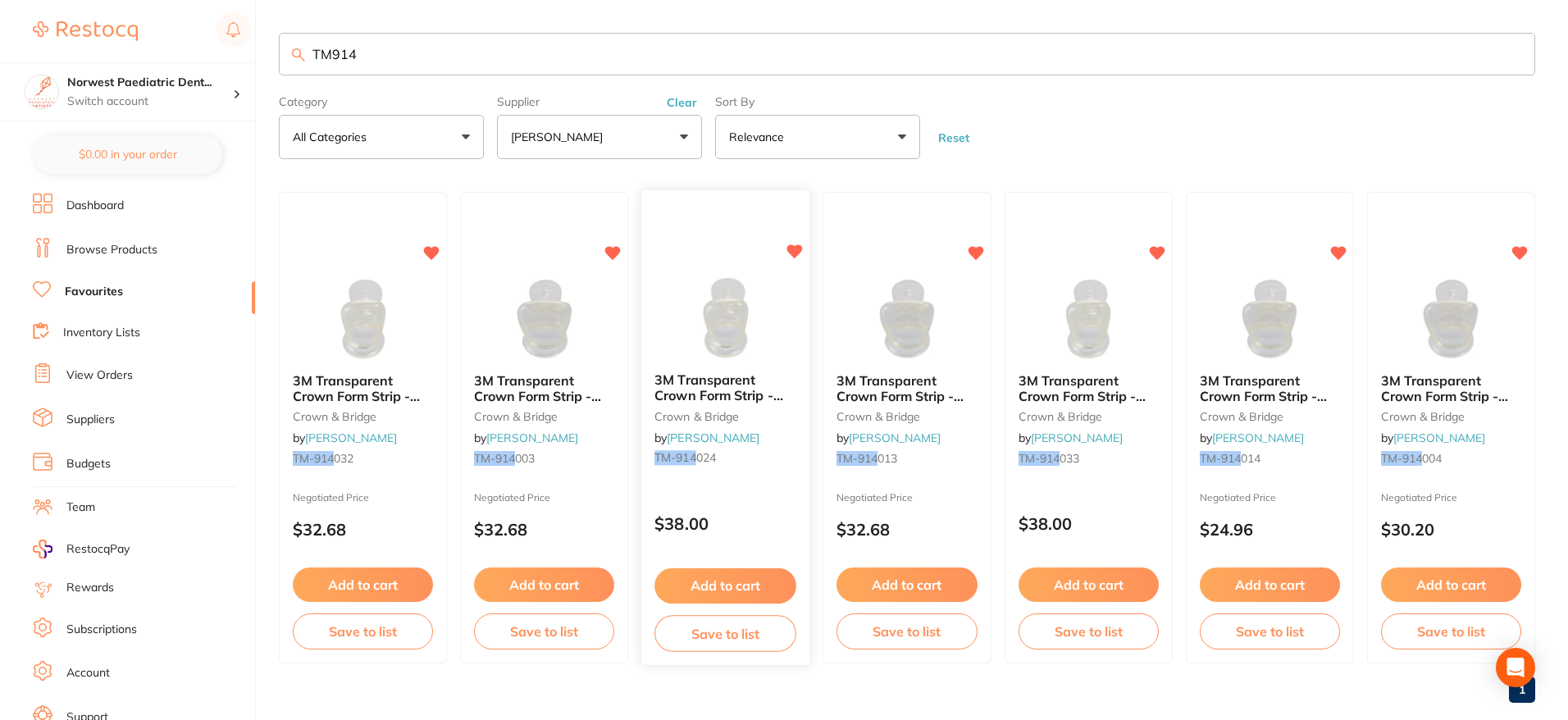
scroll to position [29, 0]
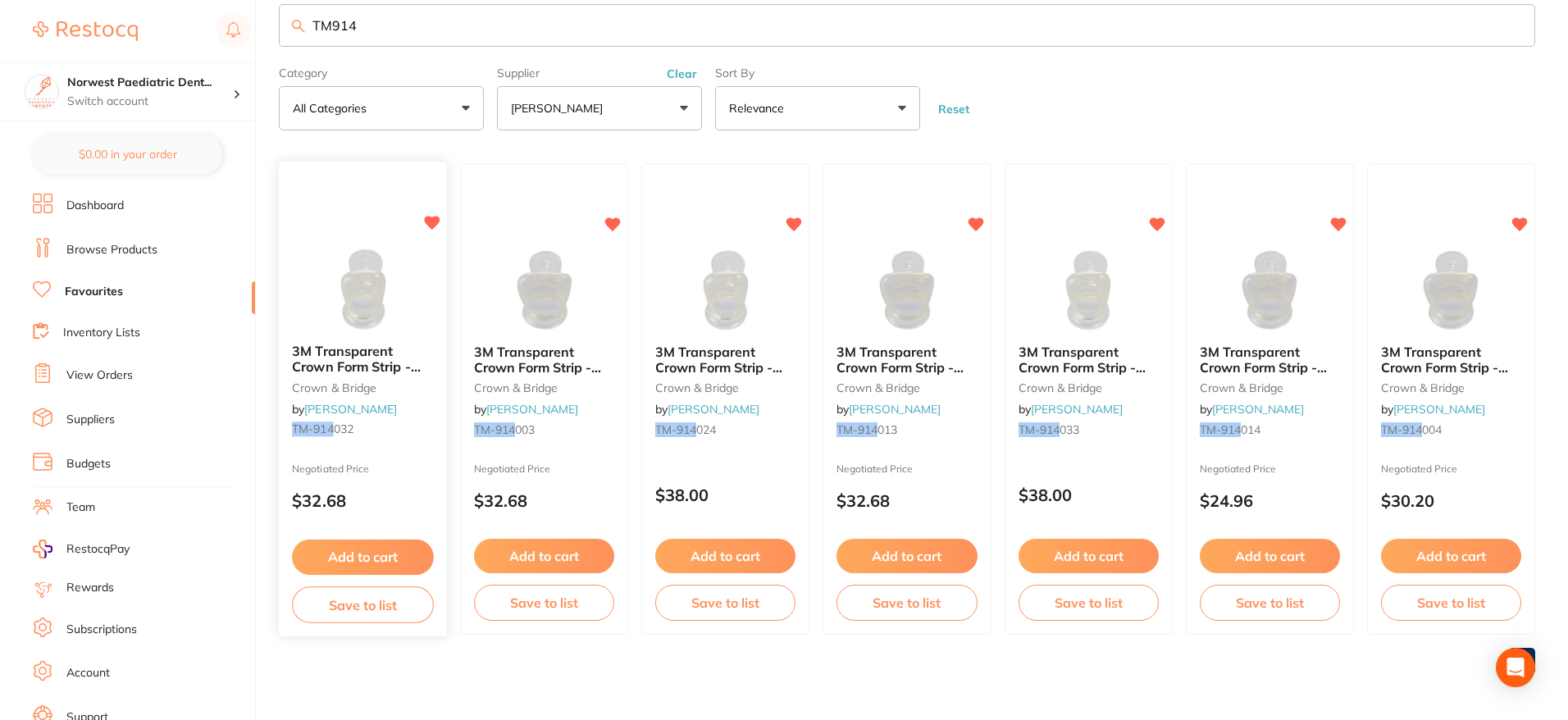
click at [336, 431] on span "032" at bounding box center [344, 429] width 20 height 15
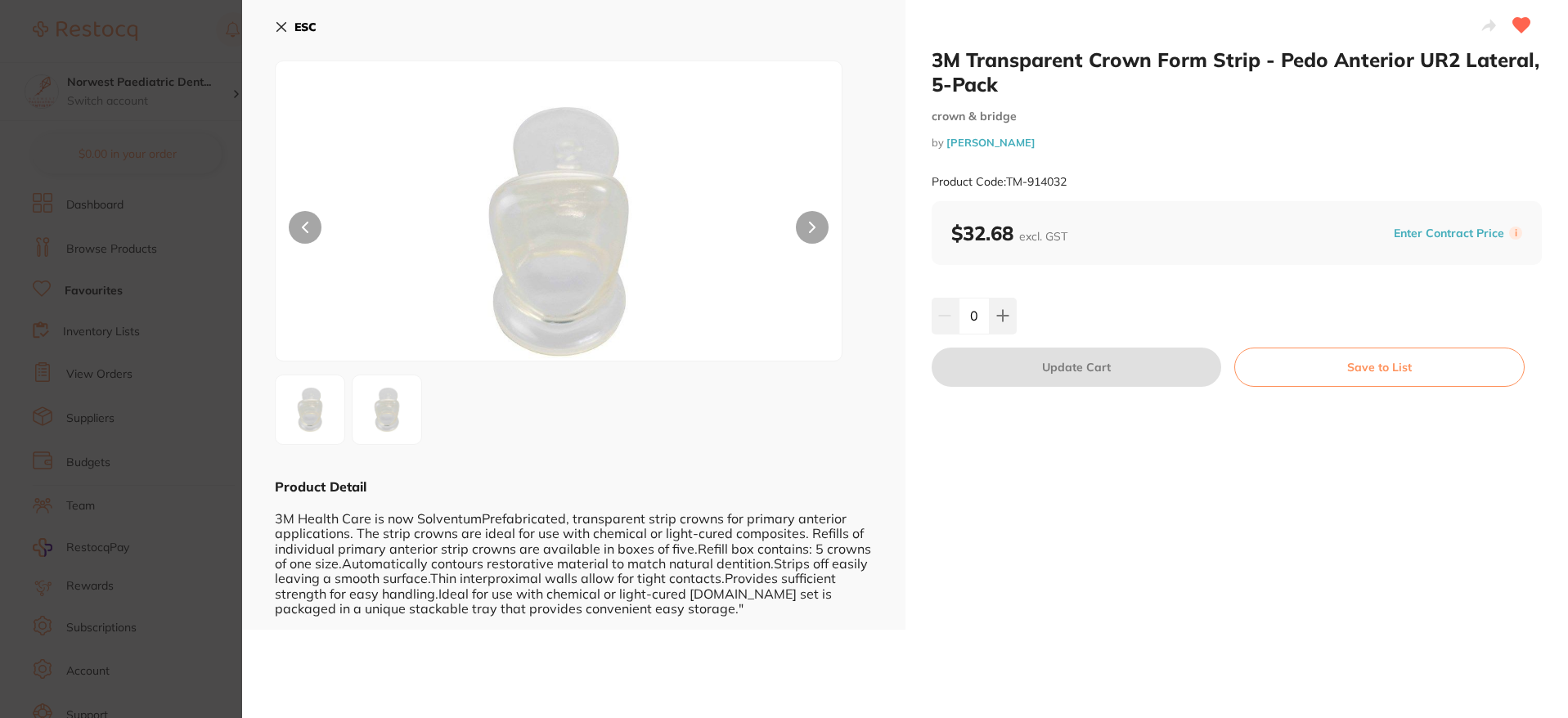
click at [296, 29] on b "ESC" at bounding box center [305, 27] width 22 height 15
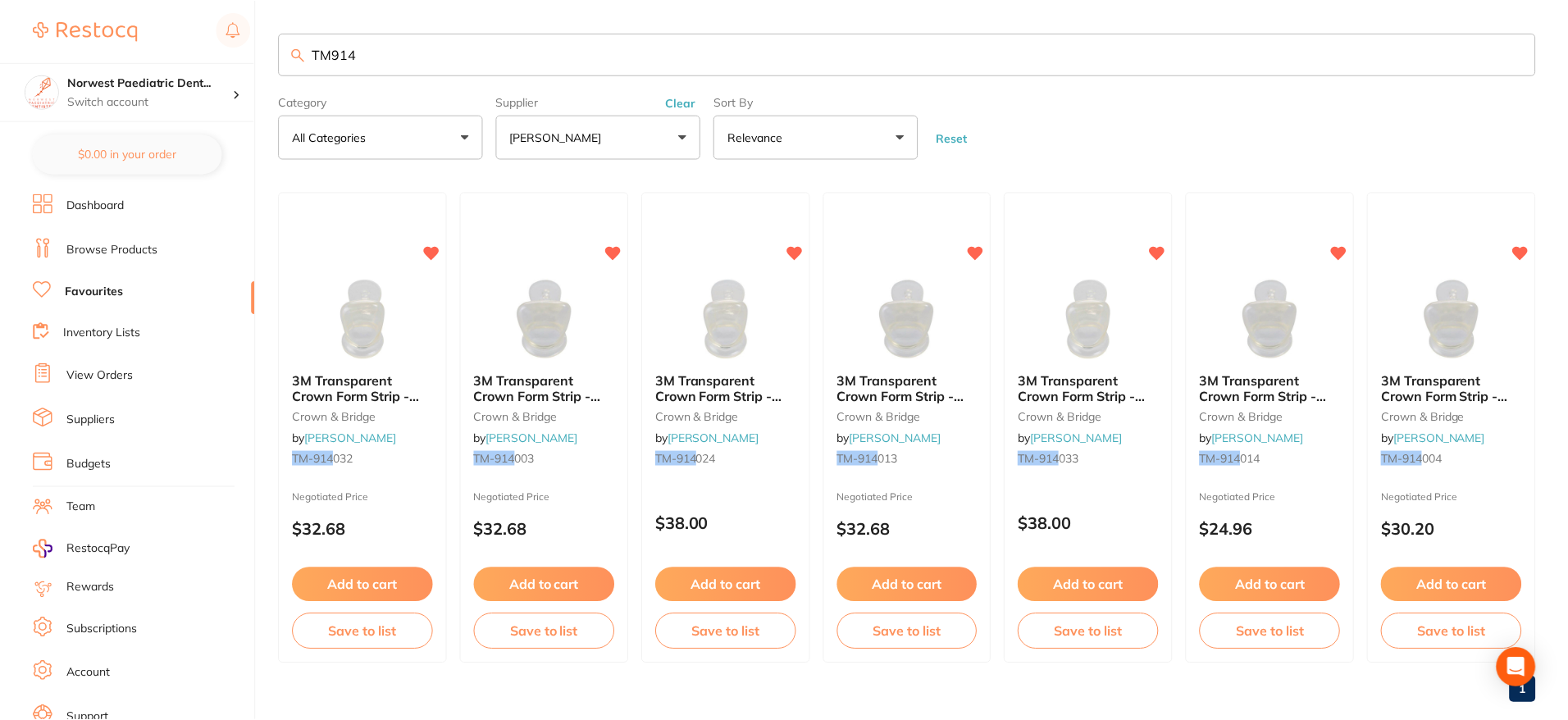
scroll to position [29, 0]
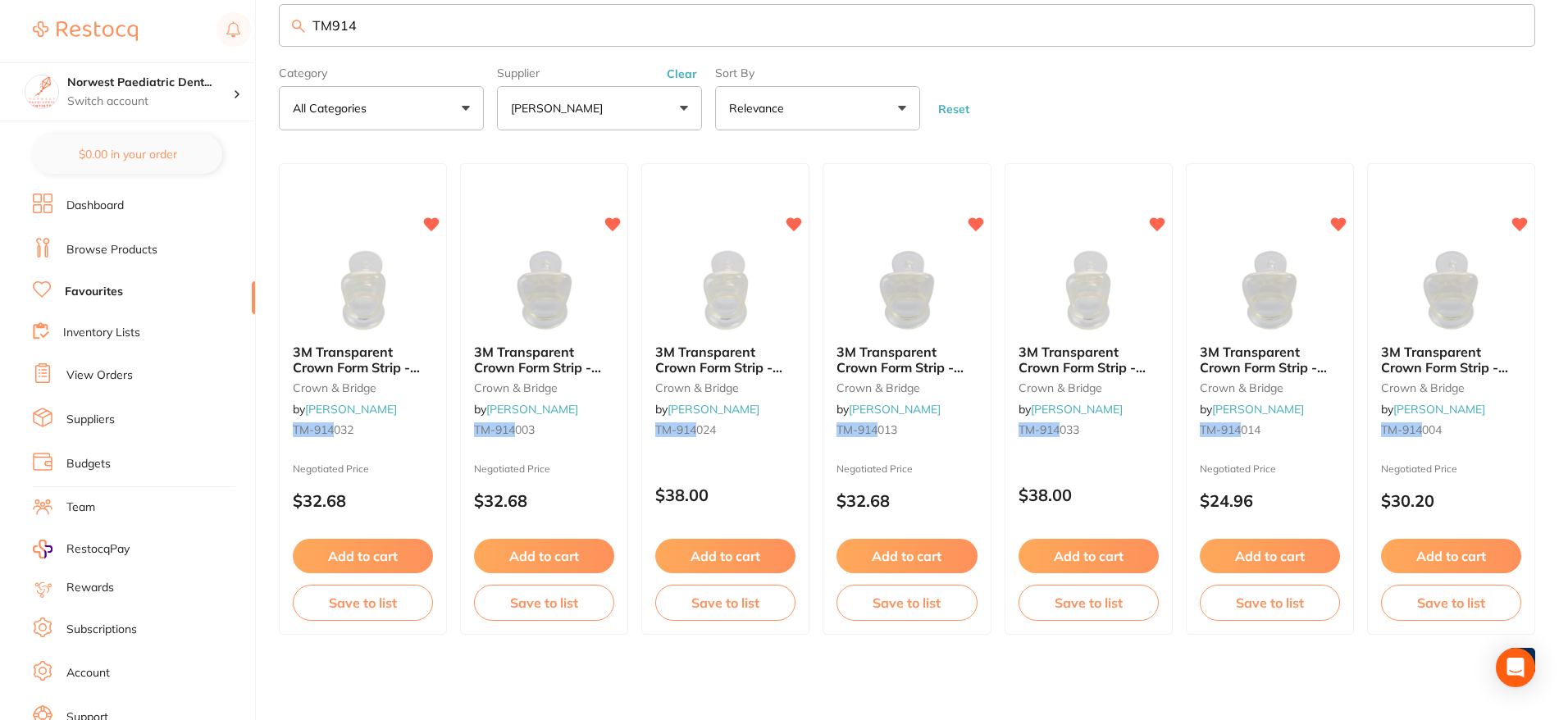
drag, startPoint x: 368, startPoint y: 24, endPoint x: 332, endPoint y: 26, distance: 36.1
click at [332, 26] on input "TM914" at bounding box center [907, 25] width 1256 height 43
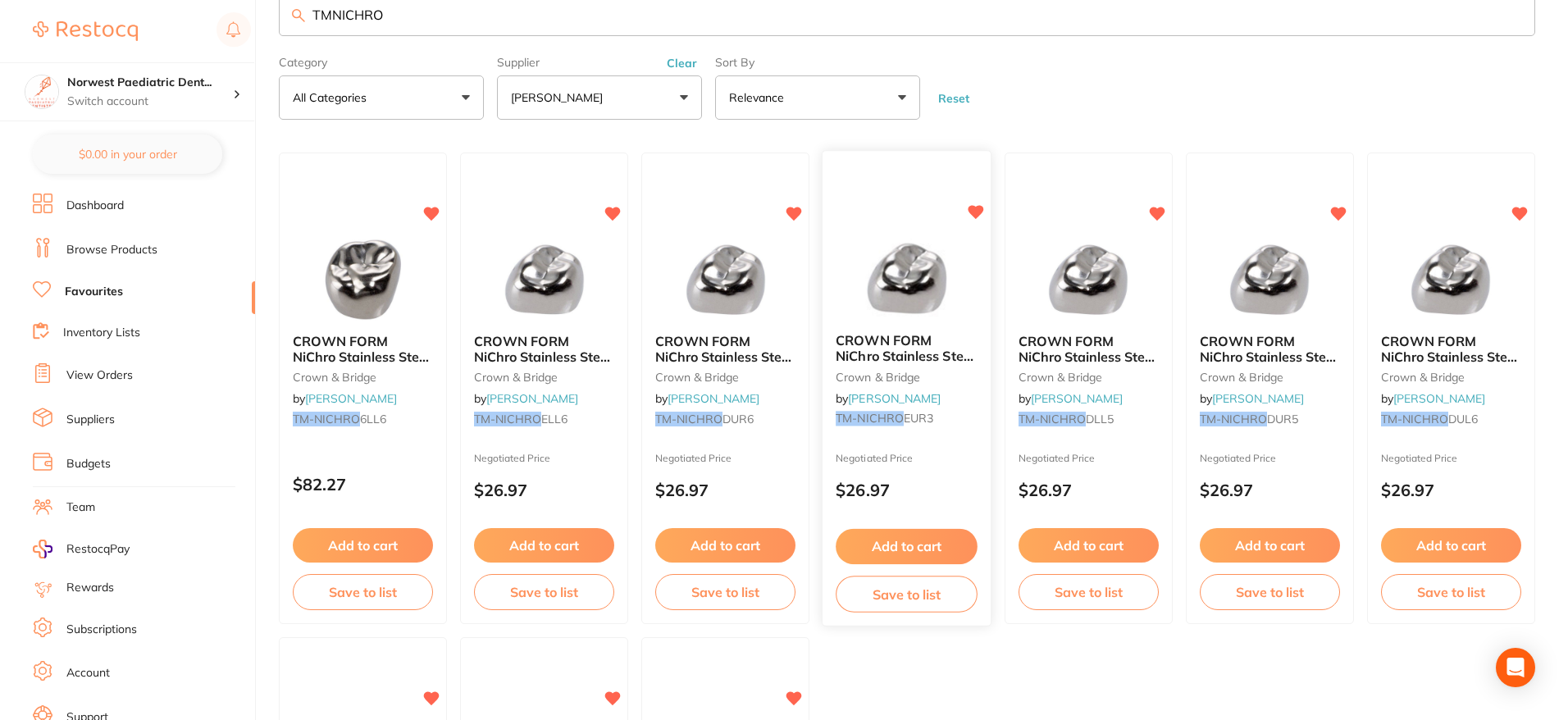
scroll to position [0, 0]
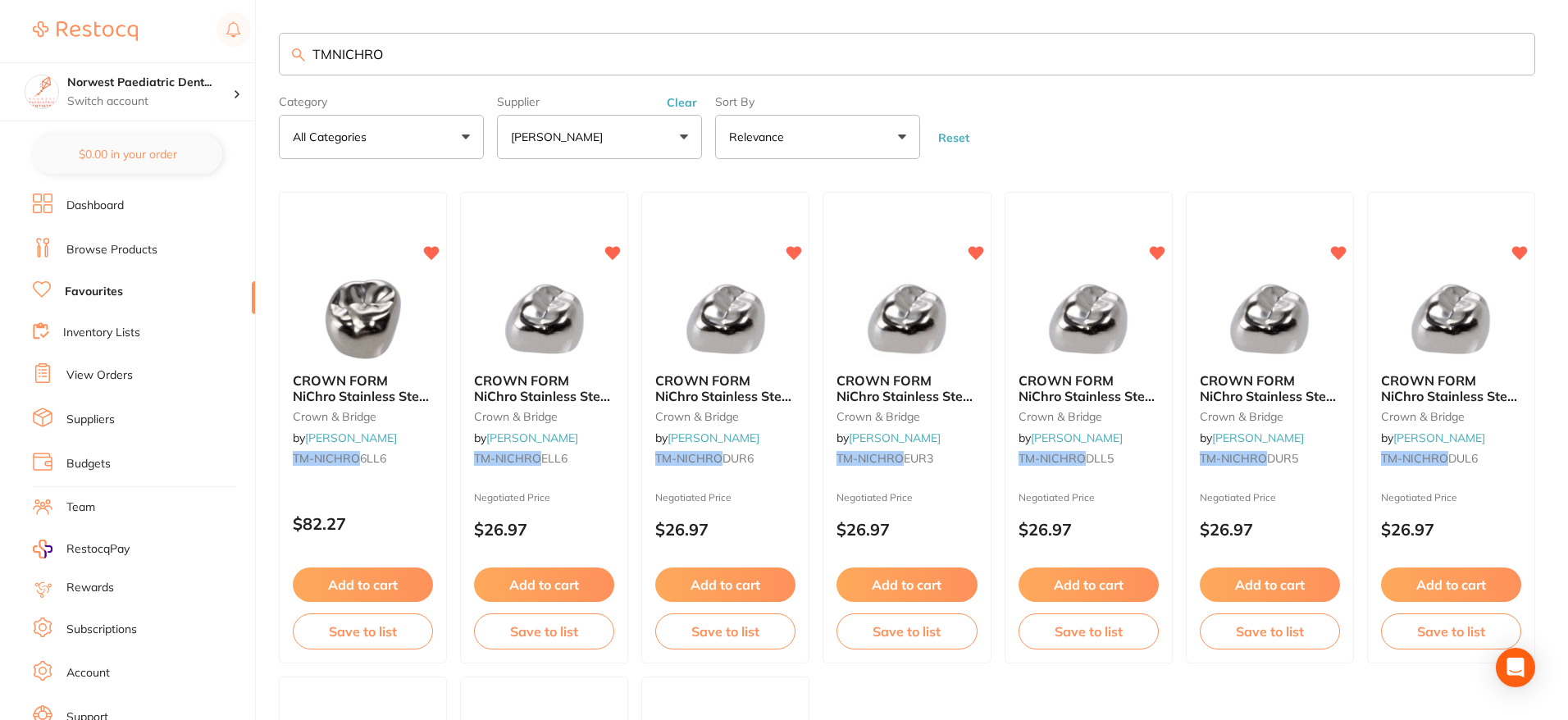
click at [334, 48] on input "TMNICHRO" at bounding box center [907, 54] width 1256 height 43
drag, startPoint x: 407, startPoint y: 58, endPoint x: 308, endPoint y: 58, distance: 99.0
click at [308, 58] on input "TM-NICHRO" at bounding box center [907, 54] width 1256 height 43
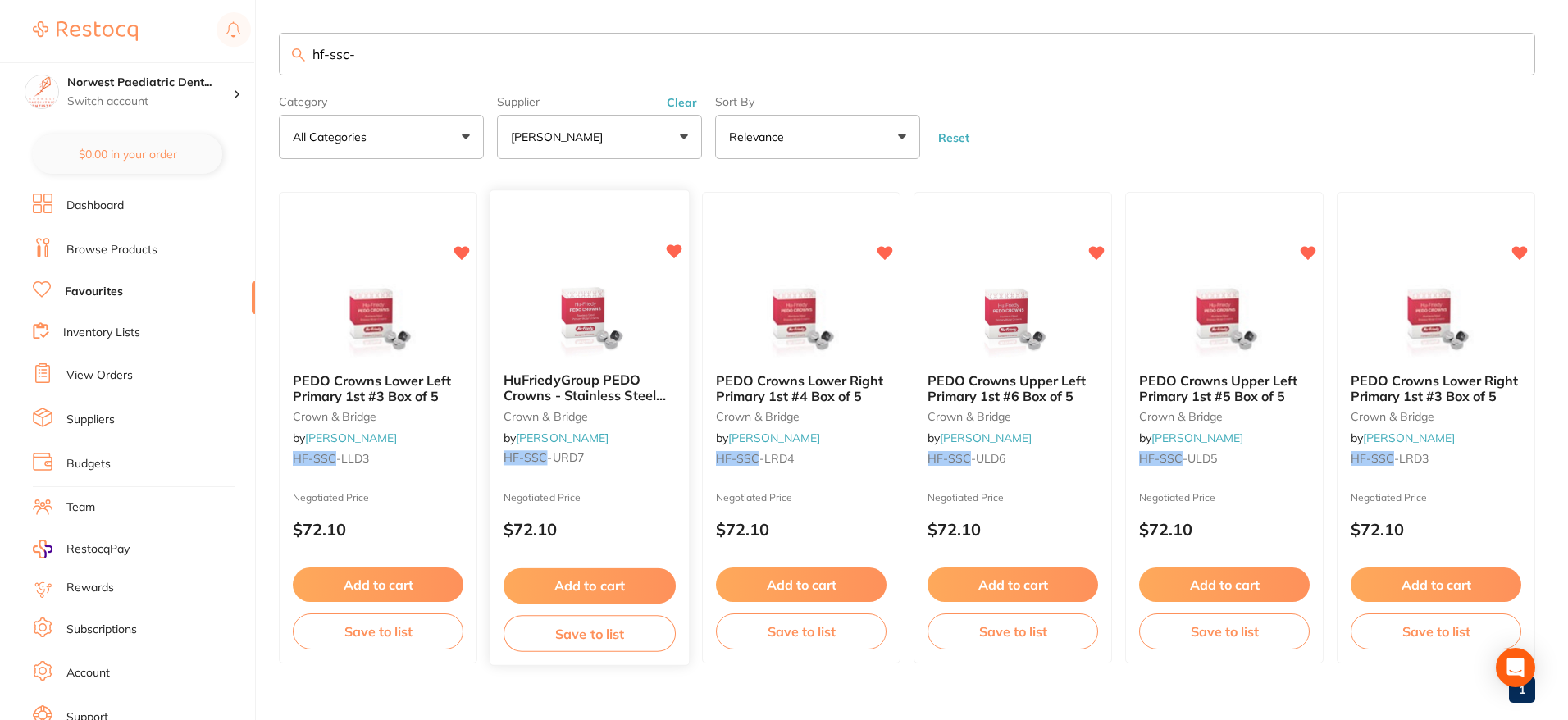
scroll to position [29, 0]
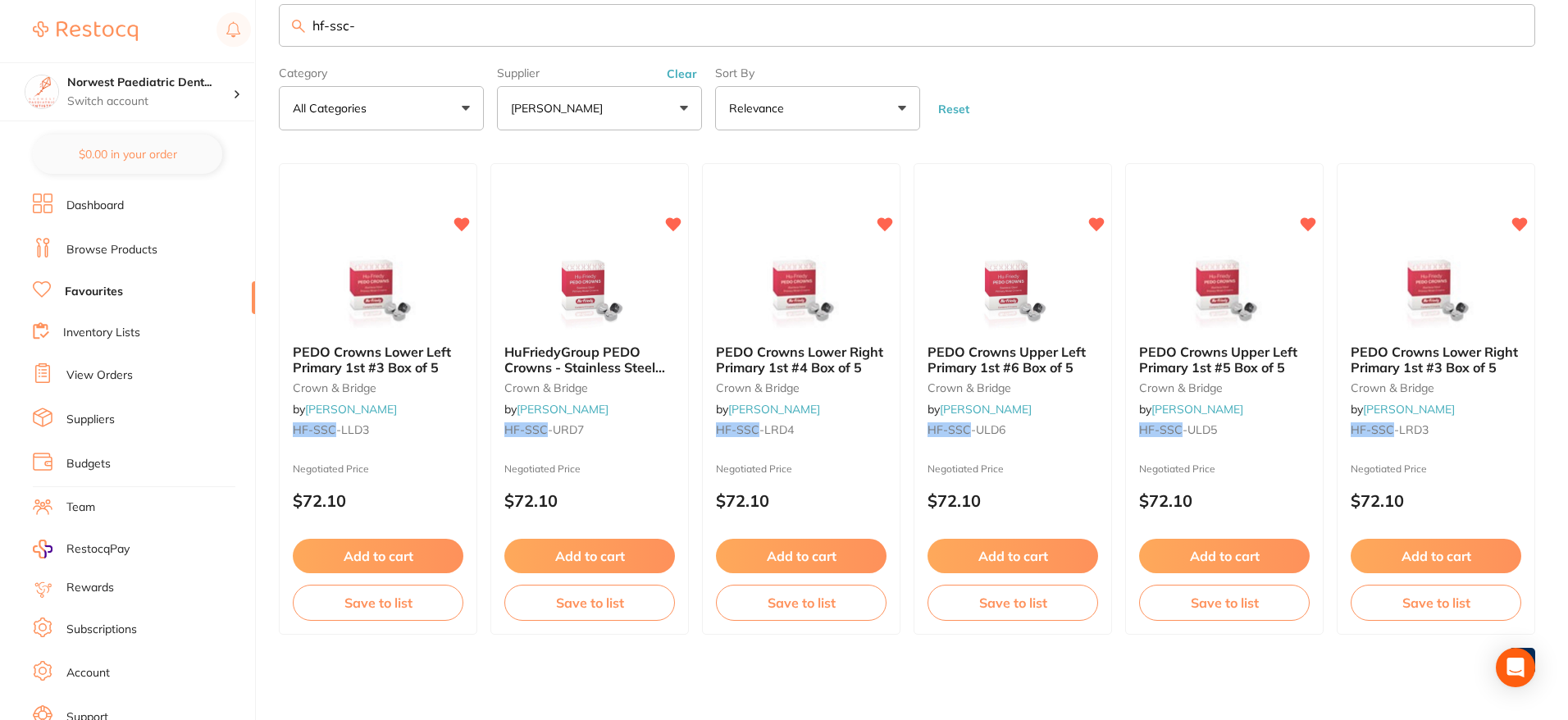
drag, startPoint x: 608, startPoint y: 32, endPoint x: 263, endPoint y: 24, distance: 345.1
click at [263, 24] on div "$36.30 Norwest Paediatric Dent... Switch account Norwest Paediatric Dentistry $…" at bounding box center [784, 331] width 1568 height 720
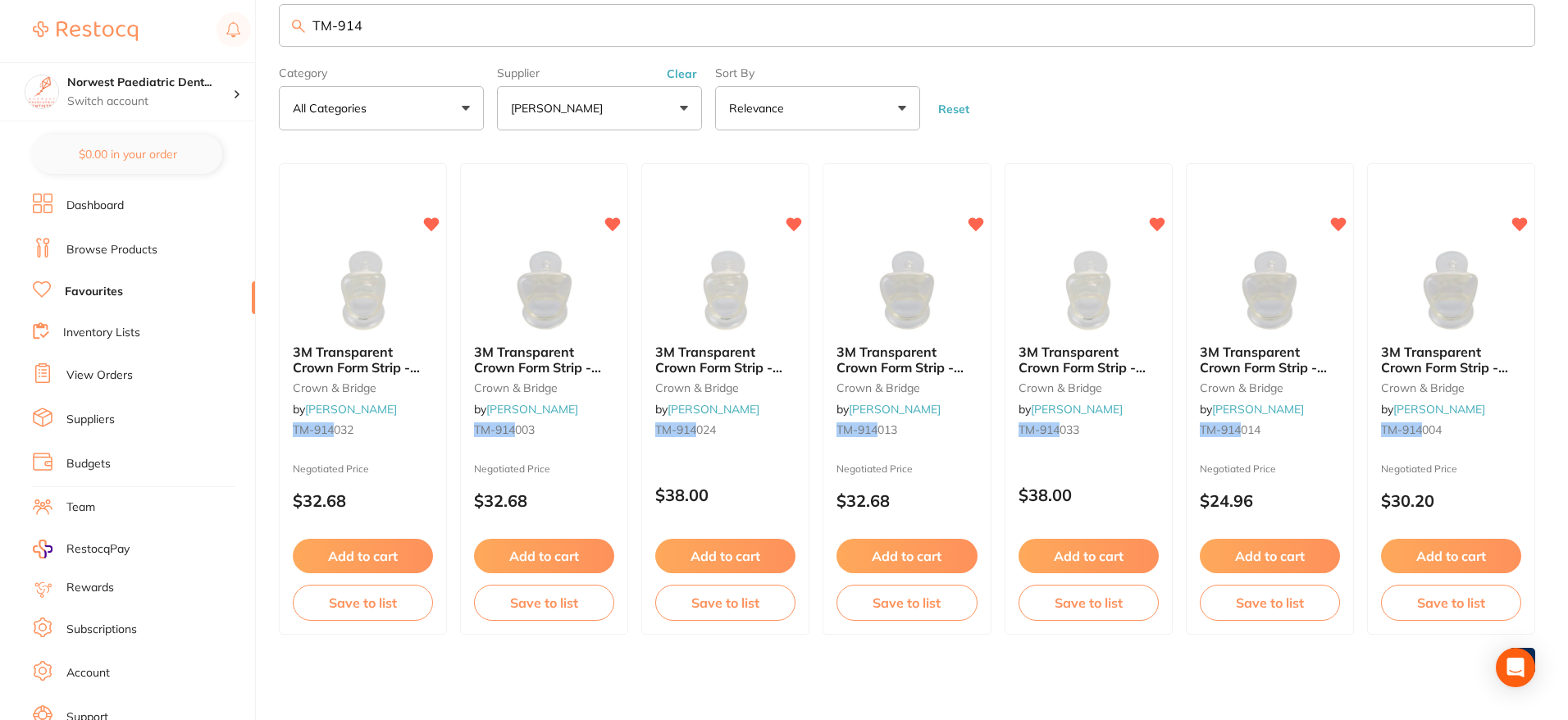
type input "TM-914"
click at [133, 370] on li "View Orders" at bounding box center [144, 375] width 223 height 24
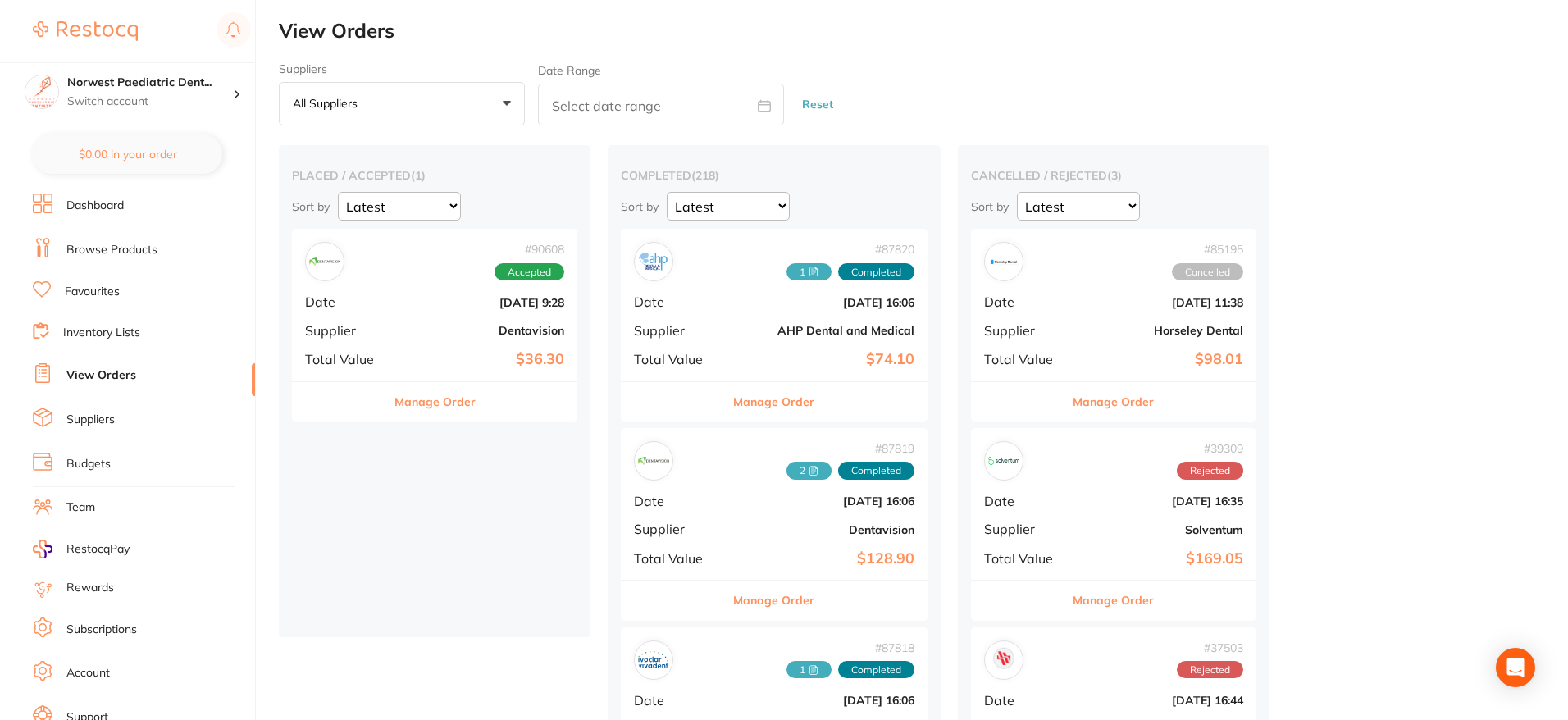
click at [468, 296] on b "[DATE] 9:28" at bounding box center [483, 302] width 164 height 13
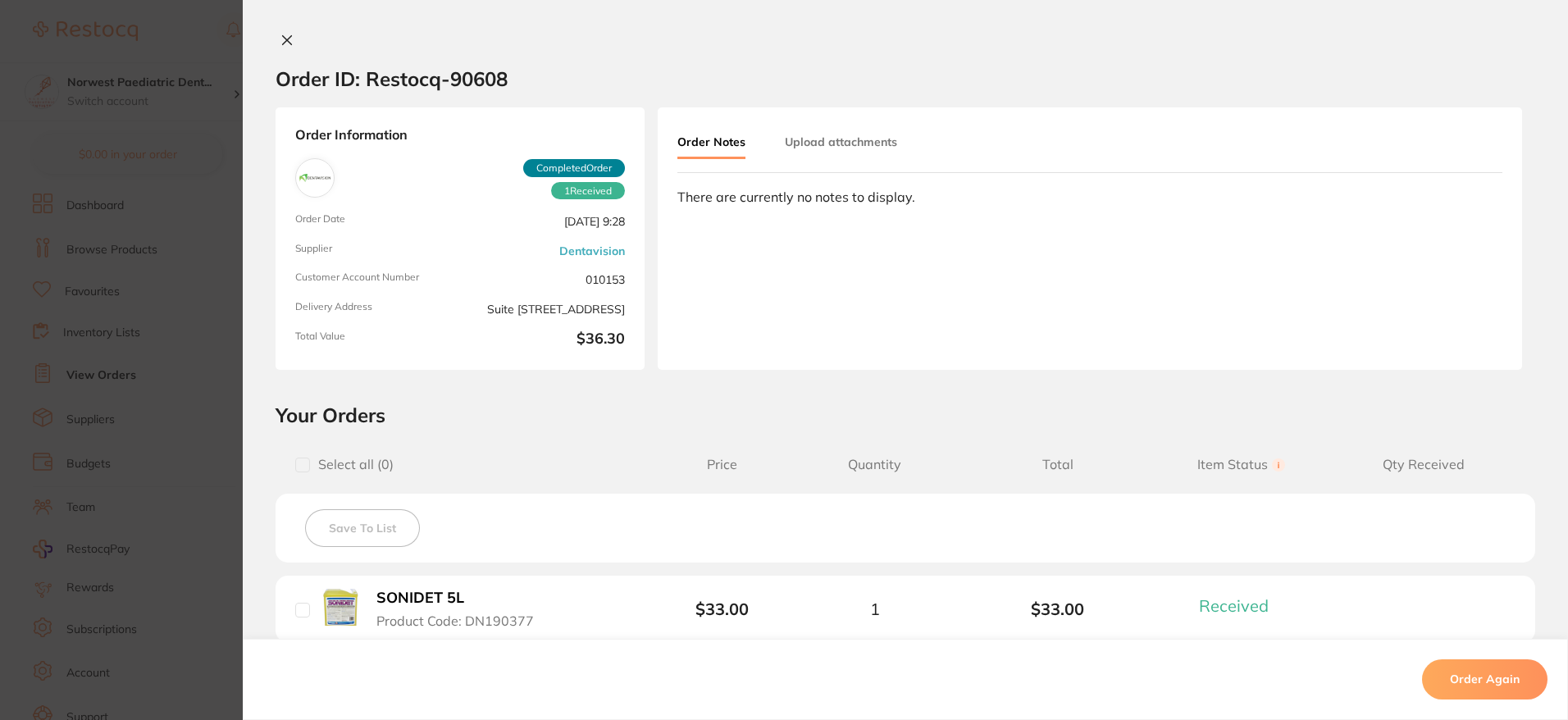
click at [284, 40] on icon at bounding box center [287, 40] width 13 height 13
